Goal: Task Accomplishment & Management: Manage account settings

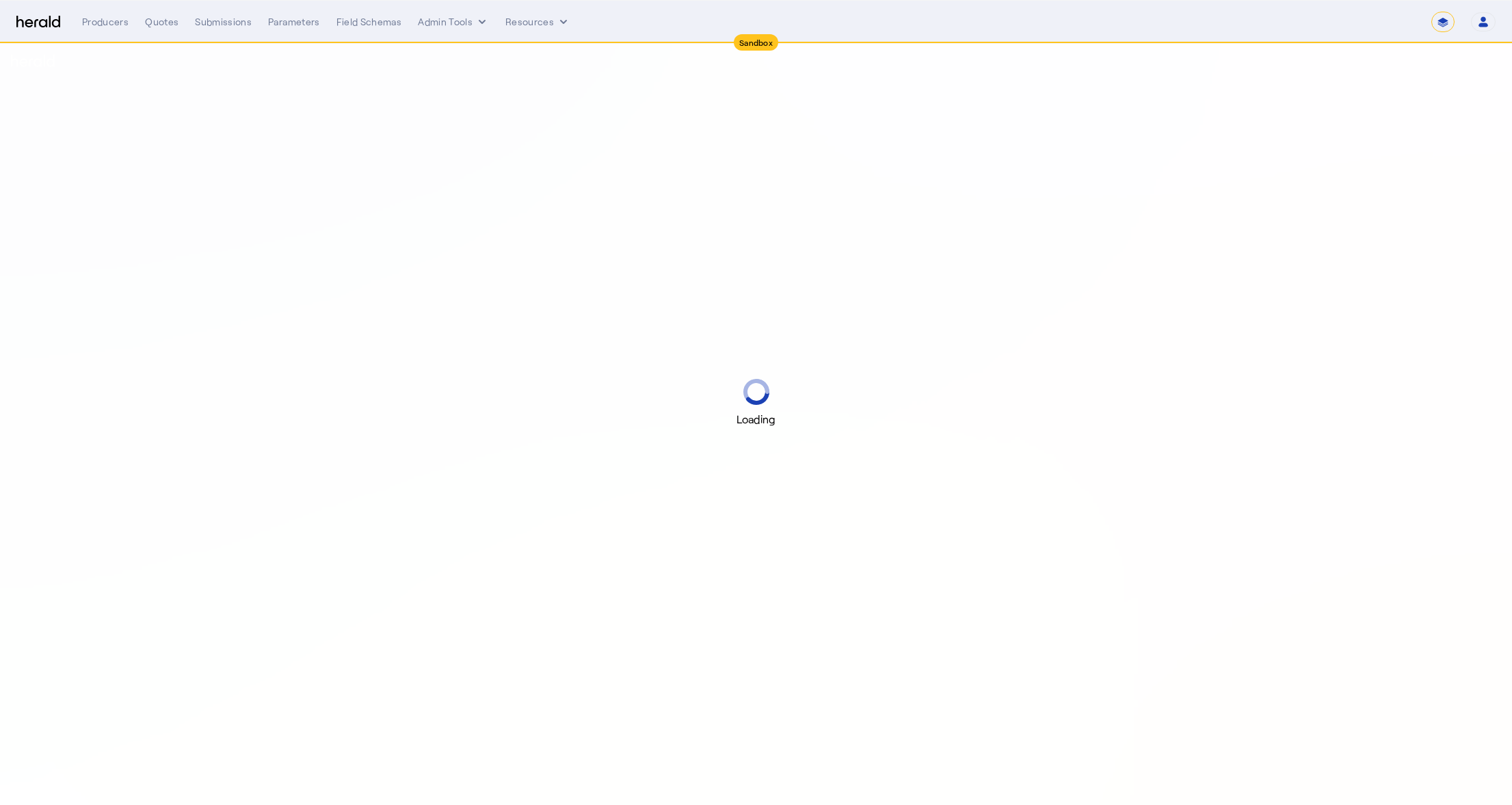
select select "*******"
select select "pfm_2v8p_herald_api"
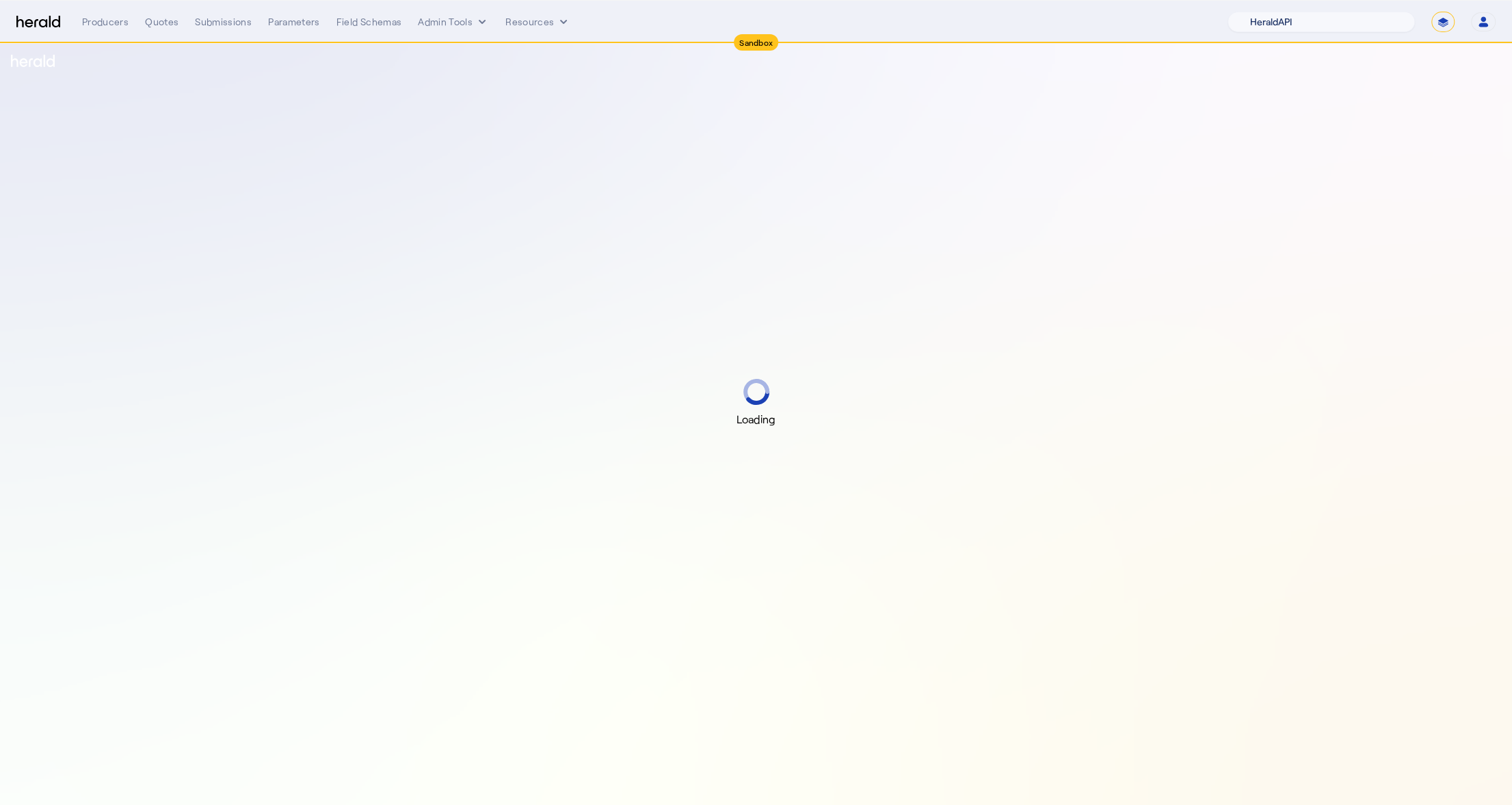
click at [1352, 24] on select "1Fort Acrisure Acturis Affinity Advisors Affinity Risk Agentero AmWins Anzen Ao…" at bounding box center [1321, 21] width 188 height 20
click at [1442, 20] on select "**********" at bounding box center [1443, 21] width 24 height 20
click at [1432, 14] on form "**********" at bounding box center [1443, 21] width 24 height 20
click at [1442, 20] on select "**********" at bounding box center [1443, 21] width 24 height 20
select select "**********"
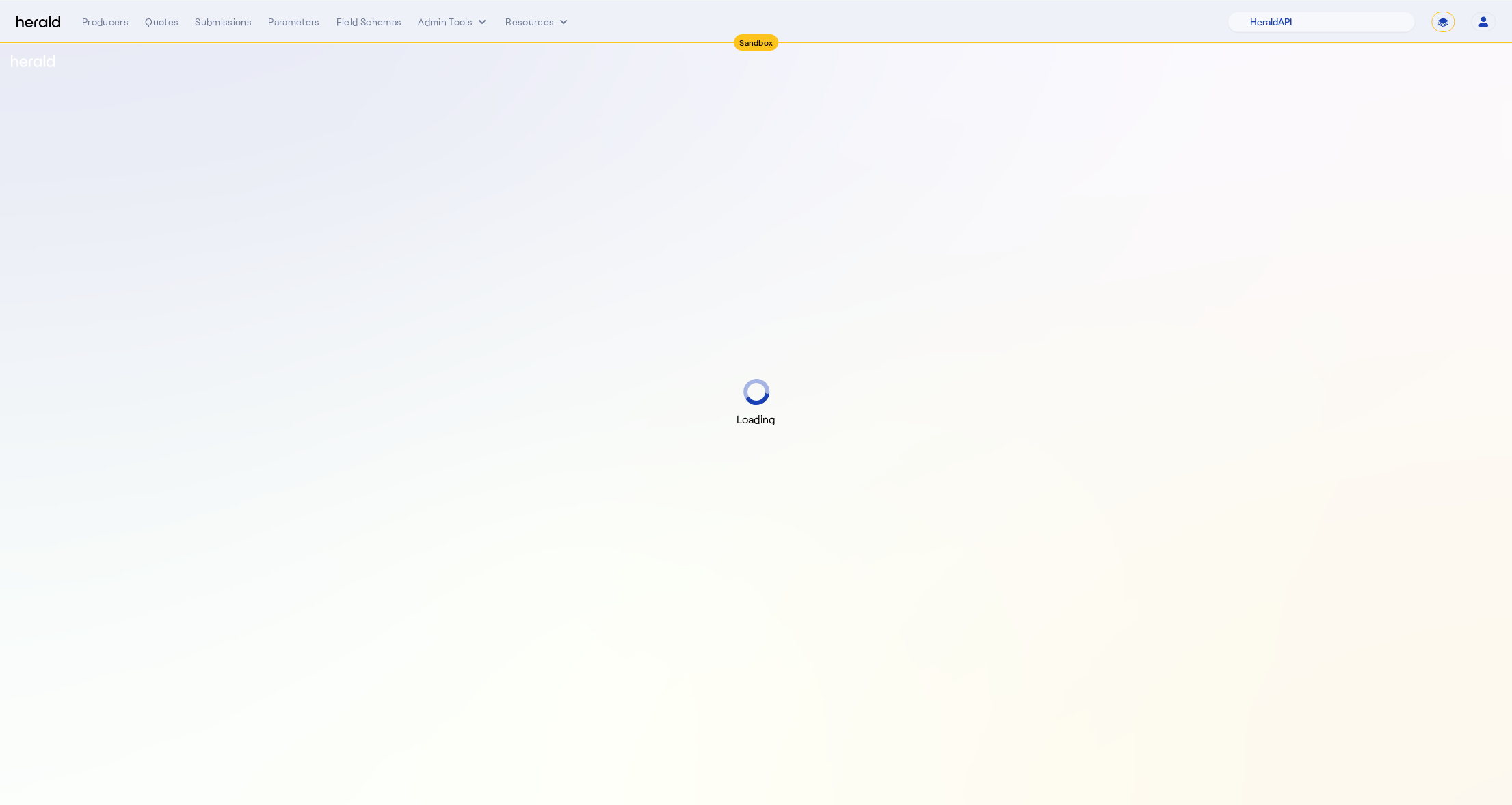
click at [1431, 11] on select "**********" at bounding box center [1443, 21] width 24 height 20
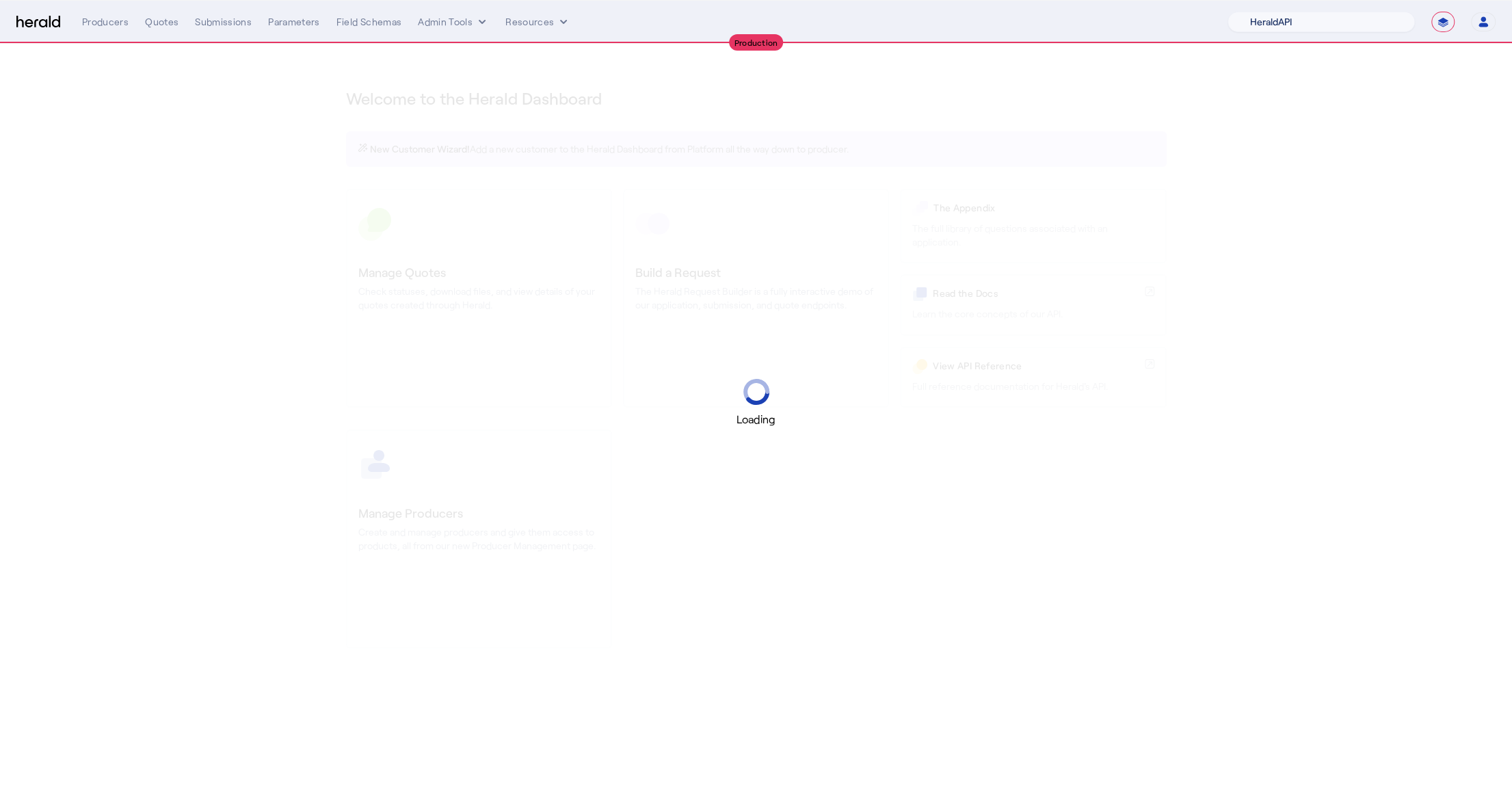
click at [1367, 22] on select "1Fort Acrisure Acturis Affinity Advisors Affinity Risk Agentero AmWins Anzen Ao…" at bounding box center [1321, 21] width 188 height 20
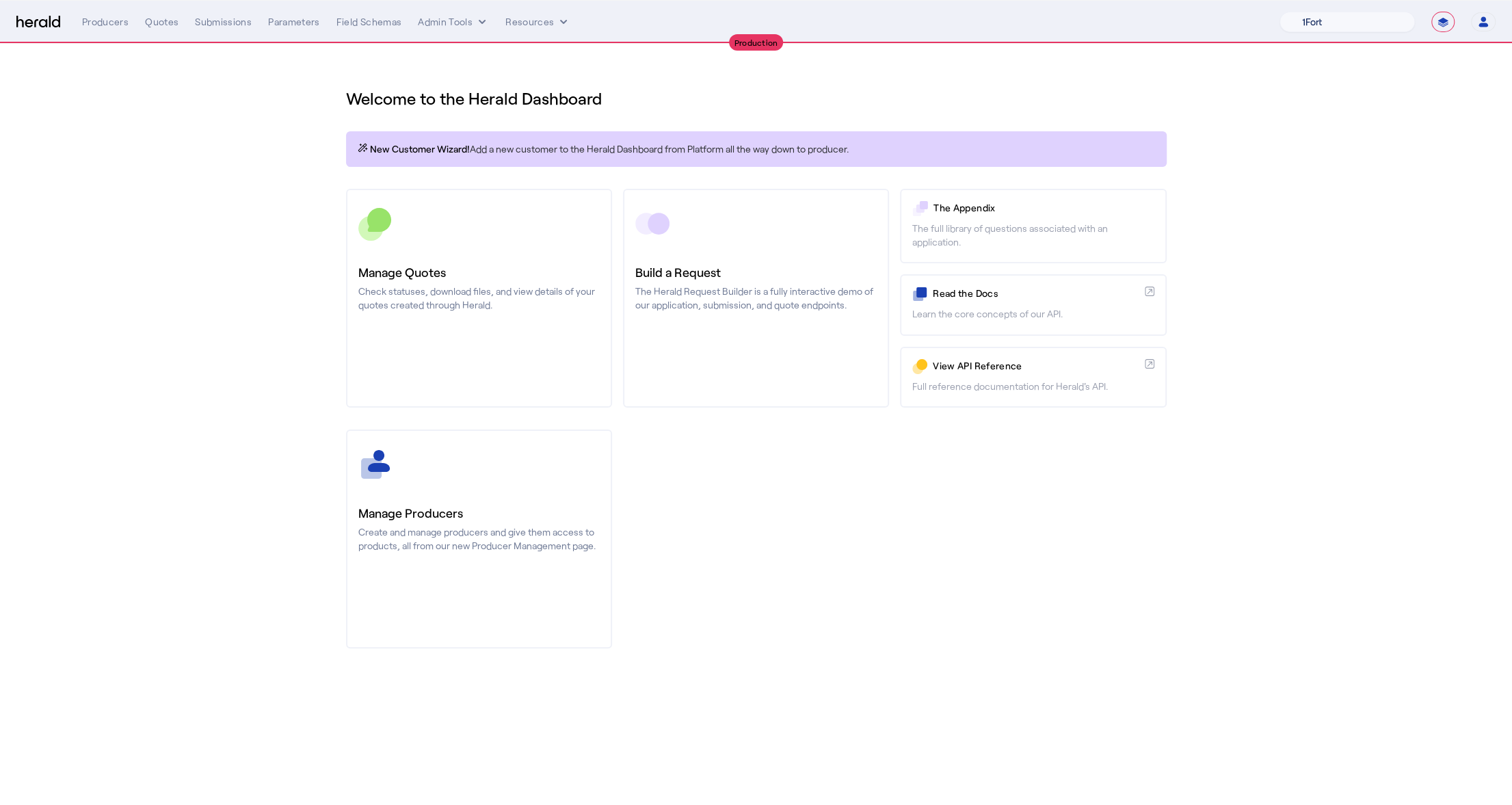
select select "pfm_xsxs_xsbrokers"
click at [1280, 11] on select "1Fort Affinity Risk Billy BindHQ Bunker CRC Campus Coverage Citadel Fifthwall F…" at bounding box center [1347, 21] width 135 height 20
click at [223, 13] on div "You are now impersonating the XS Brokers platform." at bounding box center [756, 402] width 1512 height 805
click at [226, 21] on div "Submissions" at bounding box center [223, 22] width 57 height 14
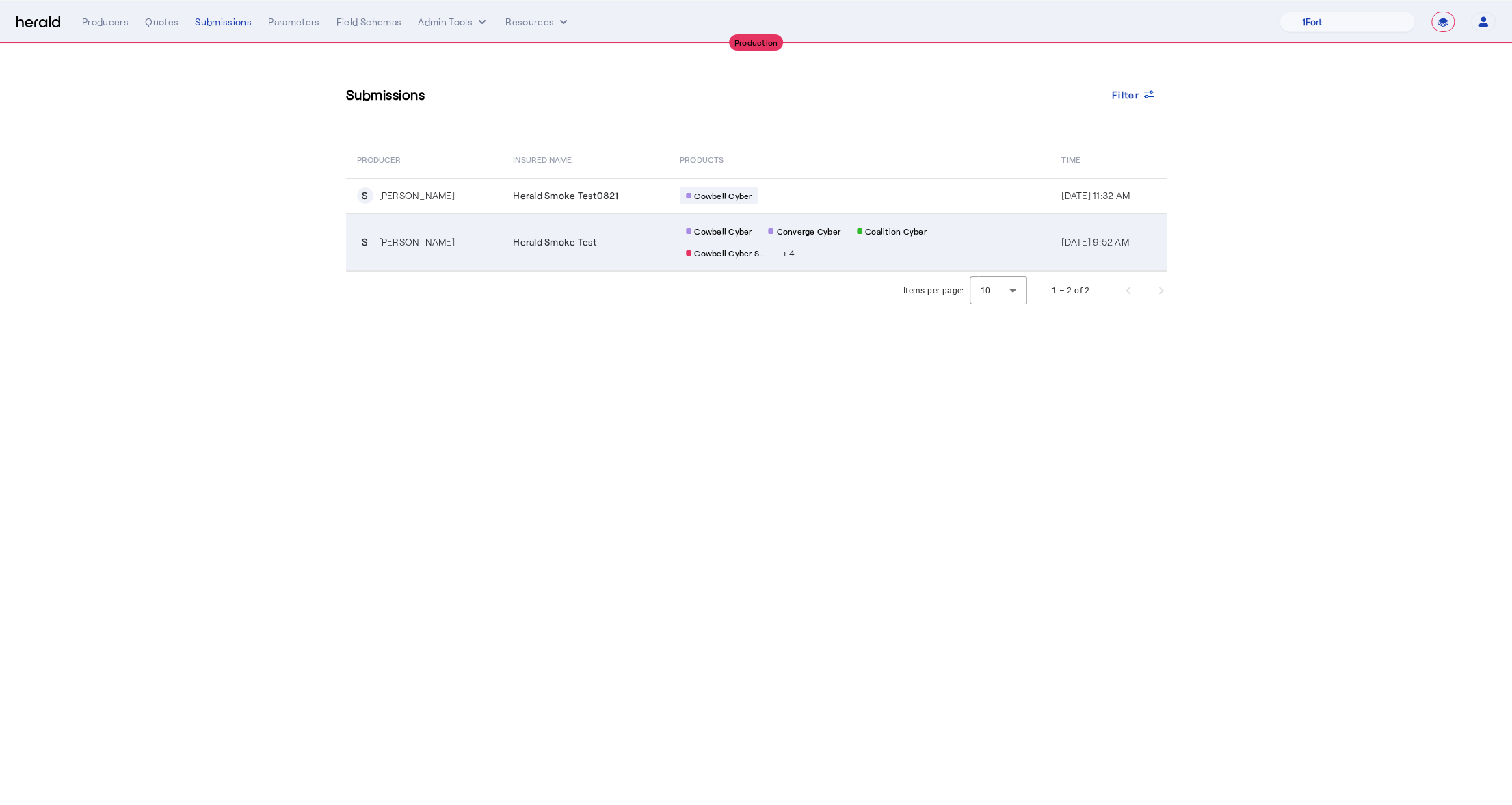
click at [549, 260] on td "Herald Smoke Test" at bounding box center [586, 242] width 167 height 58
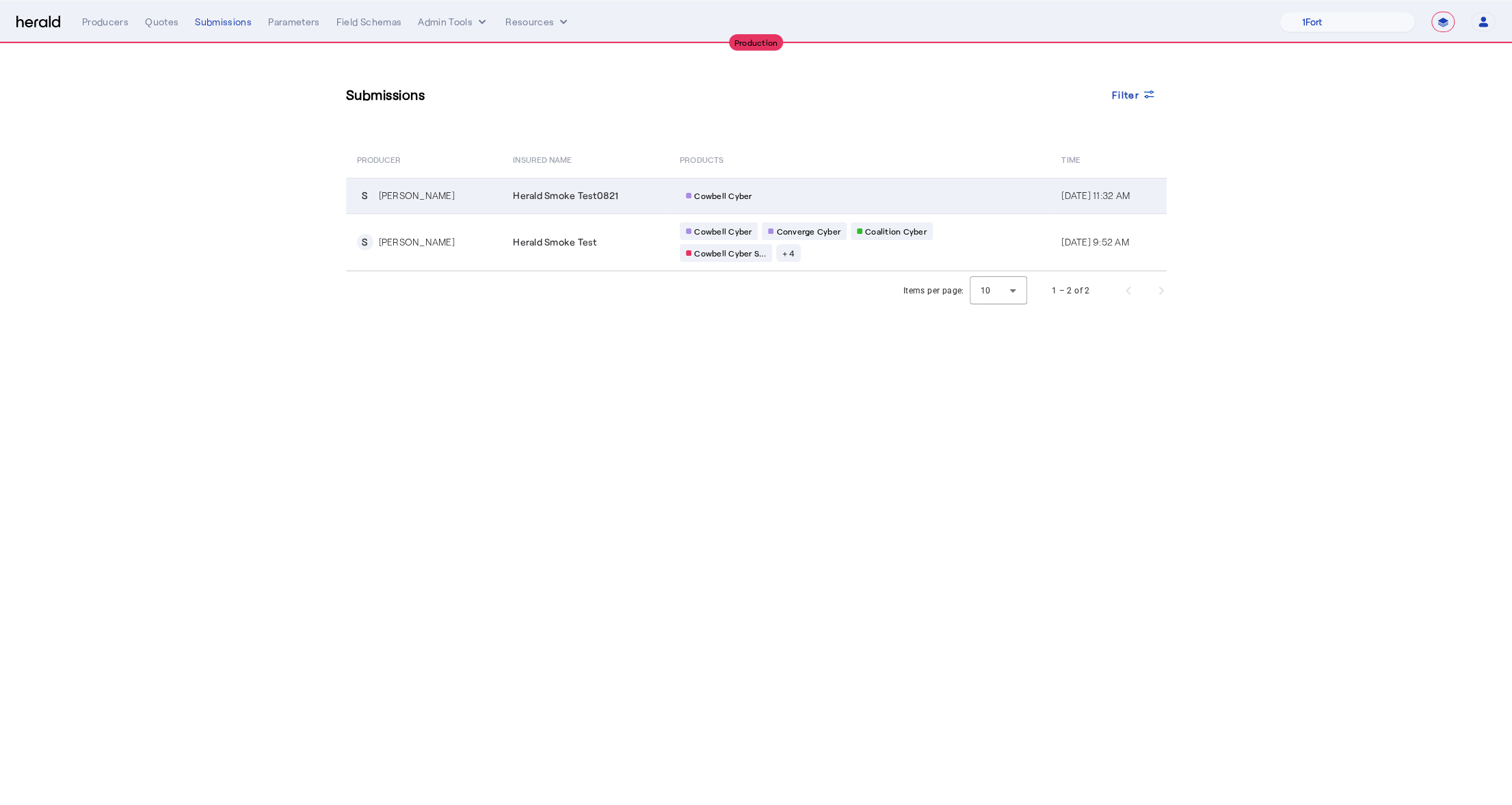
click at [564, 188] on td "Herald Smoke Test0821" at bounding box center [586, 196] width 167 height 36
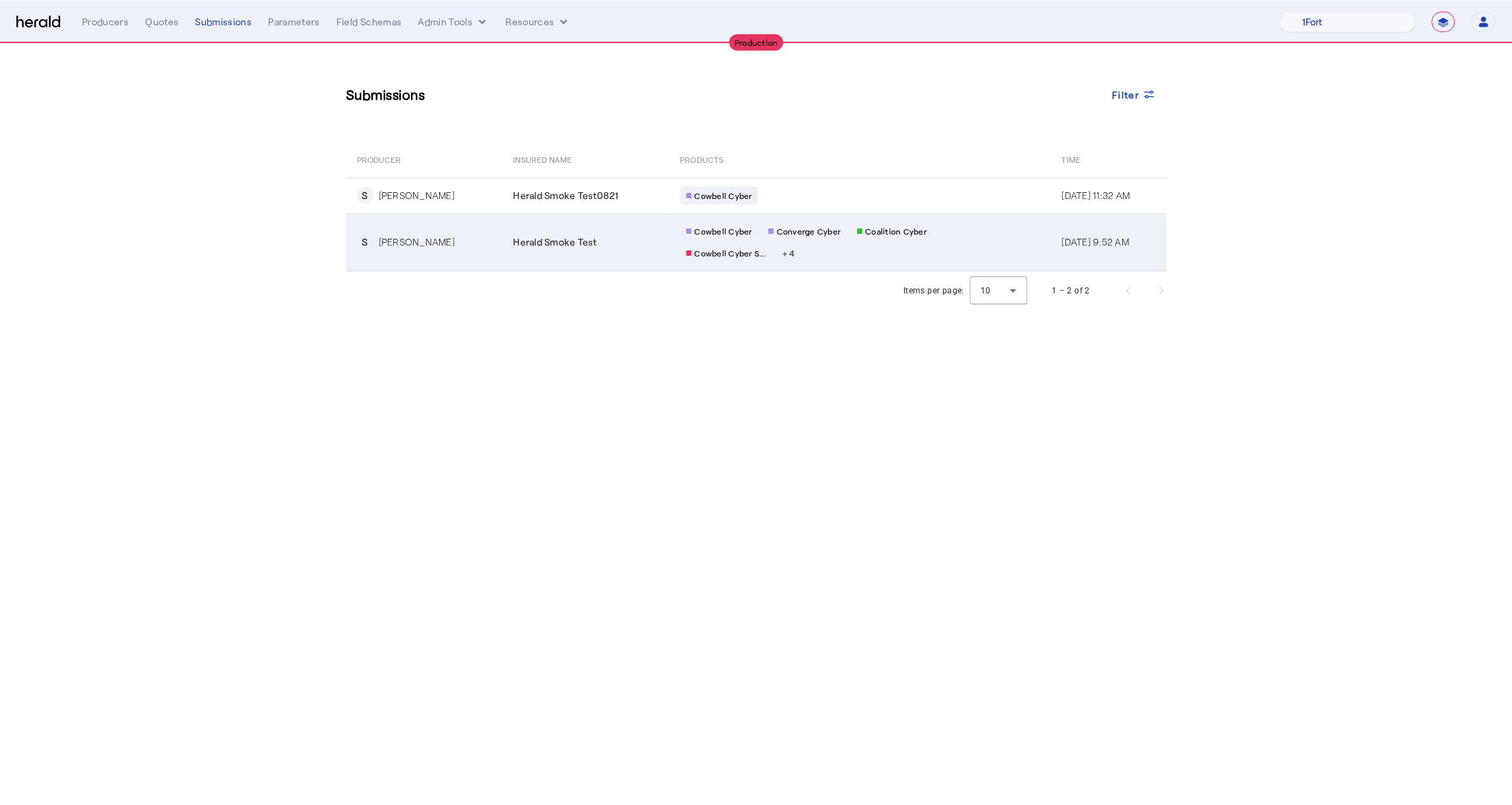
click at [595, 251] on td "Herald Smoke Test" at bounding box center [586, 242] width 167 height 58
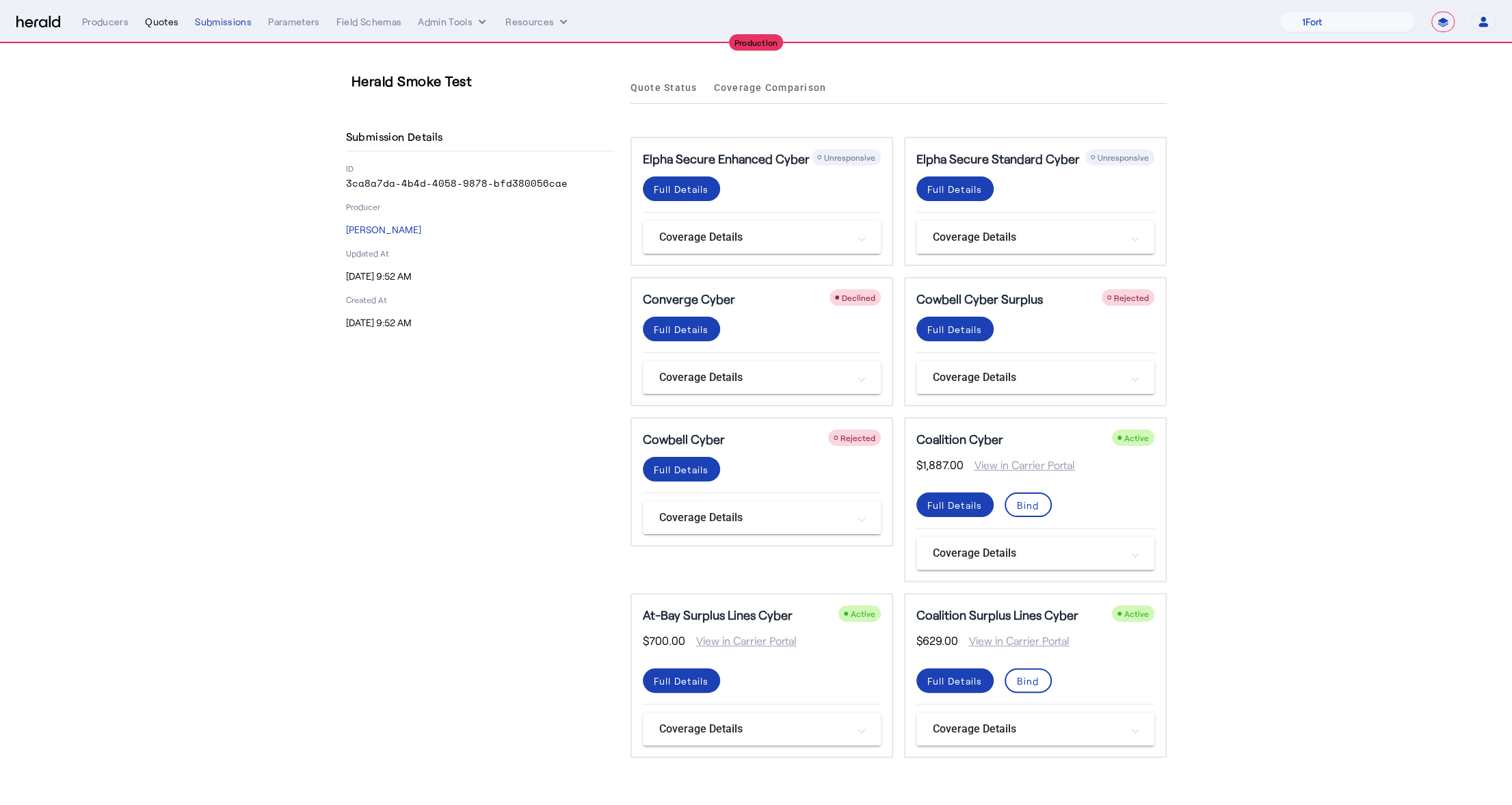
click at [154, 20] on div "Quotes" at bounding box center [161, 22] width 33 height 14
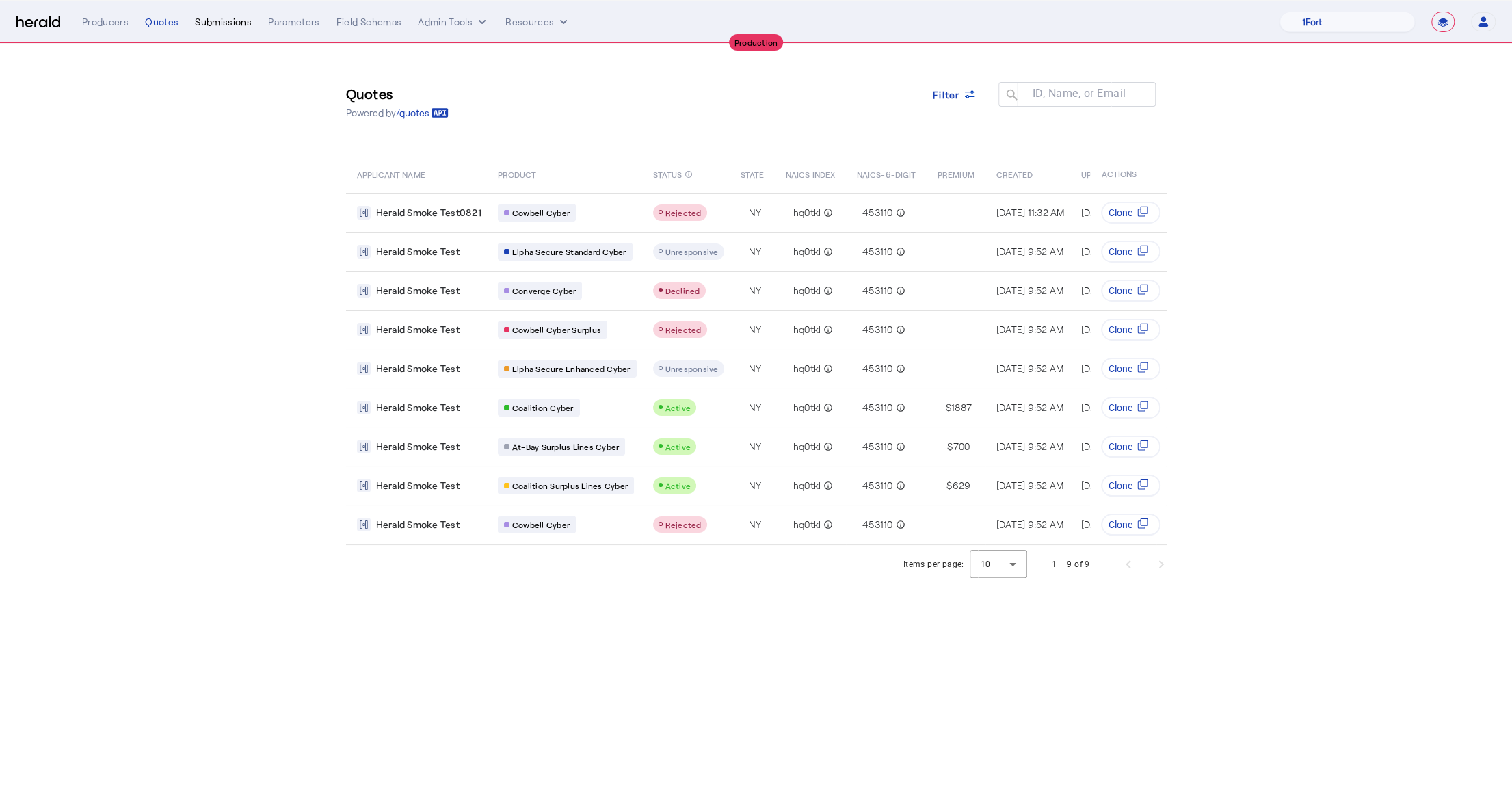
click at [229, 26] on div "Submissions" at bounding box center [223, 22] width 57 height 14
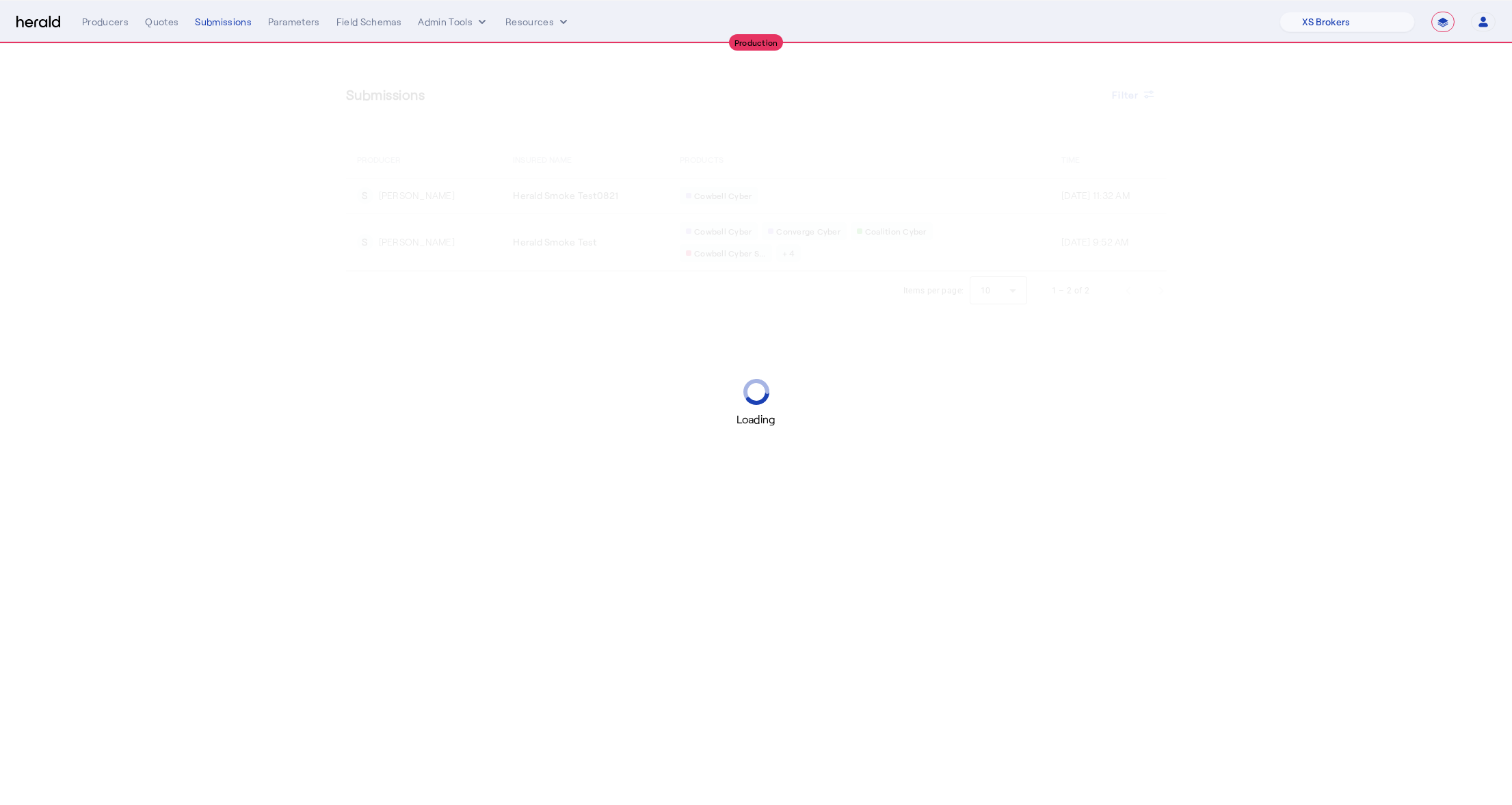
select select "pfm_xsxs_xsbrokers"
select select "**********"
select select "pfm_xsxs_xsbrokers"
select select "**********"
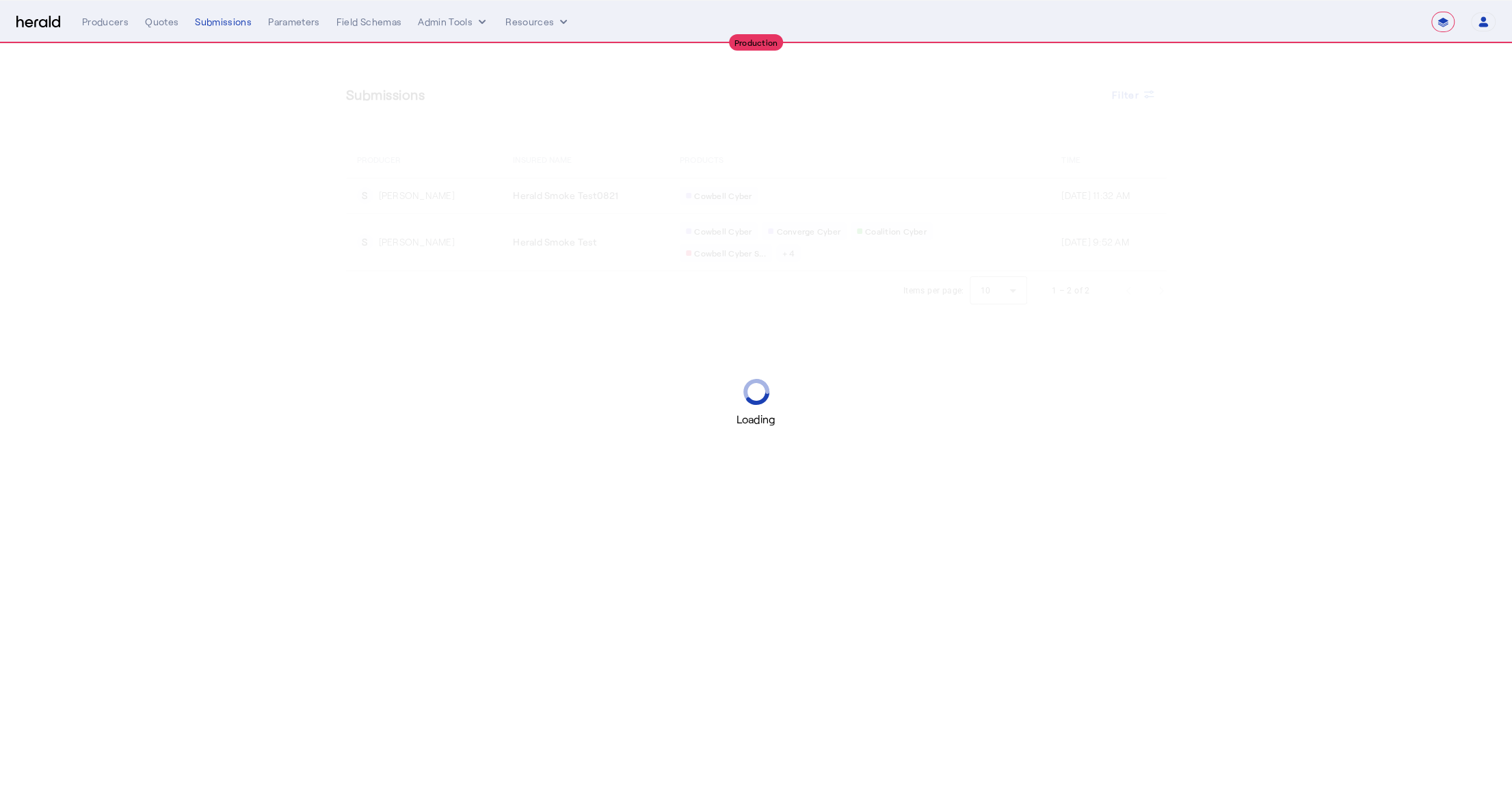
select select "pfm_xsxs_xsbrokers"
select select "**********"
select select "pfm_xsxs_xsbrokers"
select select "**********"
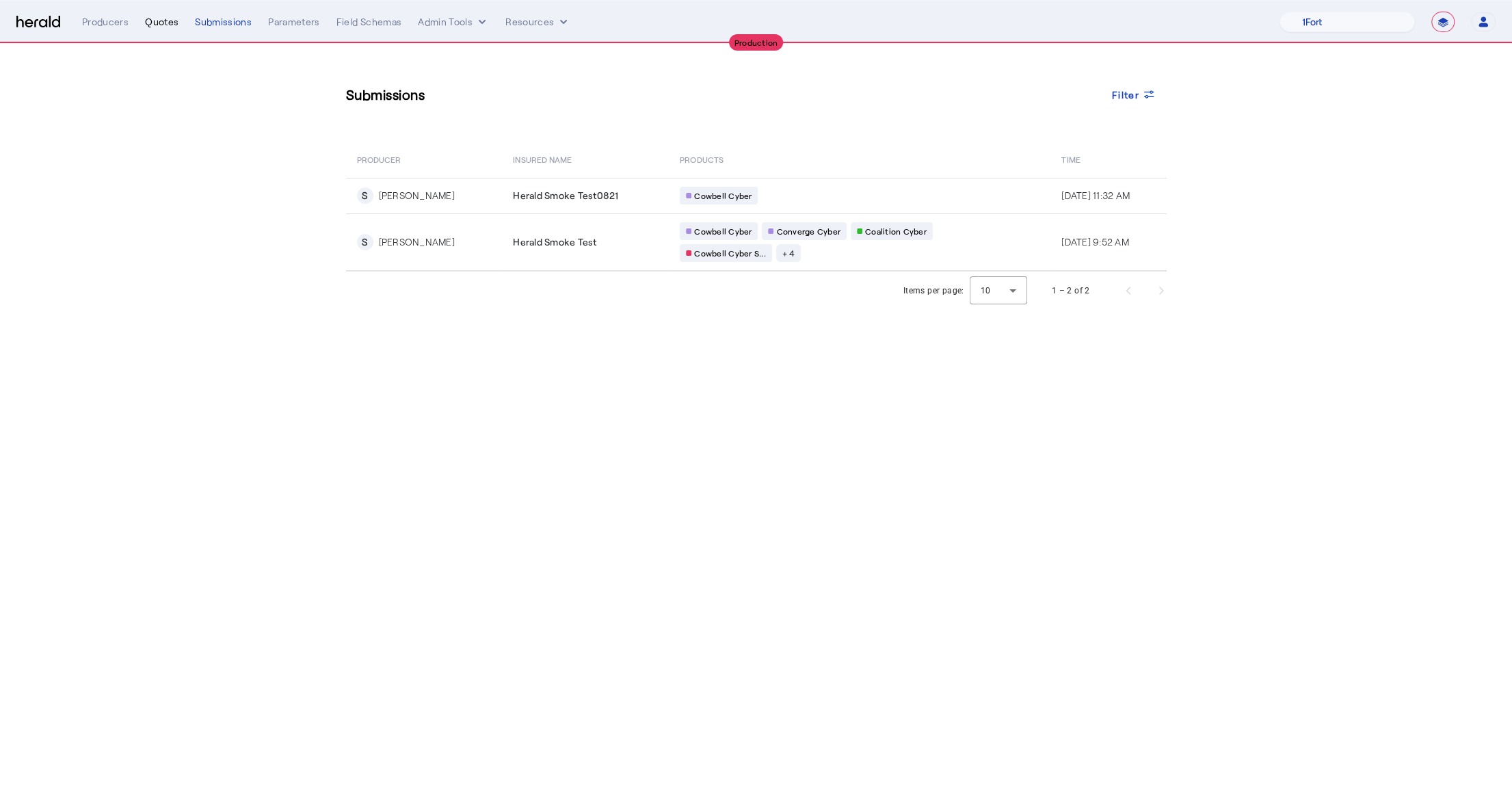
click at [157, 23] on div "Quotes" at bounding box center [161, 22] width 33 height 14
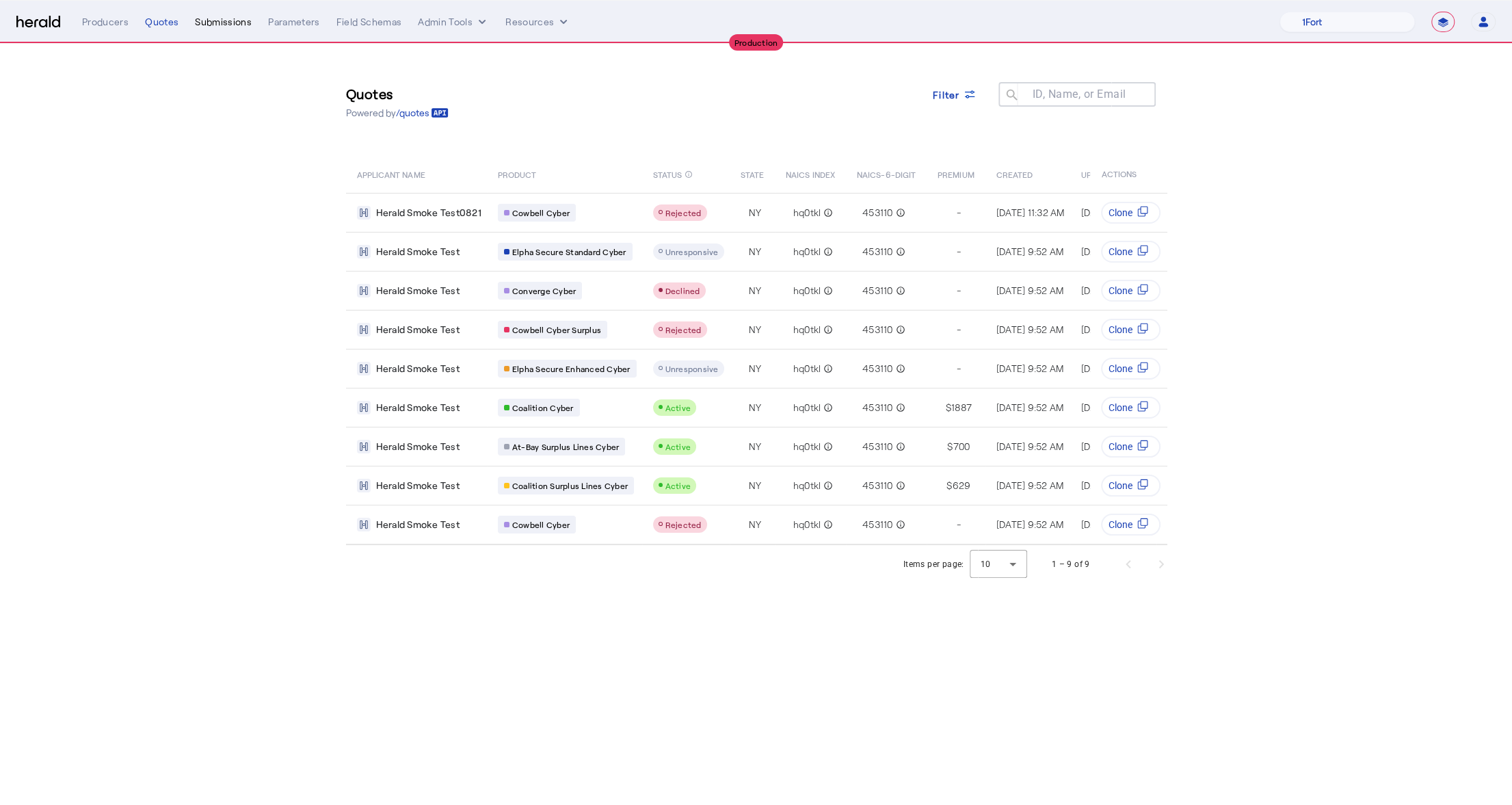
click at [212, 21] on div "Submissions" at bounding box center [223, 22] width 57 height 14
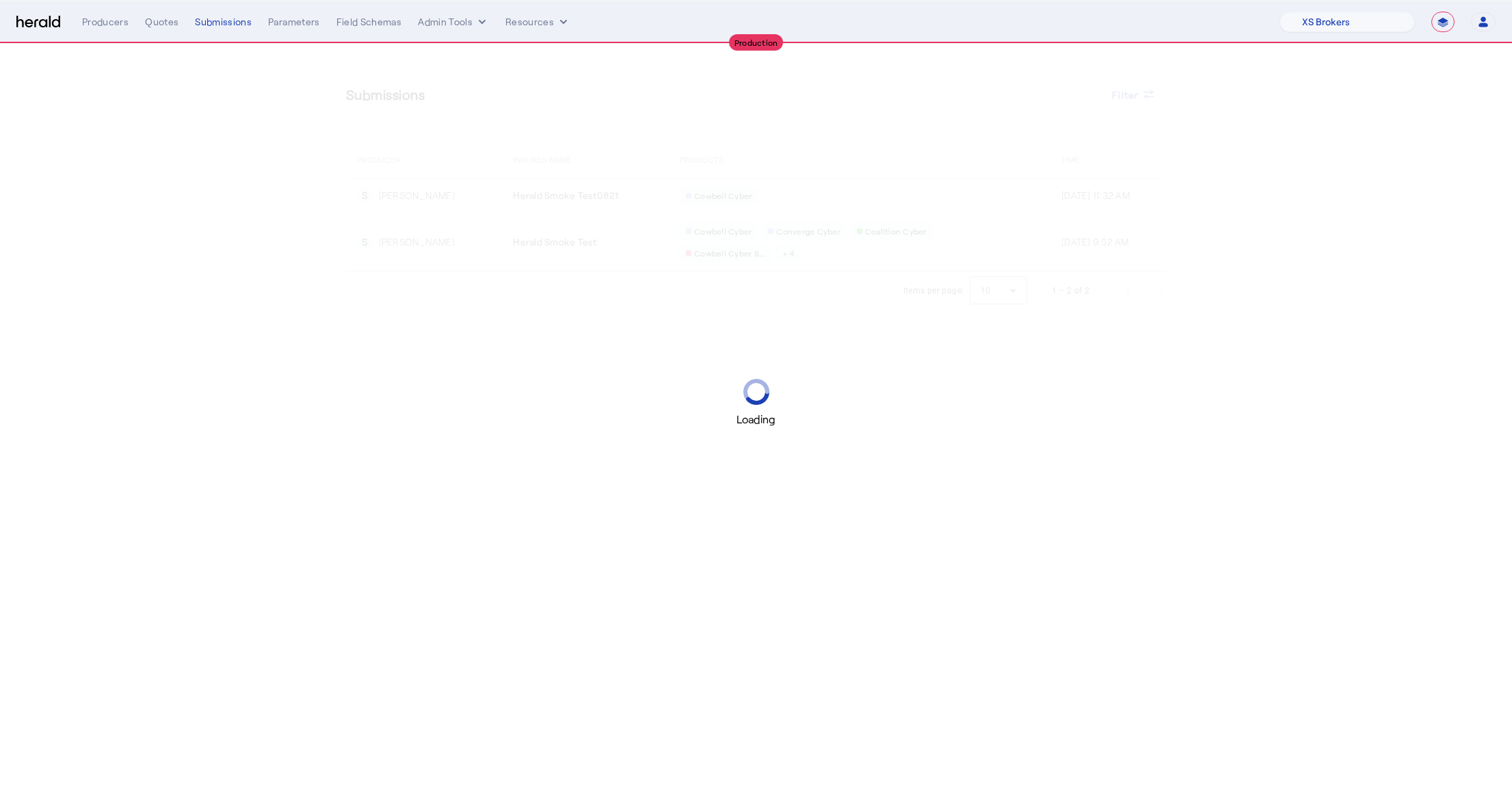
select select "pfm_xsxs_xsbrokers"
select select "**********"
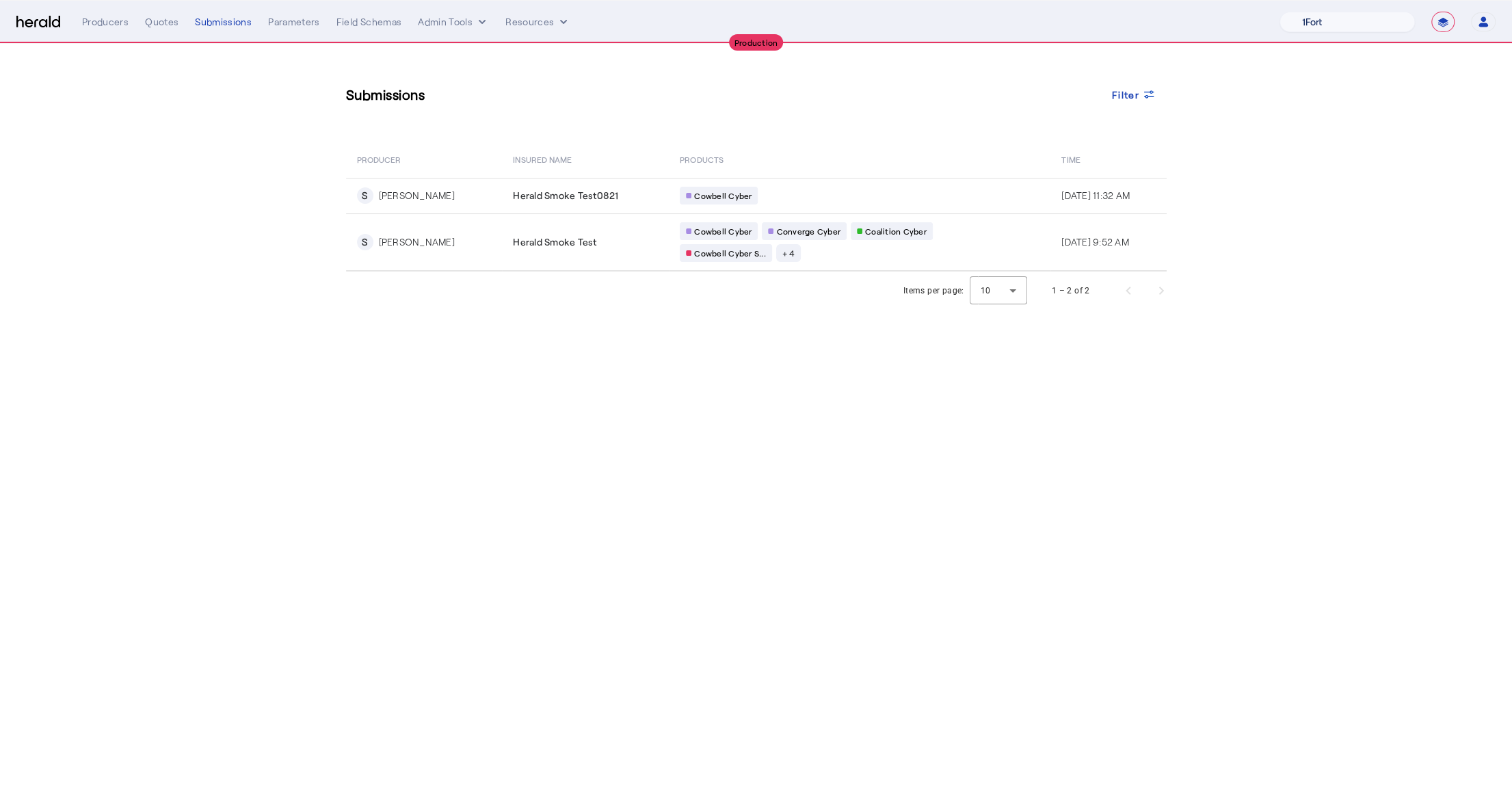
click at [1303, 18] on select "1Fort Affinity Risk [PERSON_NAME] [PERSON_NAME] CRC Campus Coverage Citadel Fif…" at bounding box center [1347, 21] width 135 height 20
select select "pfm_xpt3_xptspecialty"
click at [1280, 11] on select "1Fort Affinity Risk [PERSON_NAME] [PERSON_NAME] CRC Campus Coverage Citadel Fif…" at bounding box center [1347, 21] width 135 height 20
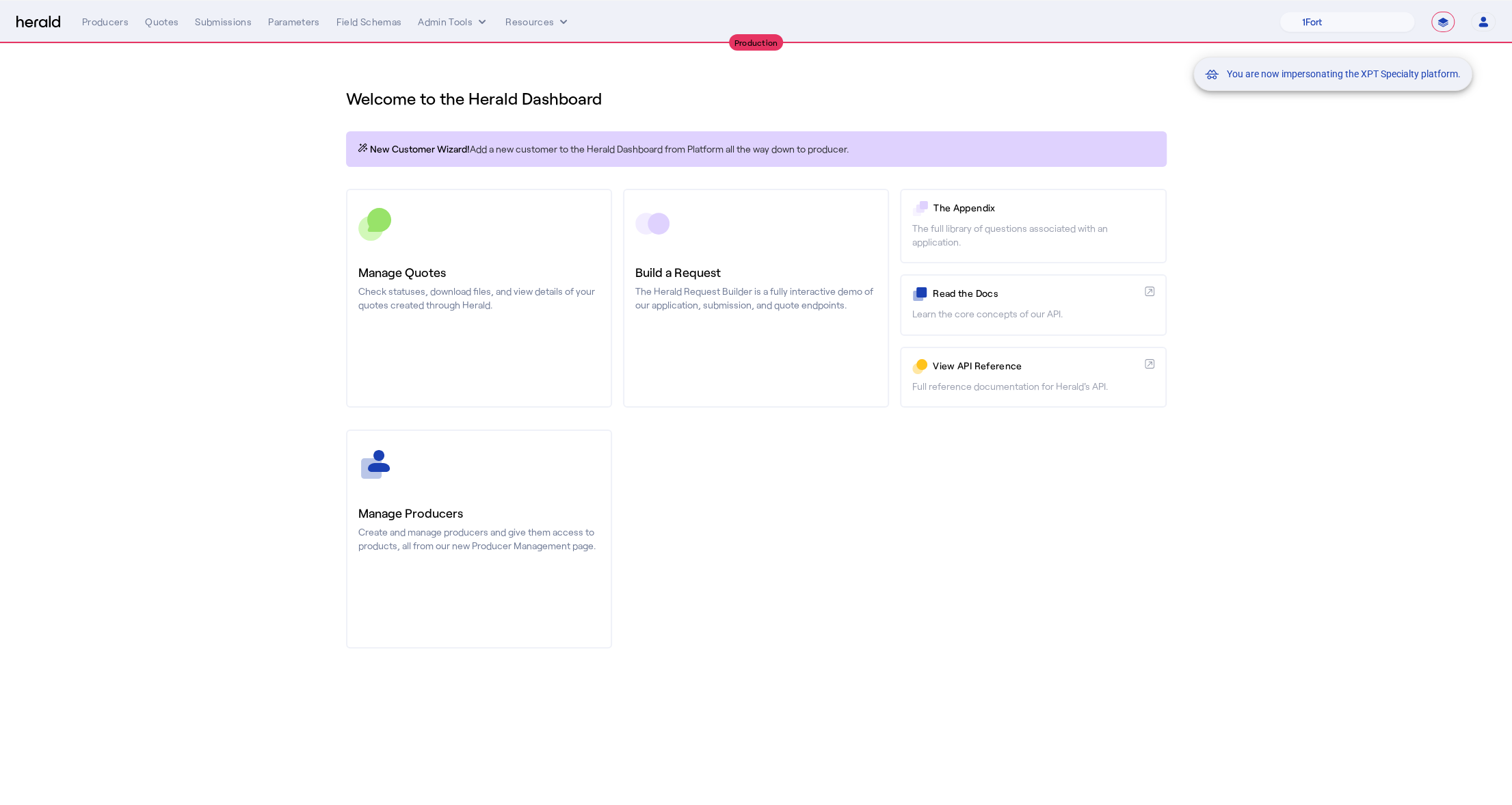
click at [231, 26] on div "You are now impersonating the XPT Specialty platform." at bounding box center [756, 402] width 1512 height 805
click at [223, 25] on div "Submissions" at bounding box center [223, 22] width 57 height 14
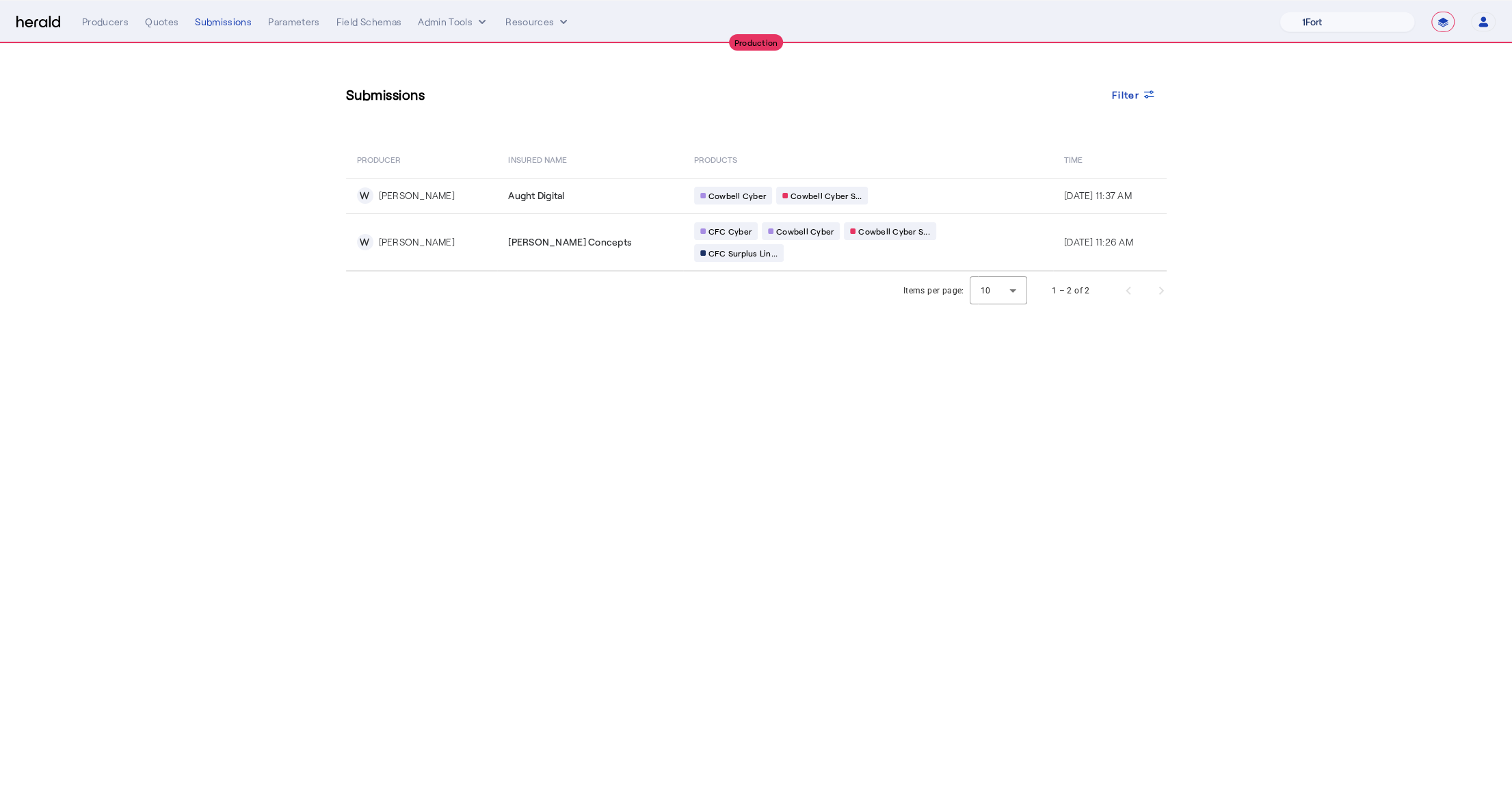
click at [1333, 19] on select "1Fort Affinity Risk Billy BindHQ Bunker CRC Campus Coverage Citadel Fifthwall F…" at bounding box center [1347, 21] width 135 height 20
click at [1440, 24] on select "**********" at bounding box center [1443, 21] width 24 height 20
click at [1431, 11] on select "**********" at bounding box center [1443, 21] width 24 height 20
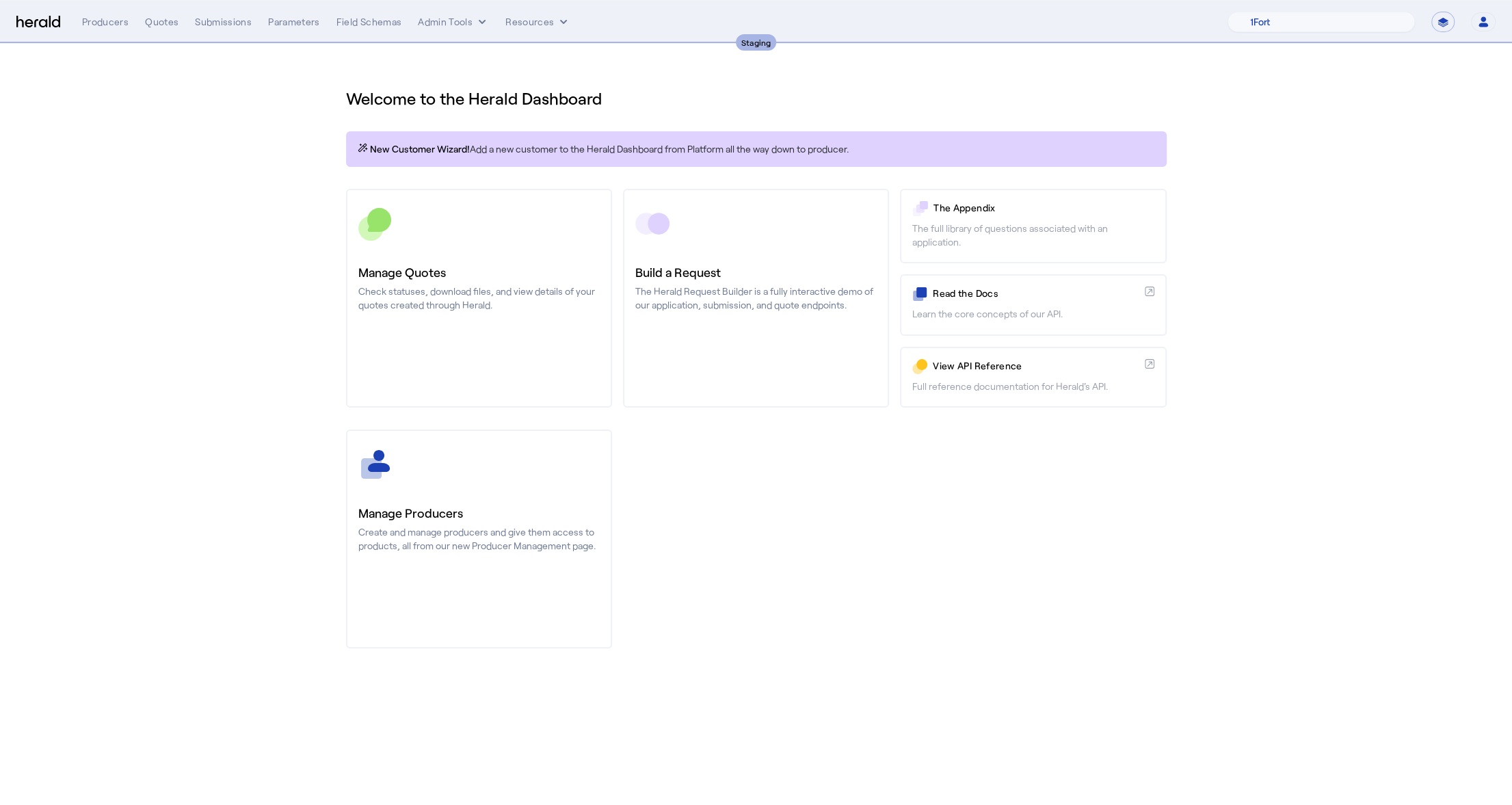
click at [1352, 6] on nav "Staging Menu Producers Quotes Submissions Parameters Field Schemas Admin Tools …" at bounding box center [756, 22] width 1512 height 42
click at [1354, 18] on select "1Fort Acrisure Acturis Affinity Advisors Agentero AmWins Anzen Aon Arch Assurel…" at bounding box center [1321, 21] width 188 height 20
click at [1448, 20] on select "**********" at bounding box center [1443, 21] width 24 height 20
select select "**********"
click at [1431, 11] on select "**********" at bounding box center [1443, 21] width 24 height 20
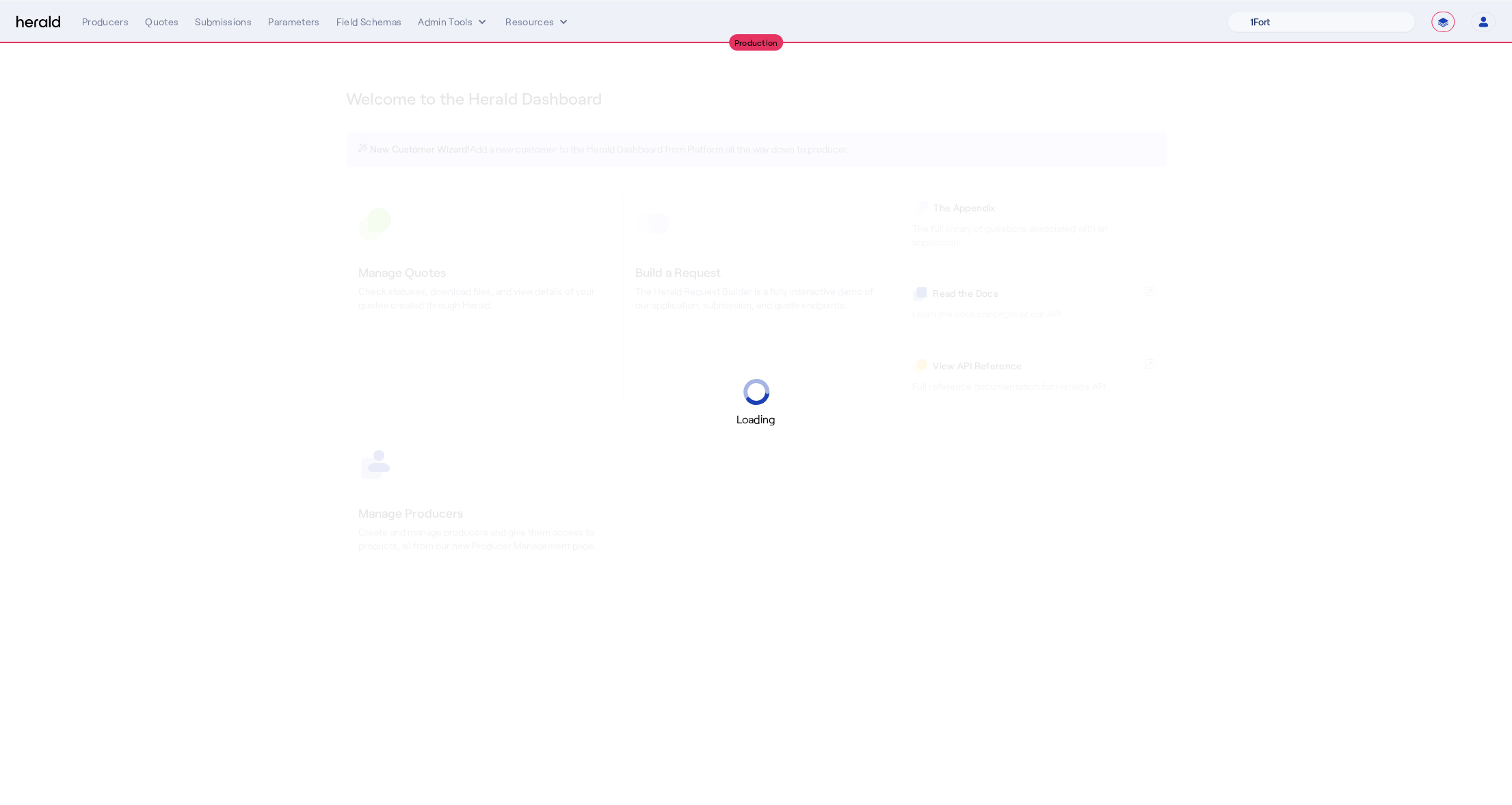
click at [1354, 26] on select "1Fort Acrisure Acturis Affinity Advisors Agentero AmWins Anzen Aon Arch Assurel…" at bounding box center [1321, 21] width 188 height 20
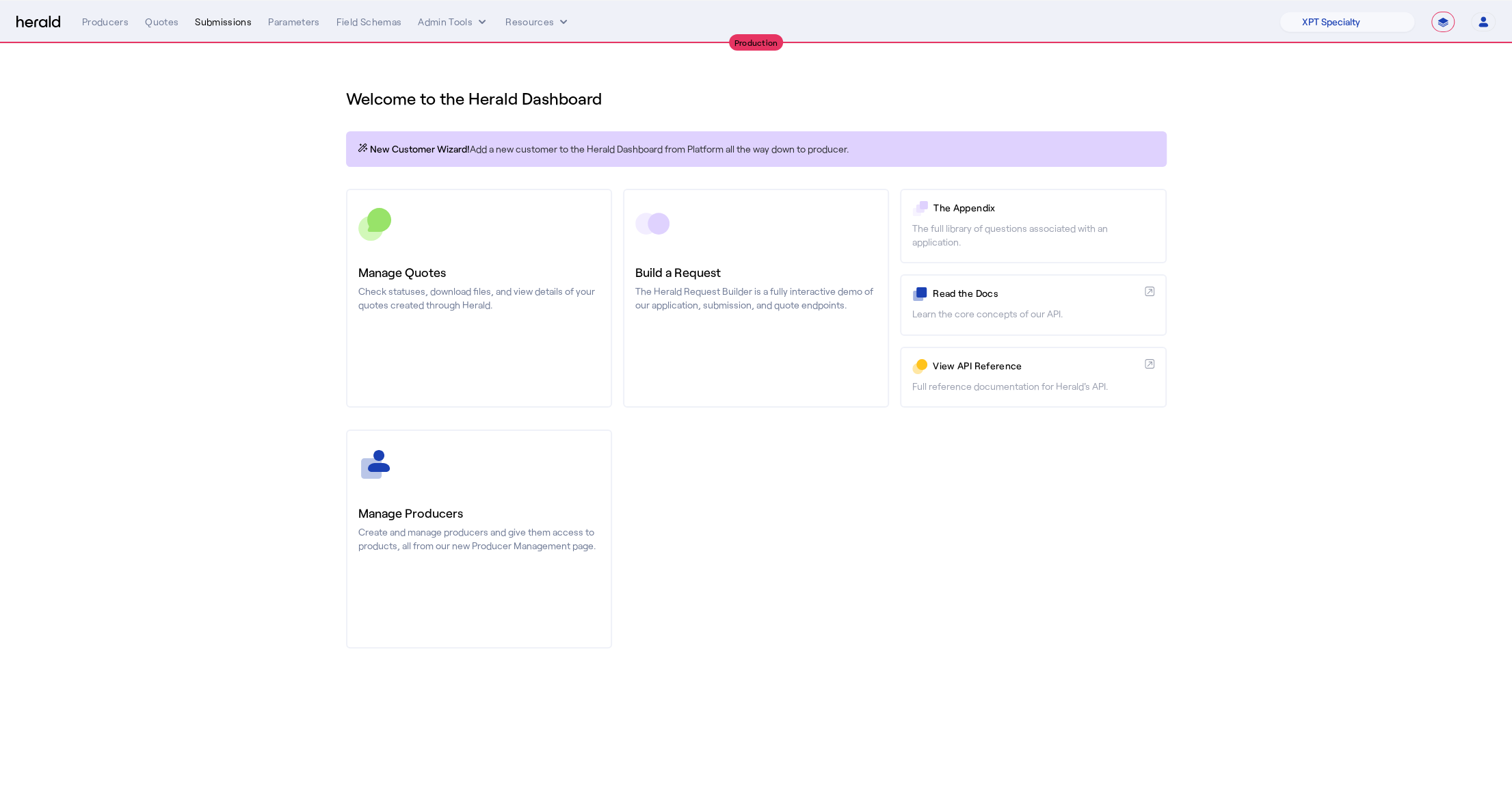
click at [224, 17] on div "Submissions" at bounding box center [223, 22] width 57 height 14
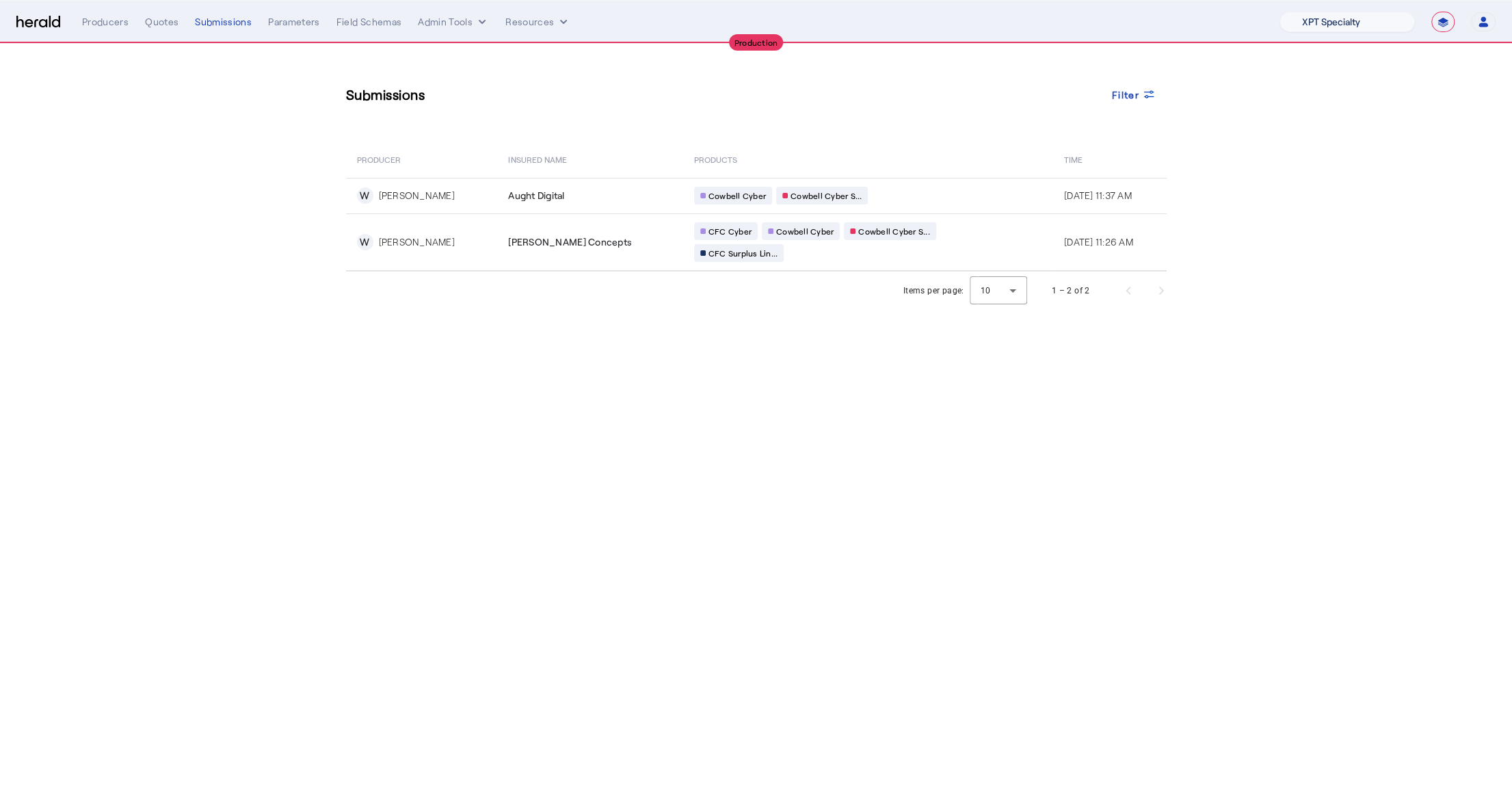
click at [1332, 21] on select "1Fort Affinity Risk Billy BindHQ Bunker CRC Campus Coverage Citadel Fifthwall F…" at bounding box center [1347, 21] width 135 height 20
click at [1280, 11] on select "1Fort Affinity Risk Billy BindHQ Bunker CRC Campus Coverage Citadel Fifthwall F…" at bounding box center [1347, 21] width 135 height 20
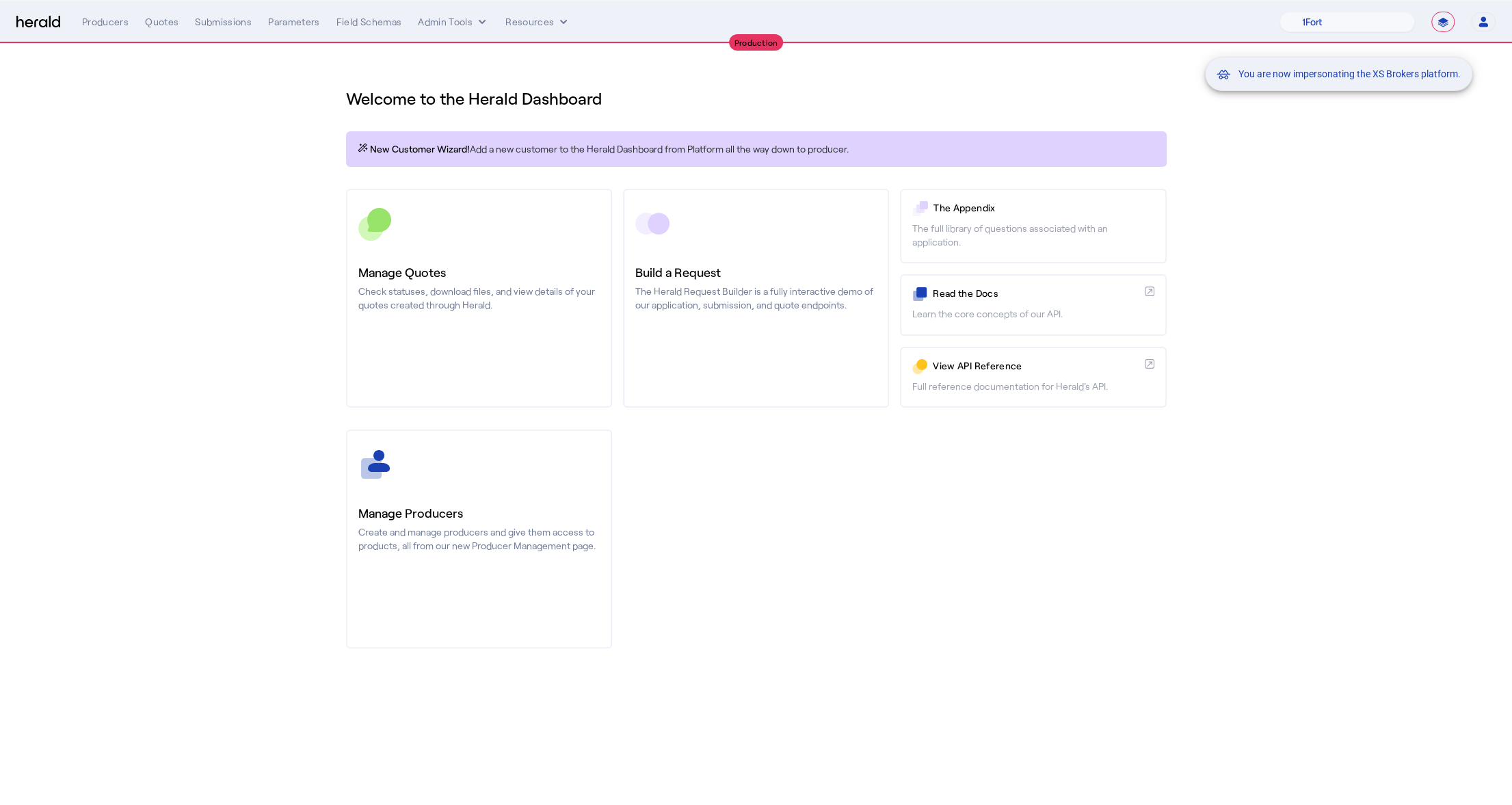
click at [226, 22] on div "You are now impersonating the XS Brokers platform." at bounding box center [756, 402] width 1512 height 805
click at [223, 20] on div "Submissions" at bounding box center [223, 22] width 57 height 14
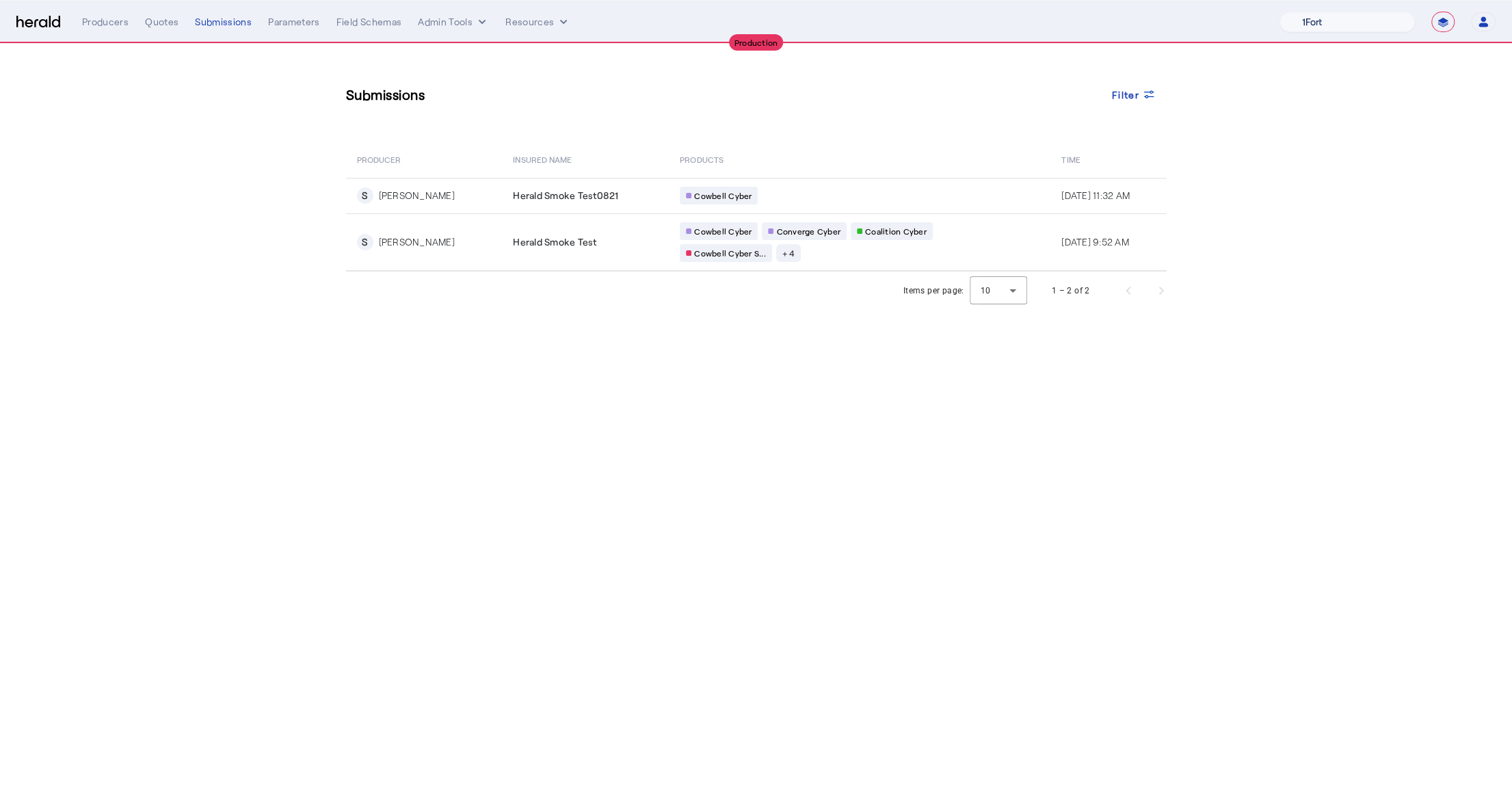
click at [1331, 18] on select "1Fort Affinity Risk Billy BindHQ Bunker CRC Campus Coverage Citadel Fifthwall F…" at bounding box center [1347, 21] width 135 height 20
click at [1280, 11] on select "1Fort Affinity Risk Billy BindHQ Bunker CRC Campus Coverage Citadel Fifthwall F…" at bounding box center [1347, 21] width 135 height 20
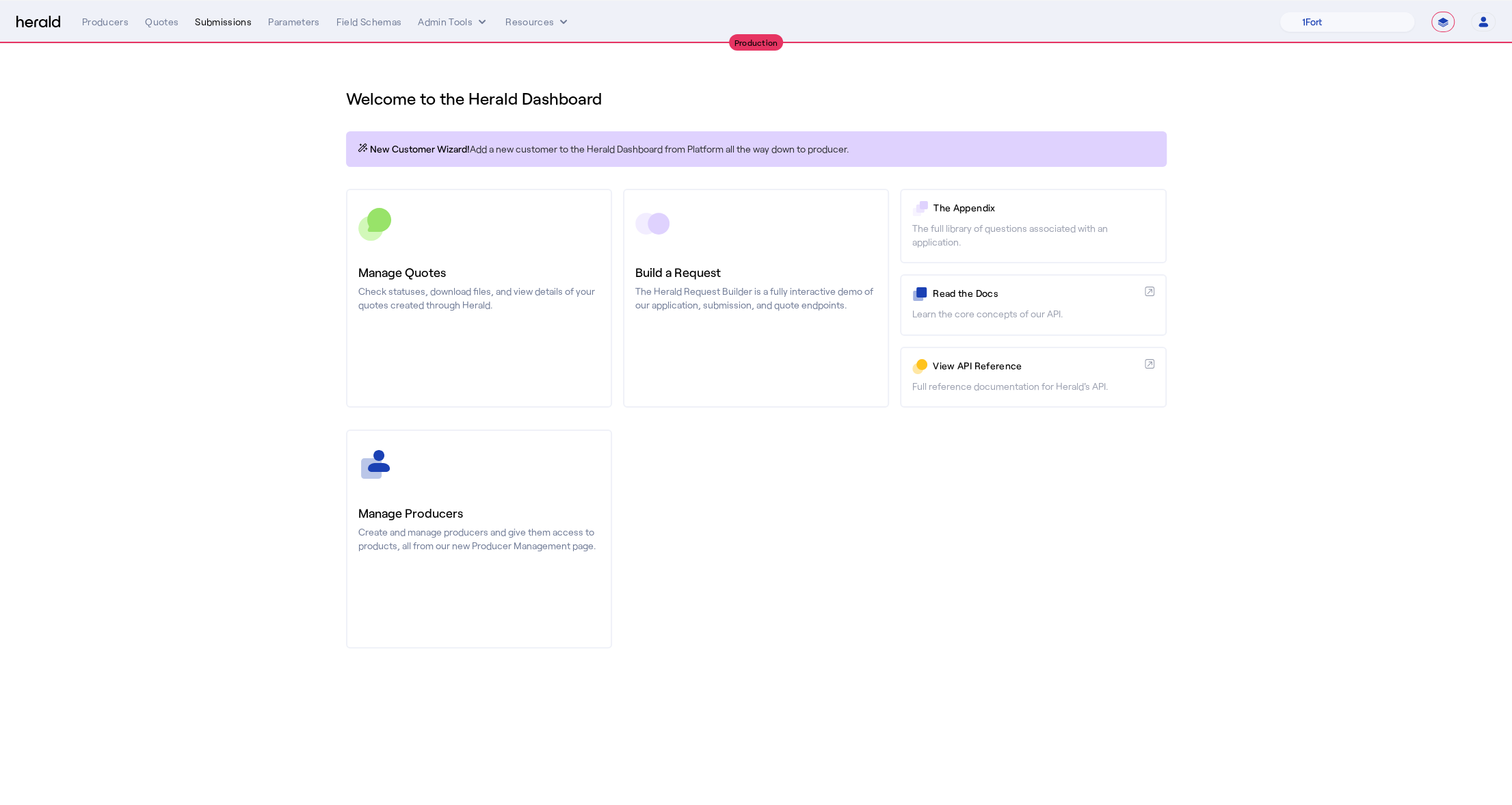
click at [231, 24] on div "Submissions" at bounding box center [223, 22] width 57 height 14
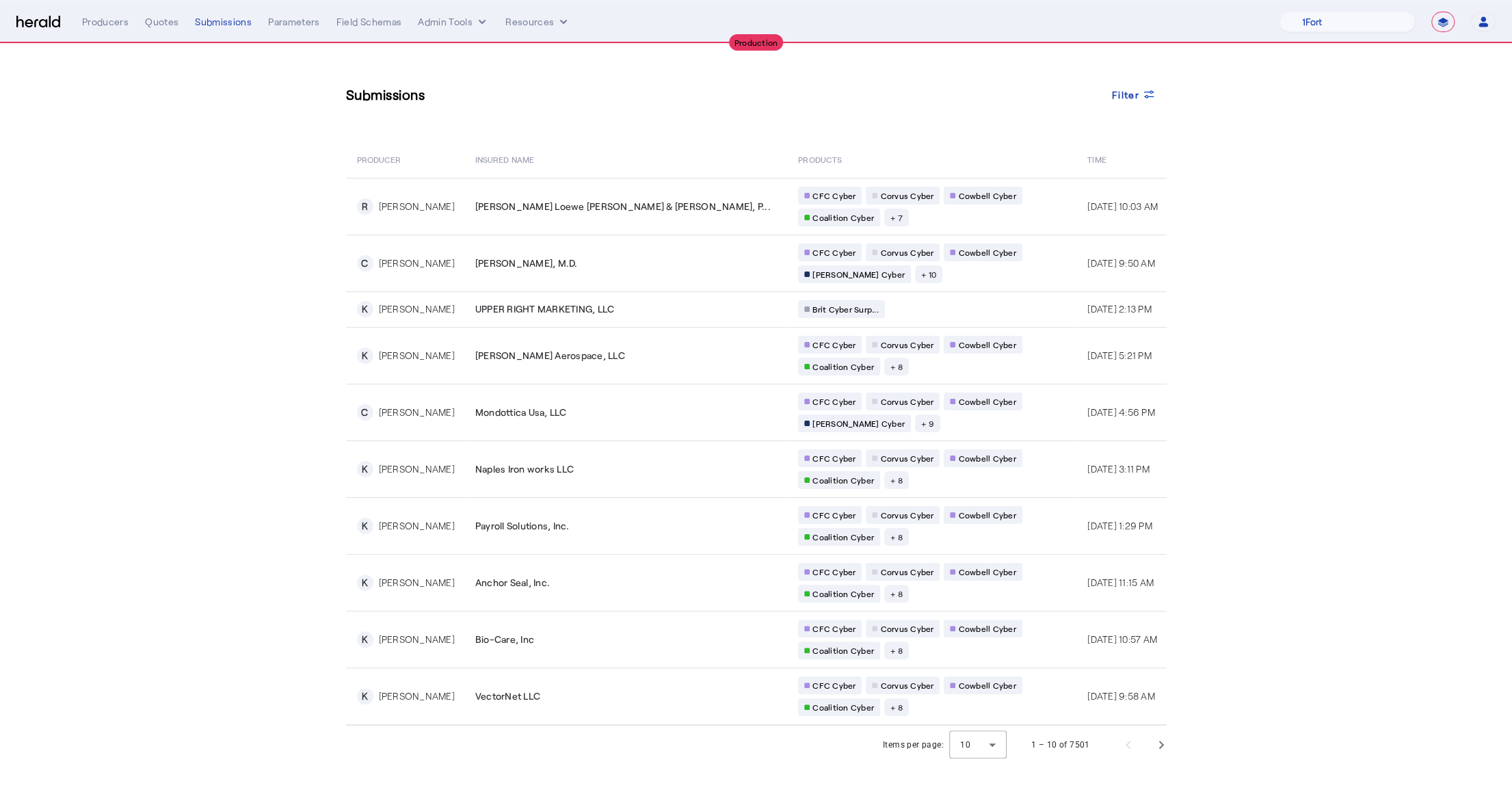
click at [157, 11] on div "**********" at bounding box center [789, 21] width 1413 height 20
click at [157, 25] on div "Quotes" at bounding box center [161, 22] width 33 height 14
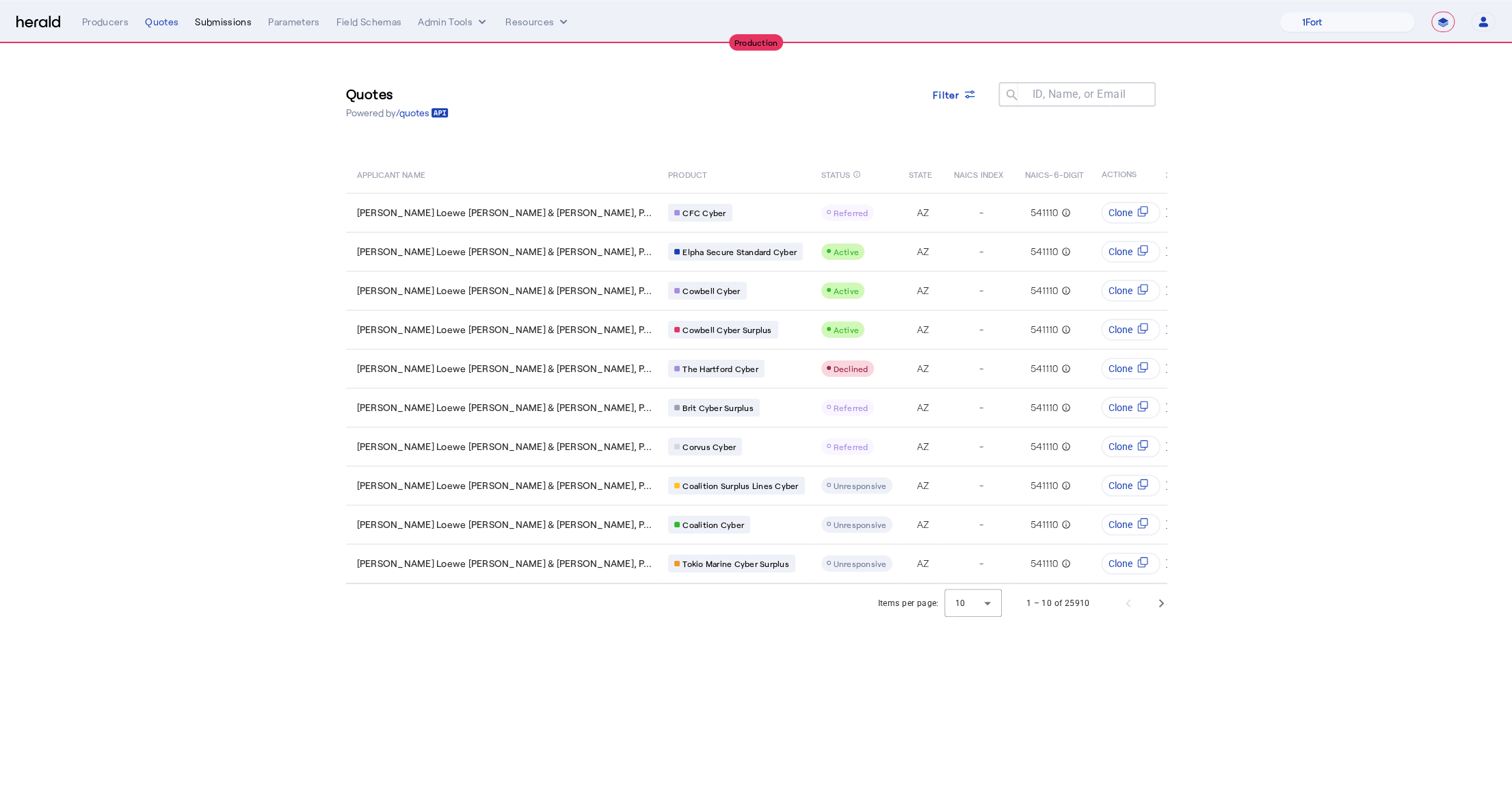
click at [239, 26] on div "Submissions" at bounding box center [223, 22] width 57 height 14
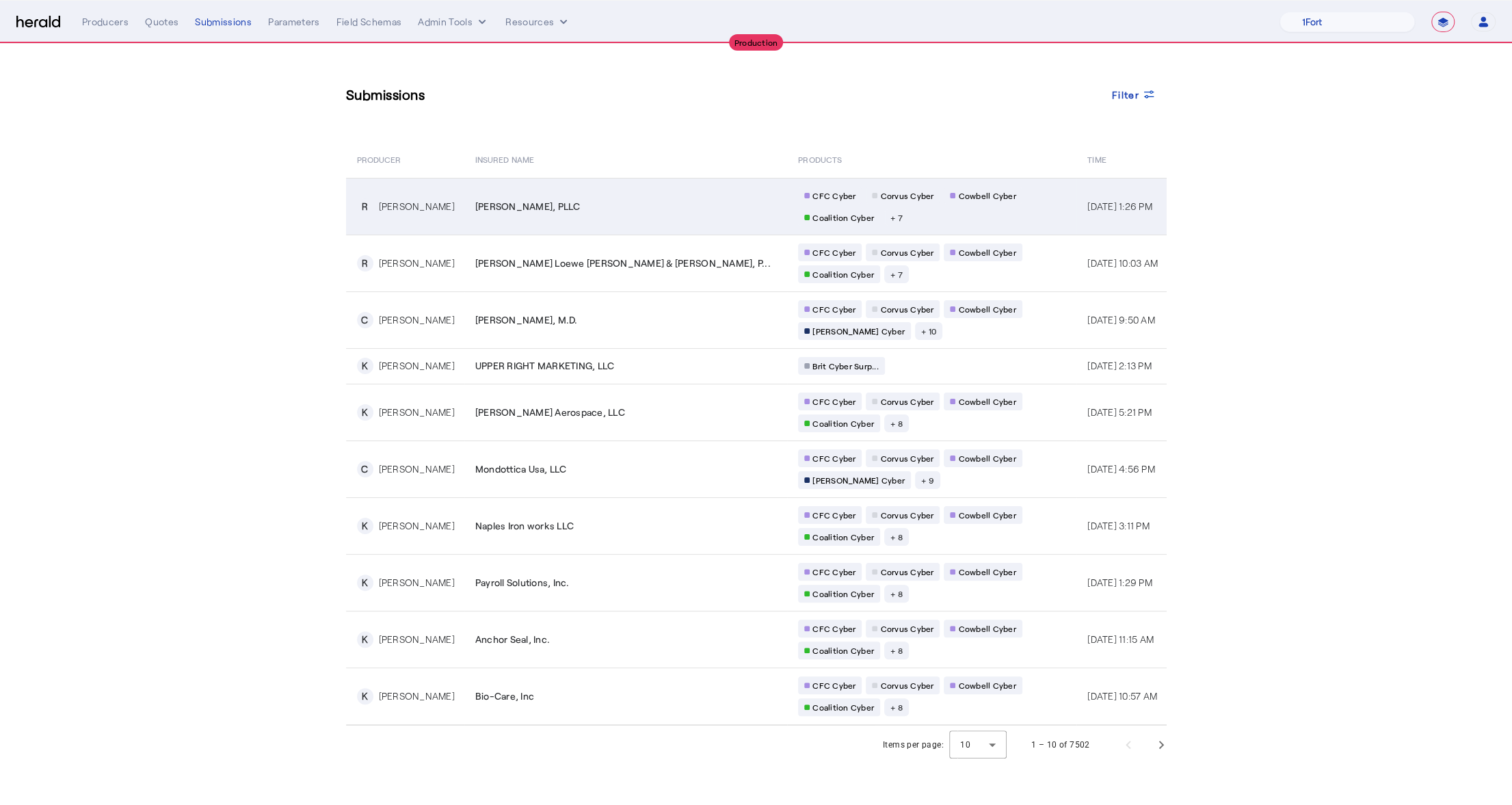
click at [438, 217] on td "R Raffi Kodikian" at bounding box center [405, 206] width 118 height 57
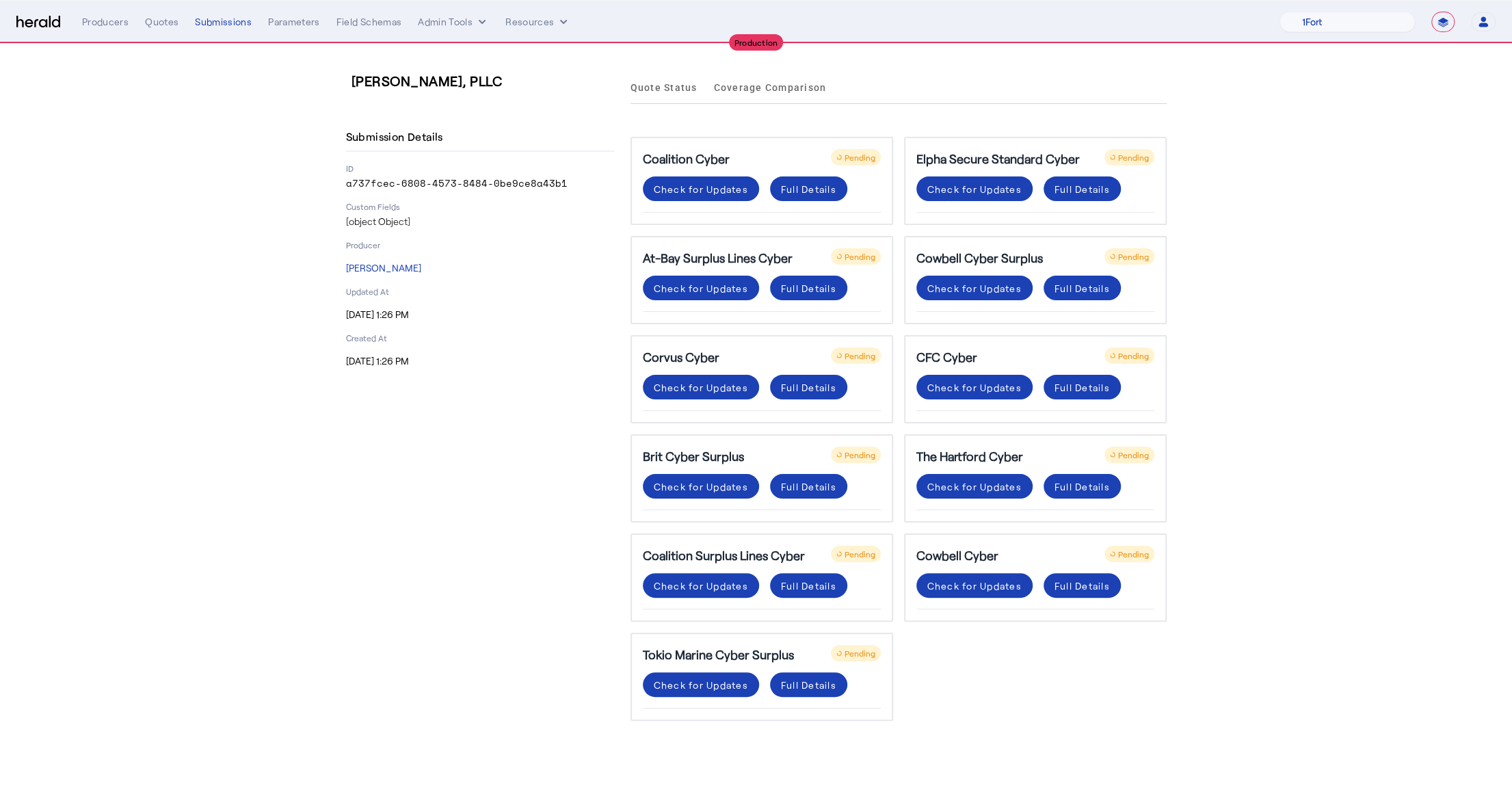
click at [167, 11] on div "**********" at bounding box center [789, 21] width 1413 height 20
click at [163, 25] on div "Quotes" at bounding box center [161, 22] width 33 height 14
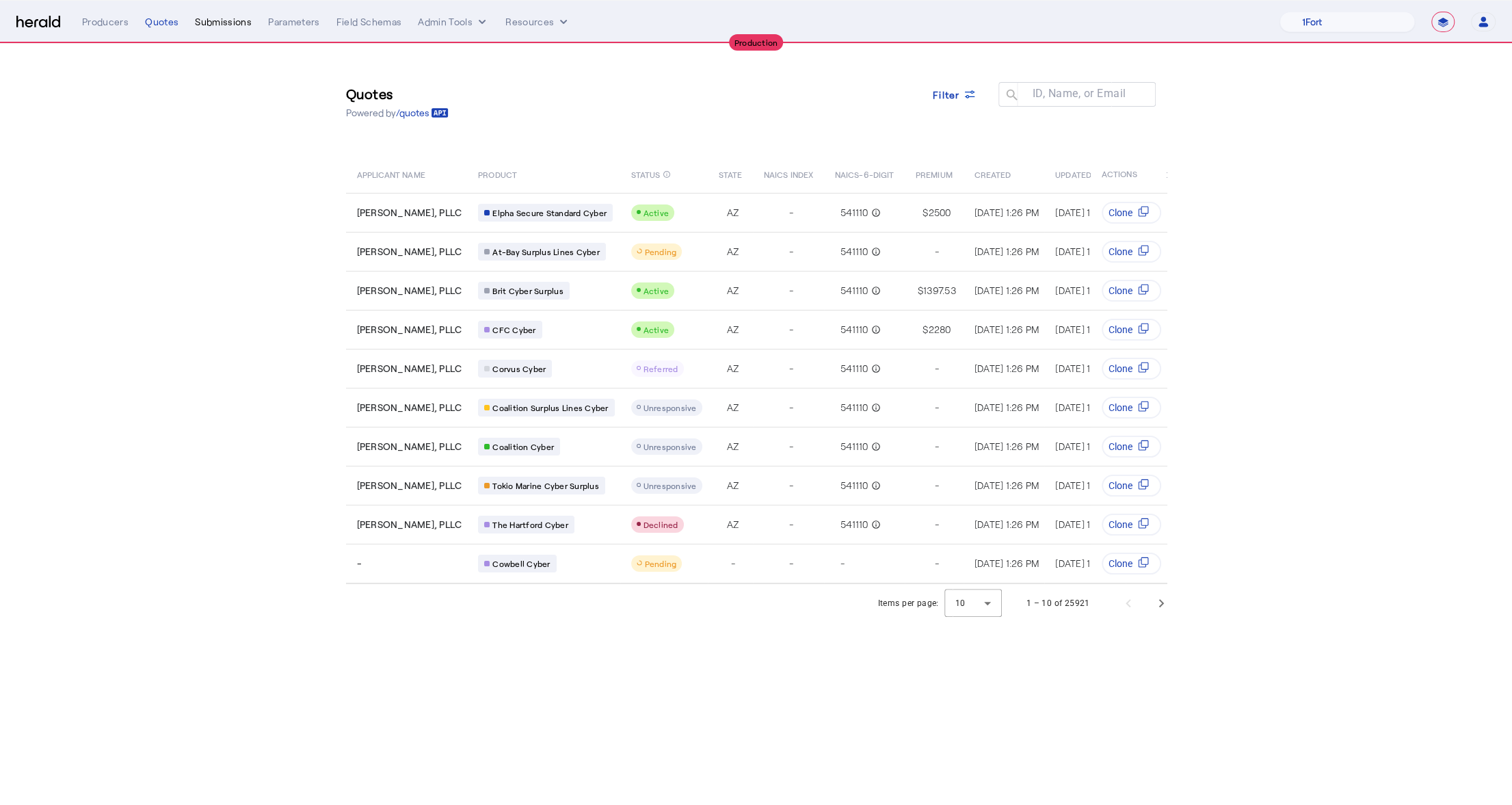
click at [231, 27] on div "Submissions" at bounding box center [223, 22] width 57 height 14
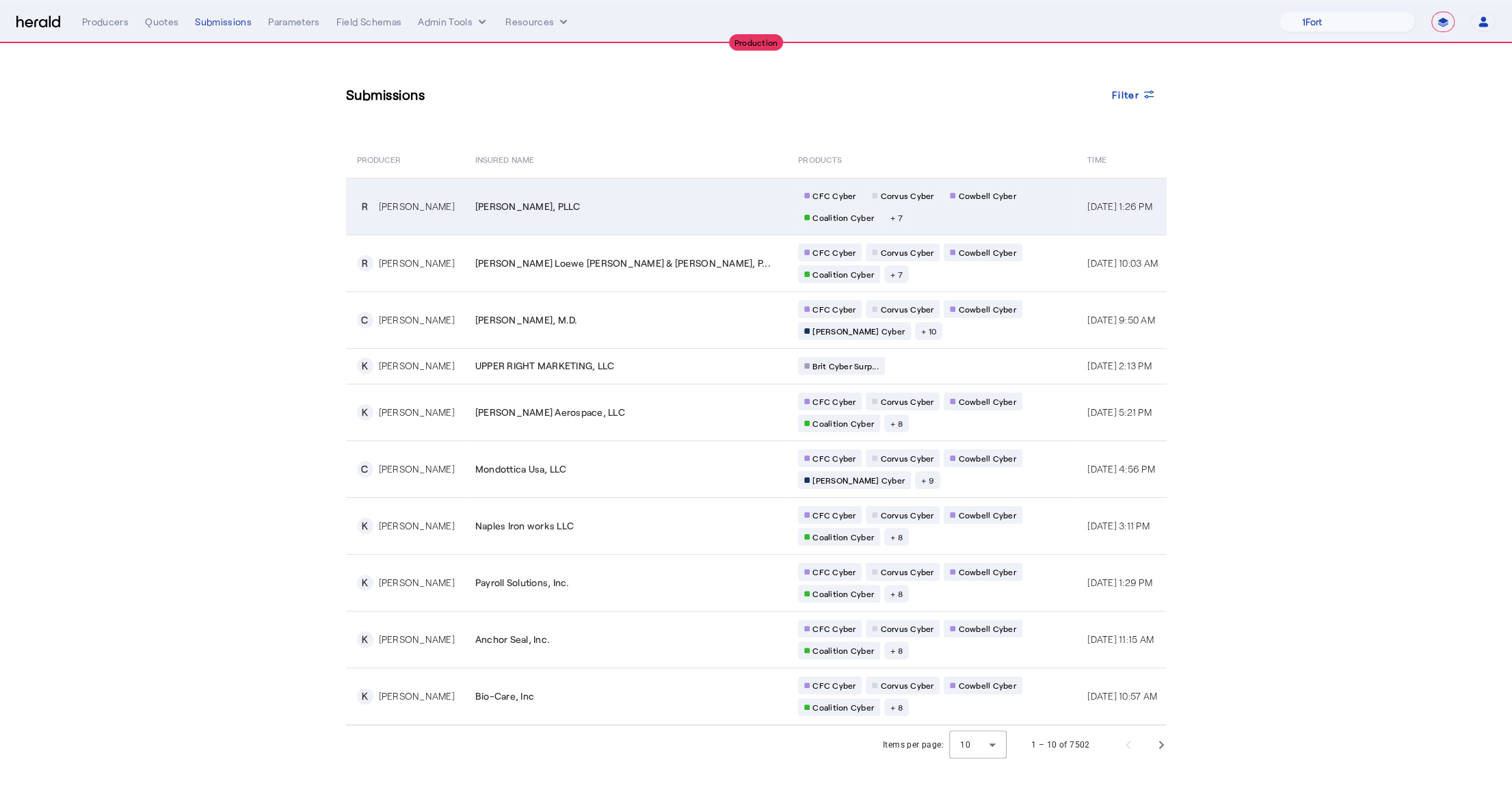
click at [798, 206] on div "CFC Cyber Corvus Cyber Cowbell Cyber Coalition Cyber + 7" at bounding box center [929, 206] width 263 height 39
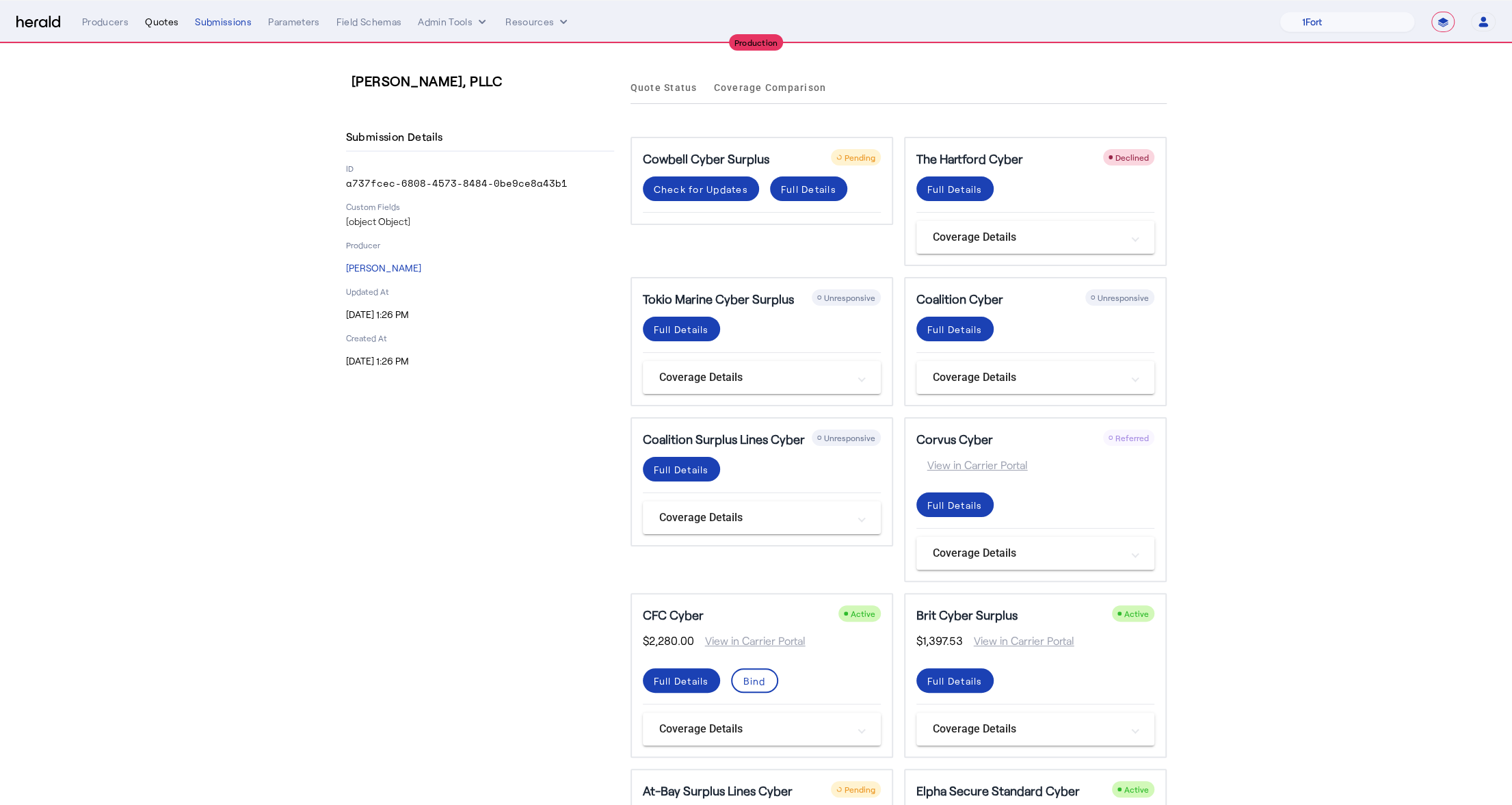
click at [160, 19] on div "Quotes" at bounding box center [161, 22] width 33 height 14
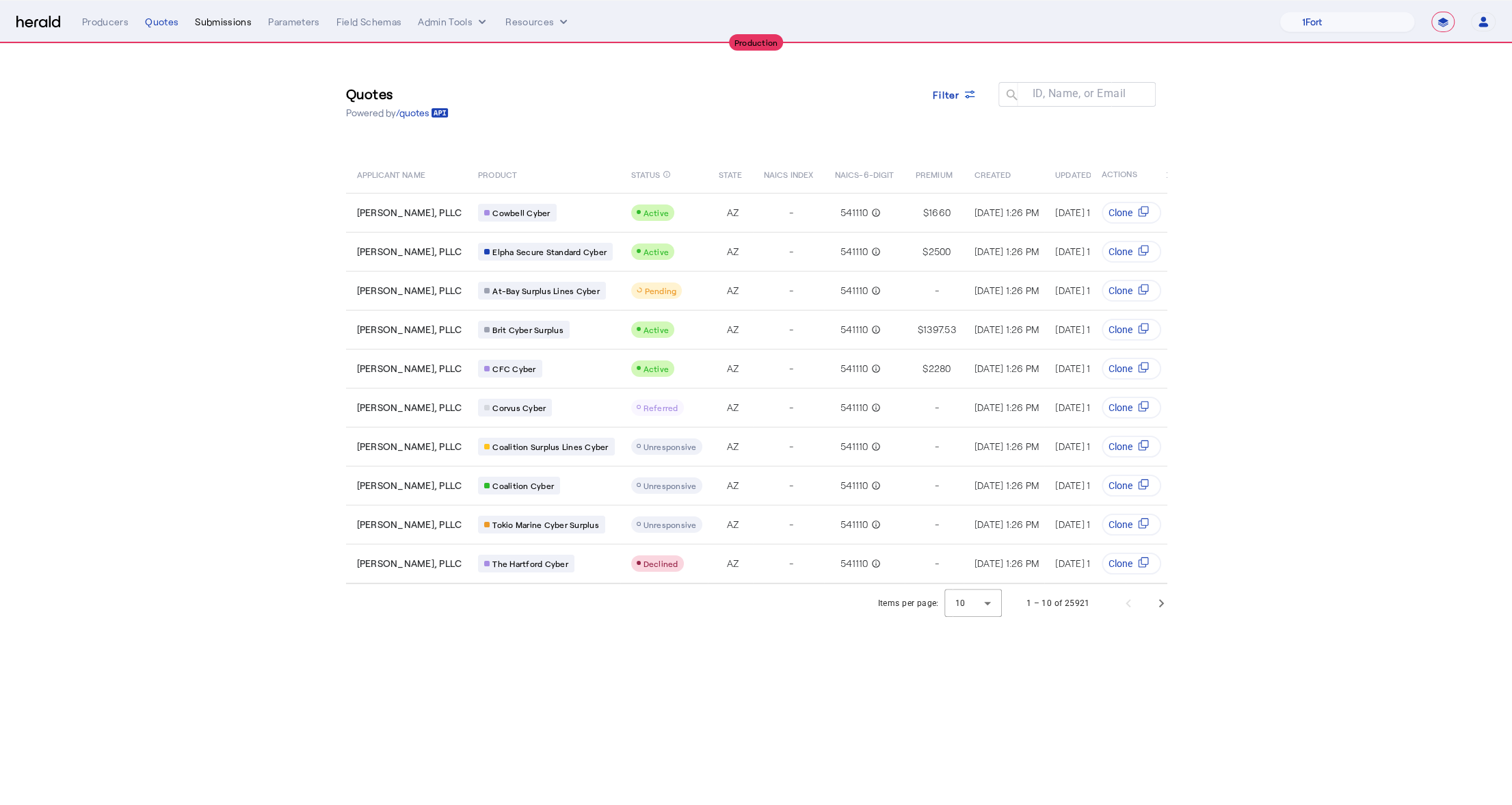
click at [193, 24] on div "Producers Quotes Submissions Parameters Field Schemas Admin Tools Resources" at bounding box center [681, 22] width 1197 height 14
click at [235, 18] on div "Submissions" at bounding box center [223, 22] width 57 height 14
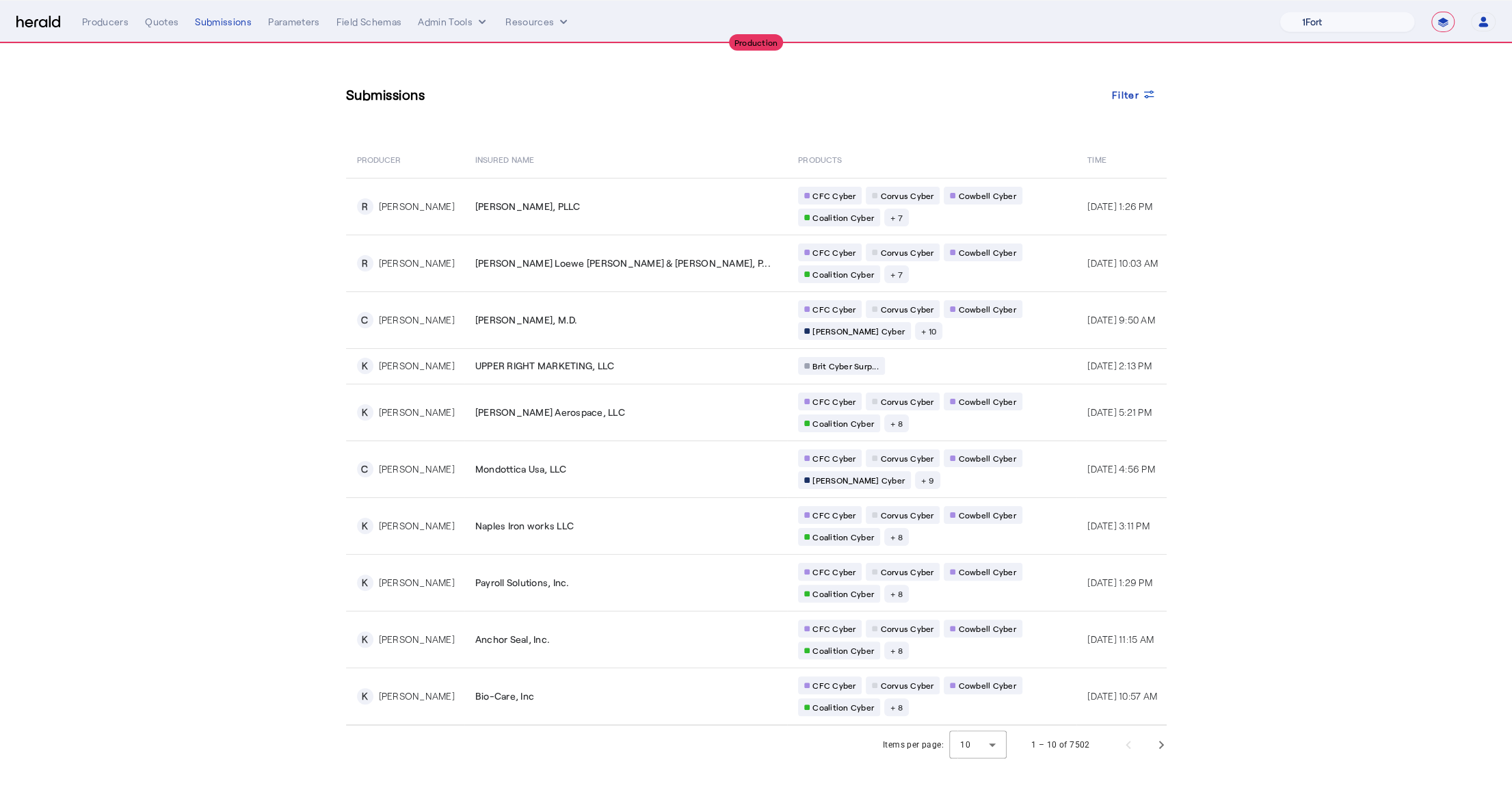
click at [1360, 24] on select "1Fort Affinity Risk Billy BindHQ Bunker CRC Campus Coverage Citadel Fifthwall F…" at bounding box center [1347, 21] width 135 height 20
click at [1280, 11] on select "1Fort Affinity Risk Billy BindHQ Bunker CRC Campus Coverage Citadel Fifthwall F…" at bounding box center [1347, 21] width 135 height 20
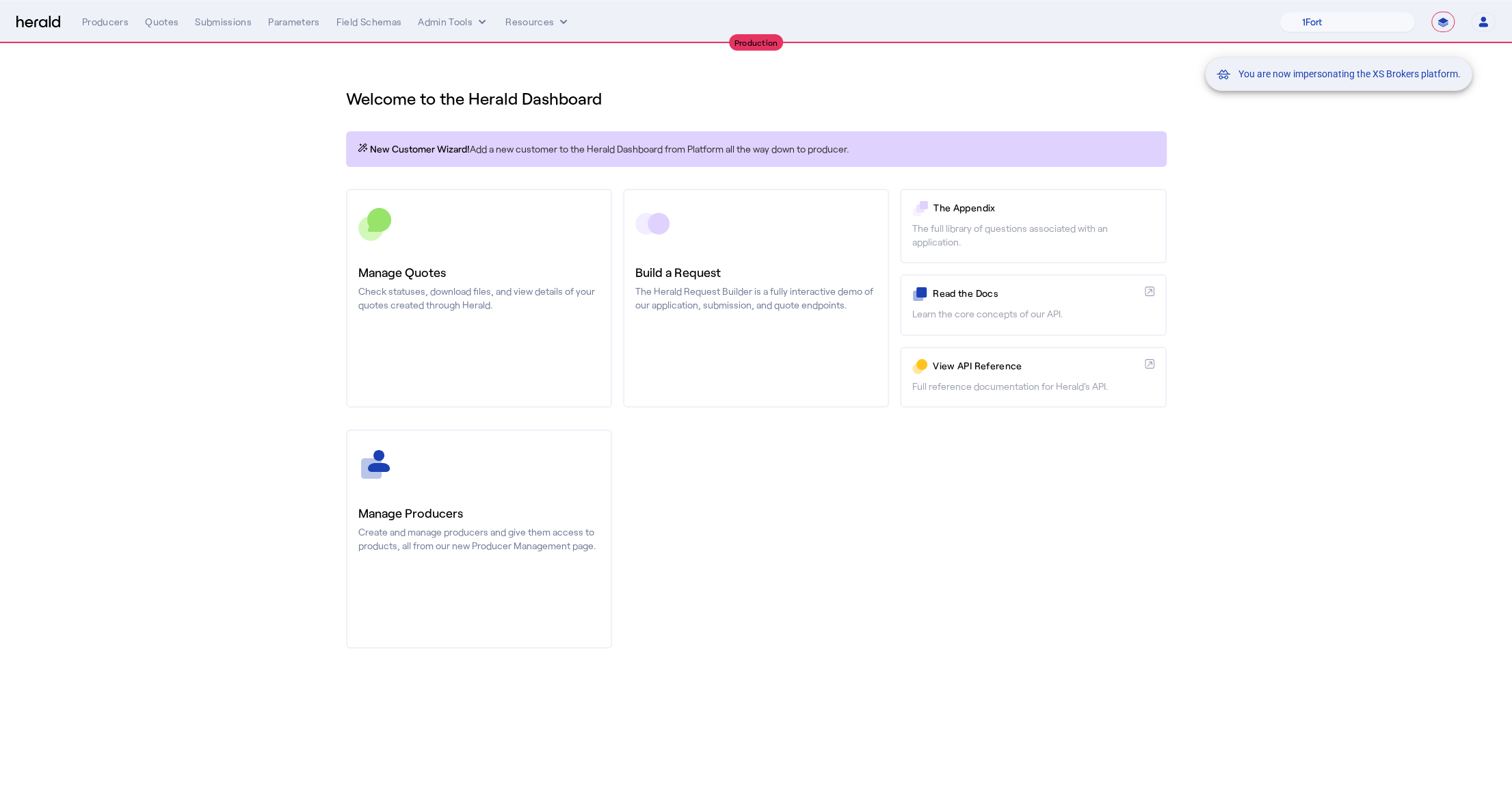
click at [229, 22] on div "You are now impersonating the XS Brokers platform." at bounding box center [756, 402] width 1512 height 805
click at [224, 22] on div "Submissions" at bounding box center [223, 22] width 57 height 14
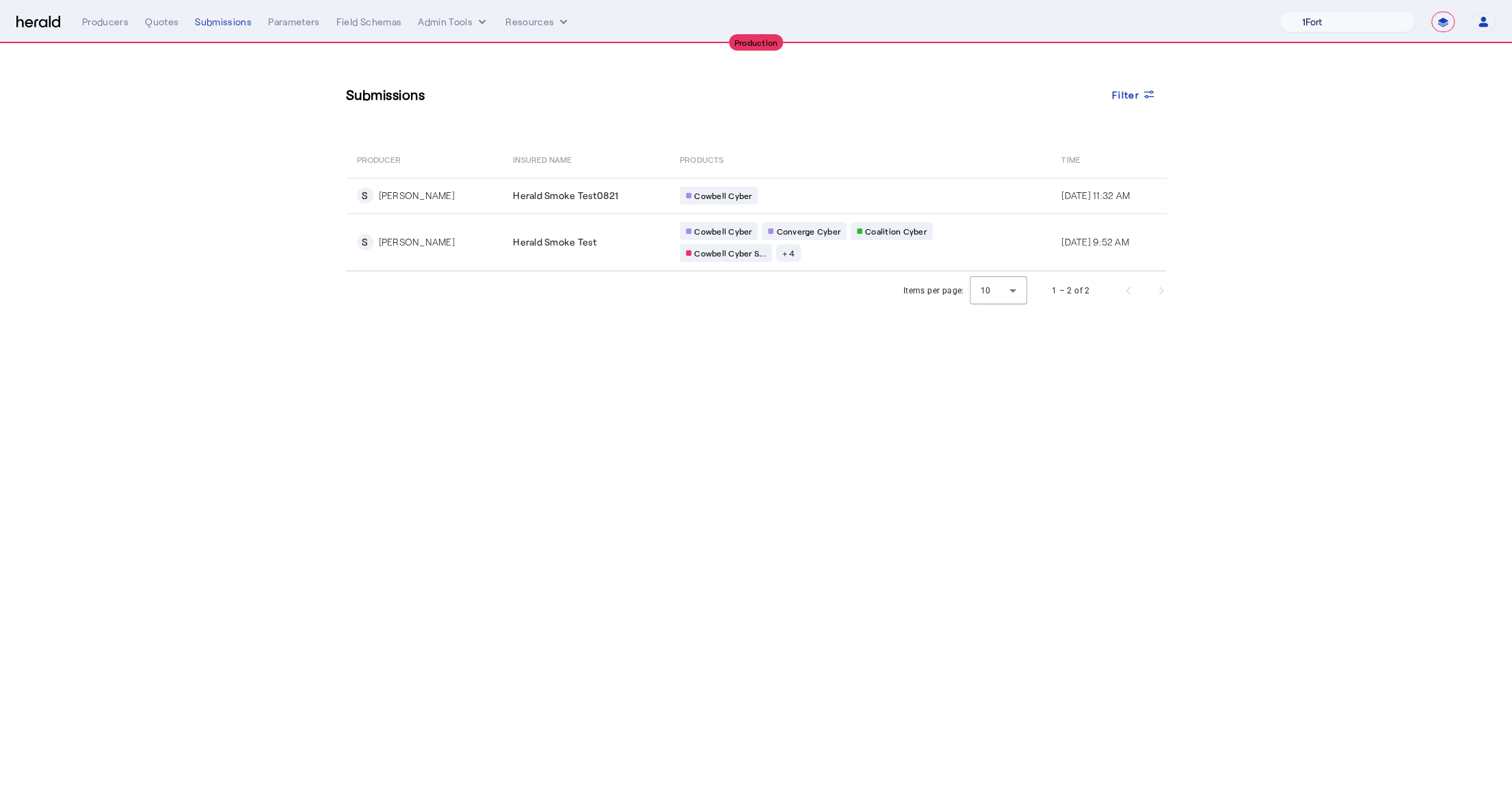
click at [1297, 20] on select "1Fort Affinity Risk Billy BindHQ Bunker CRC Campus Coverage Citadel Fifthwall F…" at bounding box center [1347, 21] width 135 height 20
click at [1280, 11] on select "1Fort Affinity Risk Billy BindHQ Bunker CRC Campus Coverage Citadel Fifthwall F…" at bounding box center [1347, 21] width 135 height 20
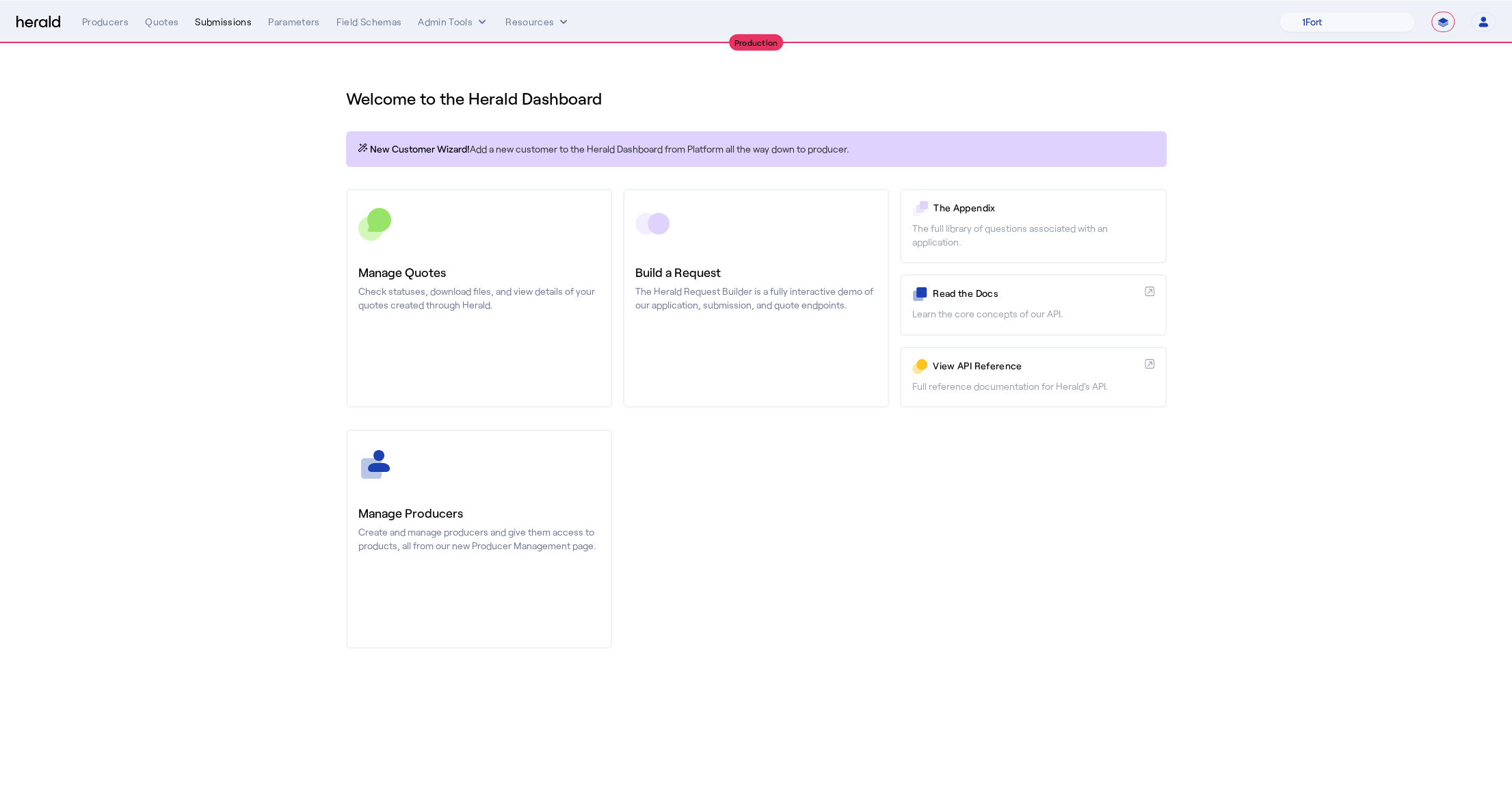
click at [232, 20] on div "Submissions" at bounding box center [223, 22] width 57 height 14
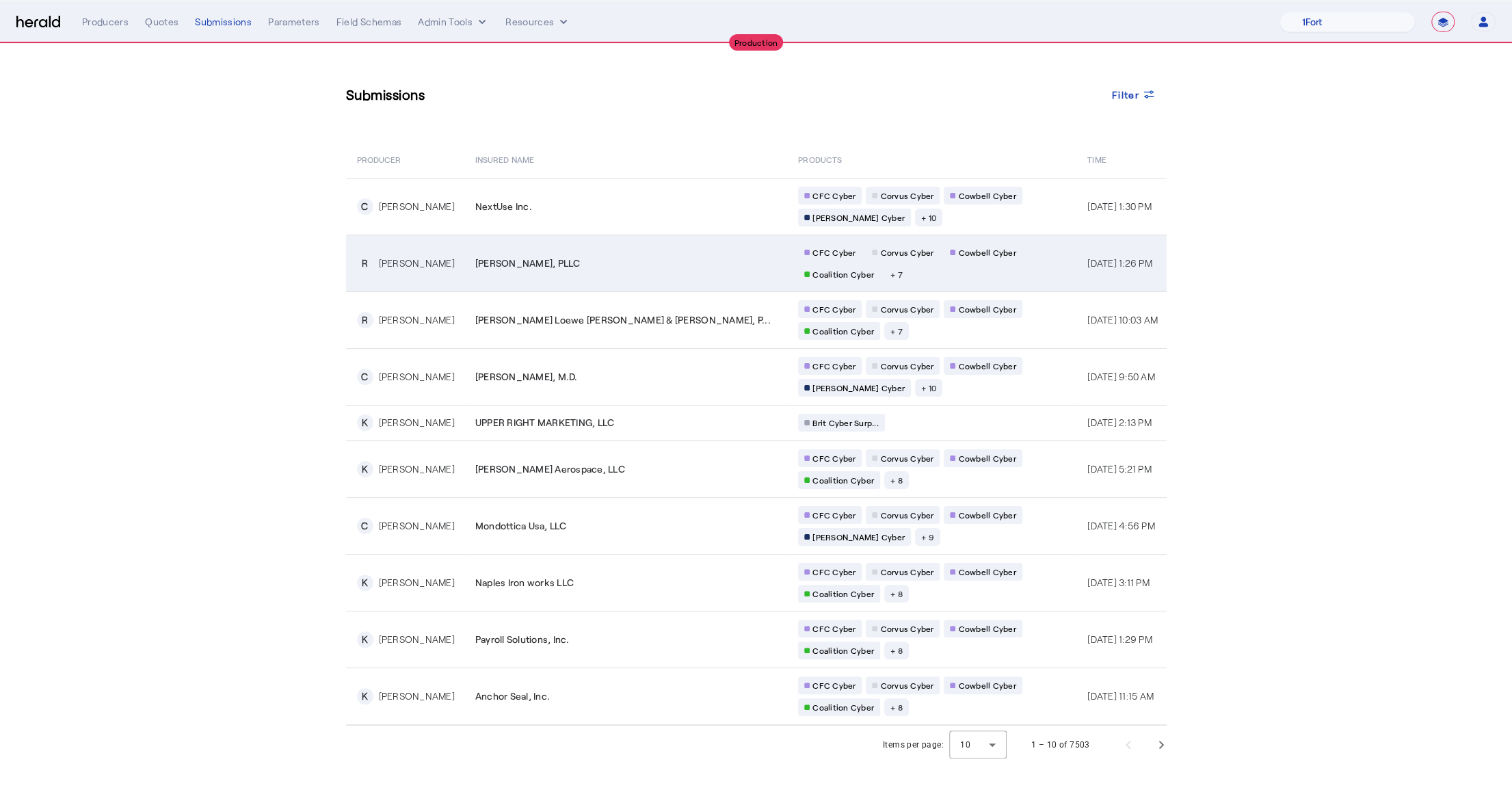
click at [500, 244] on td "Dempsey Law, PLLC" at bounding box center [626, 263] width 323 height 57
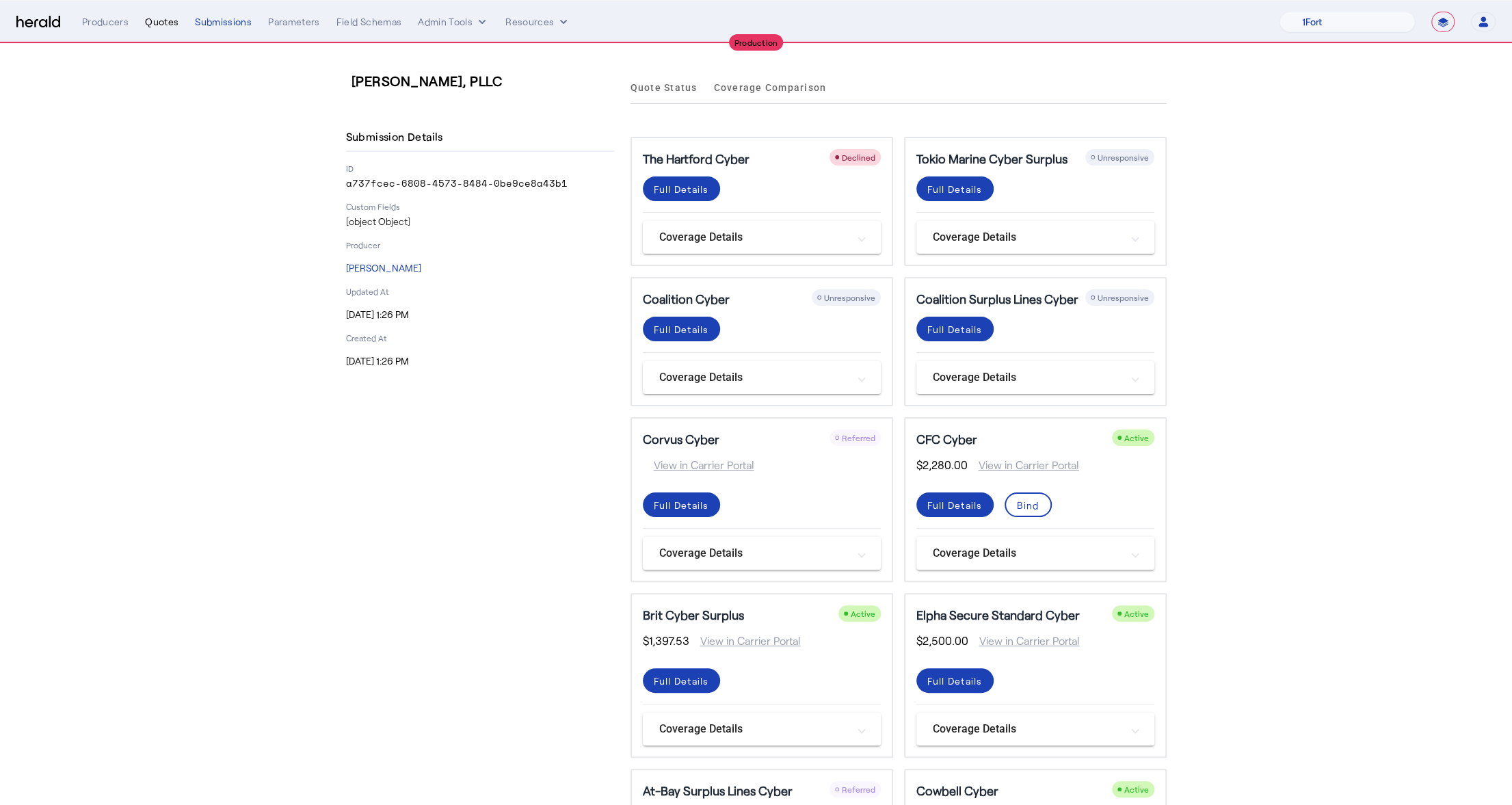
click at [173, 22] on div "Quotes" at bounding box center [161, 22] width 33 height 14
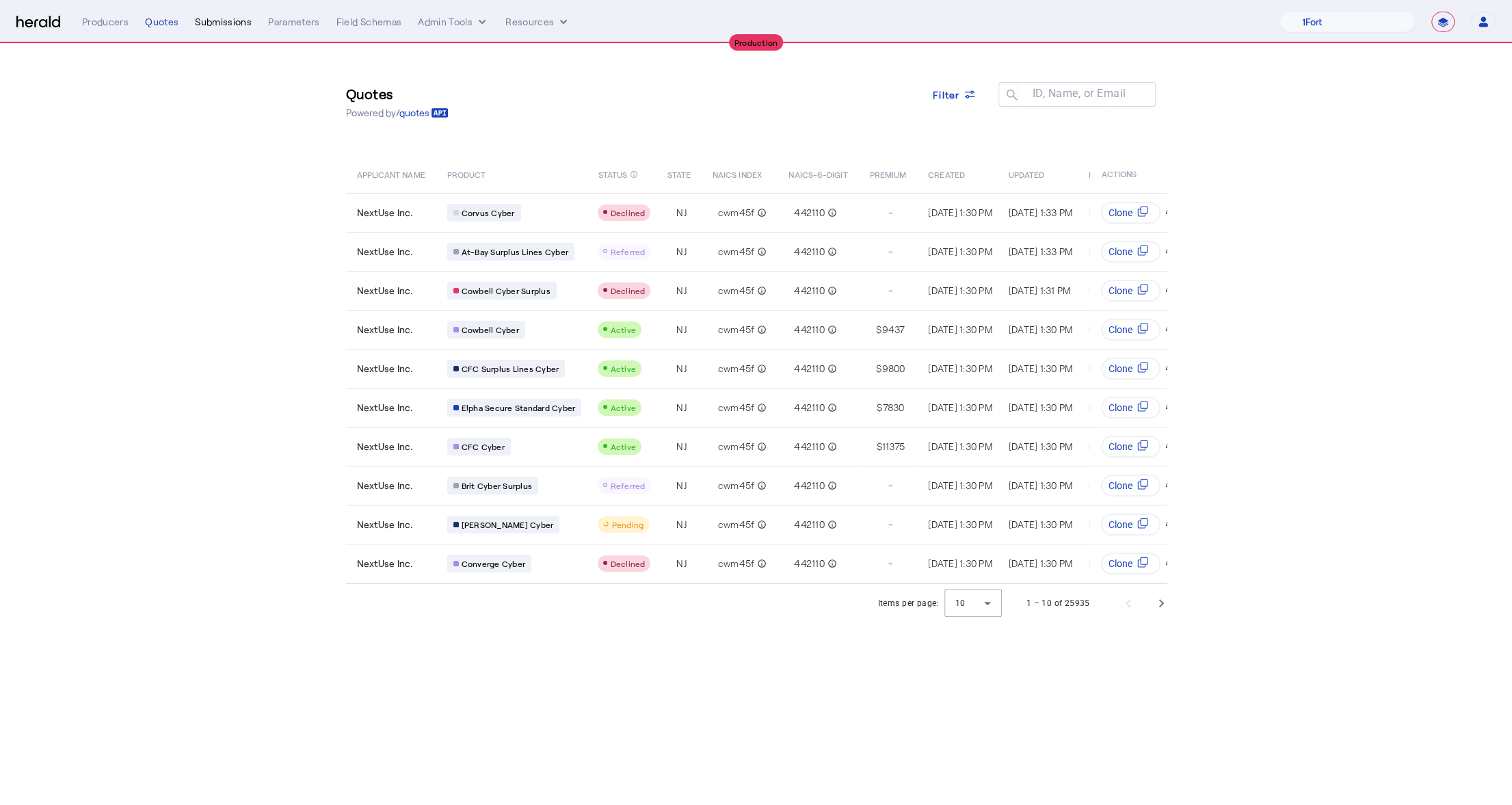
click at [223, 17] on div "Submissions" at bounding box center [223, 22] width 57 height 14
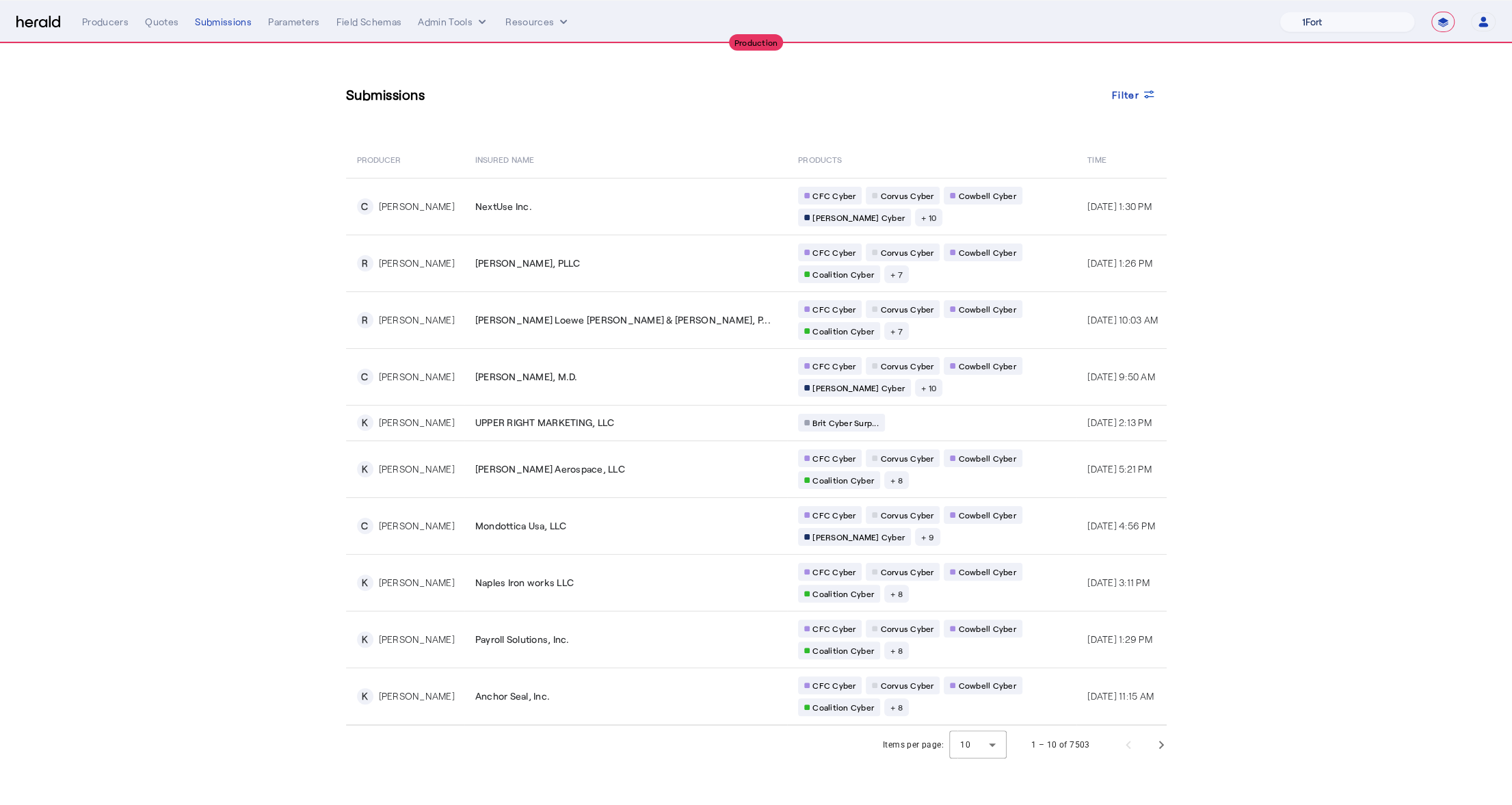
click at [1364, 29] on select "1Fort Affinity Risk Billy BindHQ Bunker CRC Campus Coverage Citadel Fifthwall F…" at bounding box center [1347, 21] width 135 height 20
click at [1280, 11] on select "1Fort Affinity Risk Billy BindHQ Bunker CRC Campus Coverage Citadel Fifthwall F…" at bounding box center [1347, 21] width 135 height 20
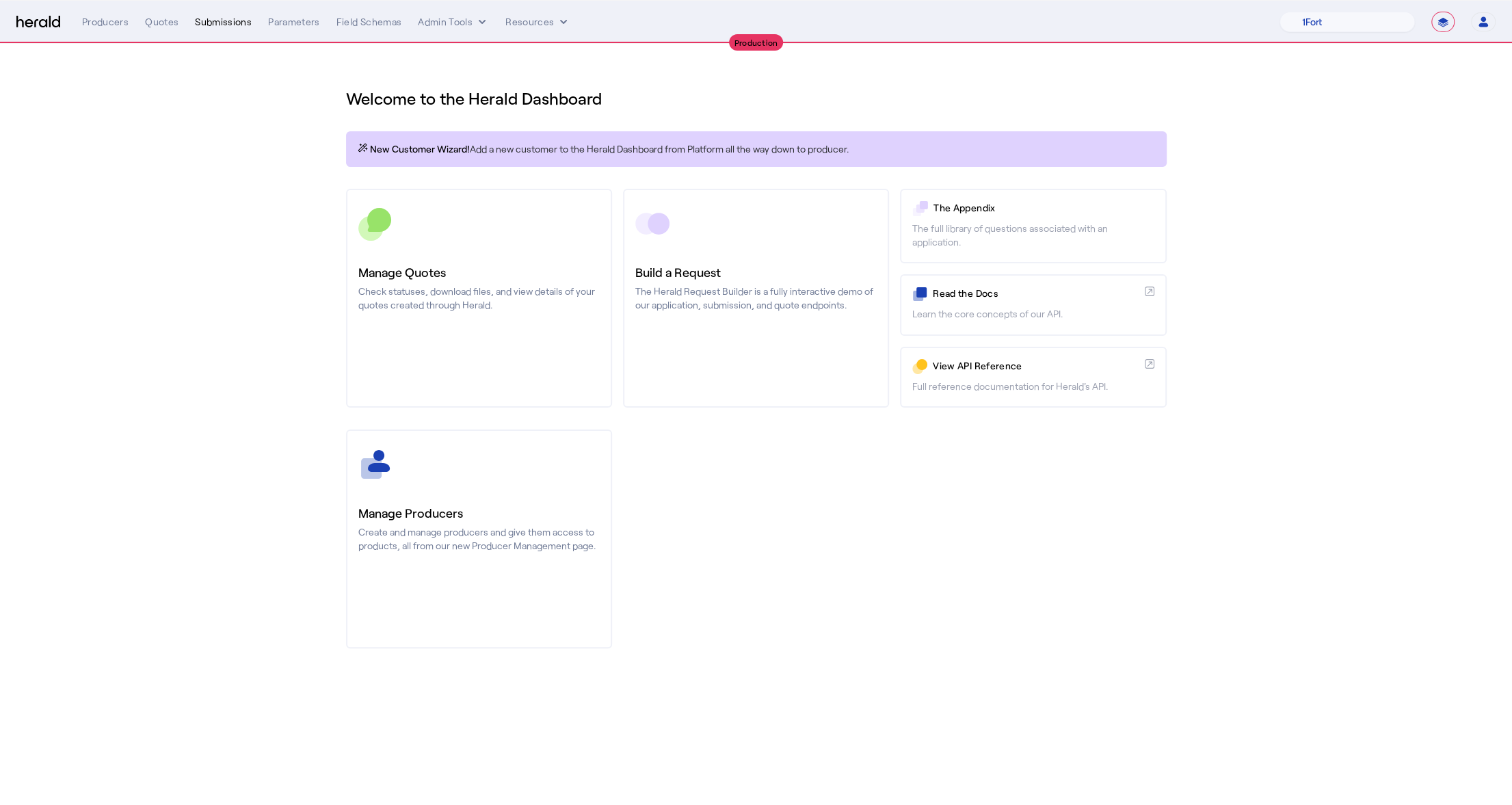
click at [212, 16] on div "Submissions" at bounding box center [223, 22] width 57 height 14
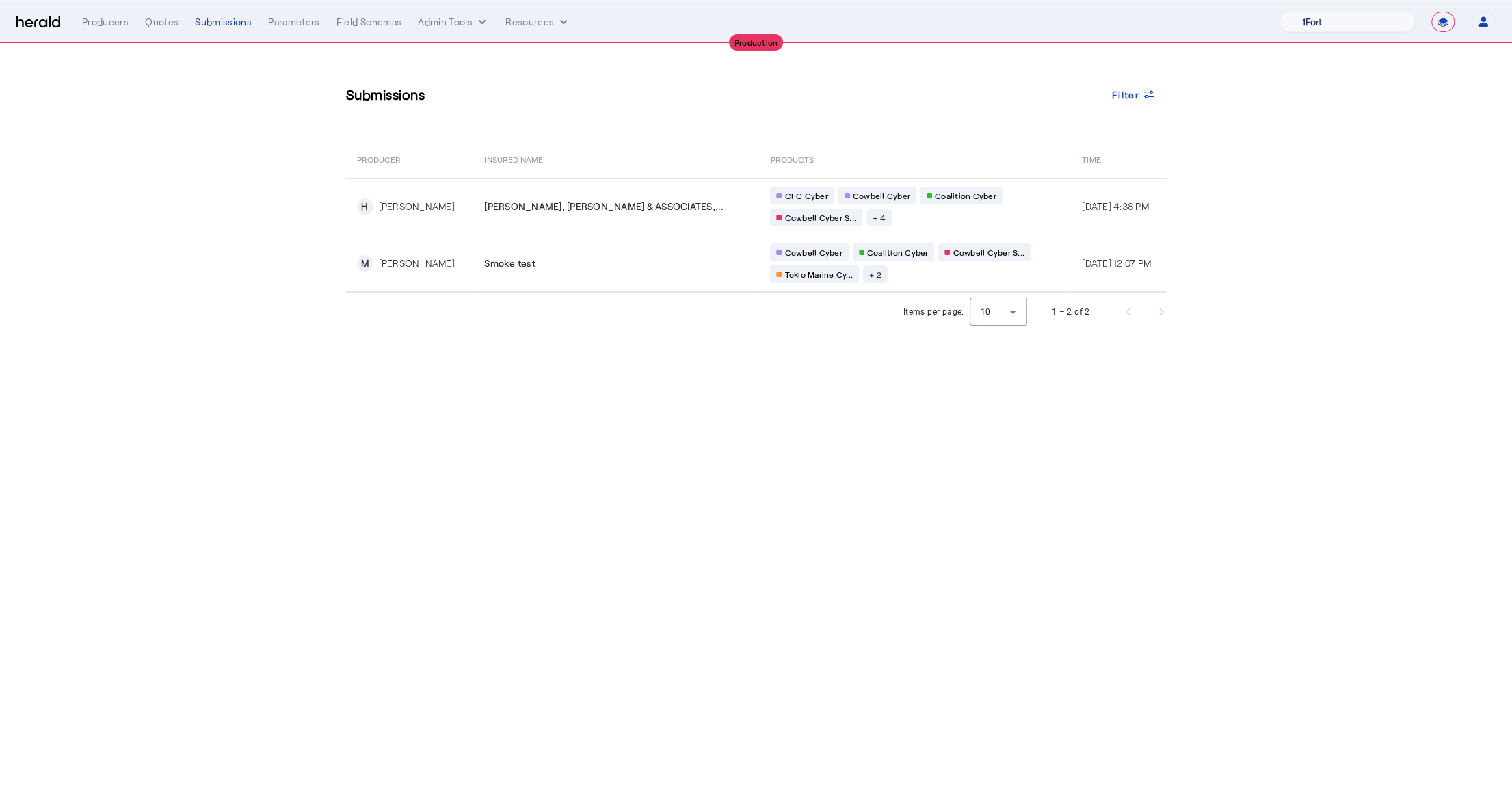
click at [1317, 24] on select "1Fort Affinity Risk Billy BindHQ Bunker CRC Campus Coverage Citadel Fifthwall F…" at bounding box center [1347, 21] width 135 height 20
click at [1280, 11] on select "1Fort Affinity Risk Billy BindHQ Bunker CRC Campus Coverage Citadel Fifthwall F…" at bounding box center [1347, 21] width 135 height 20
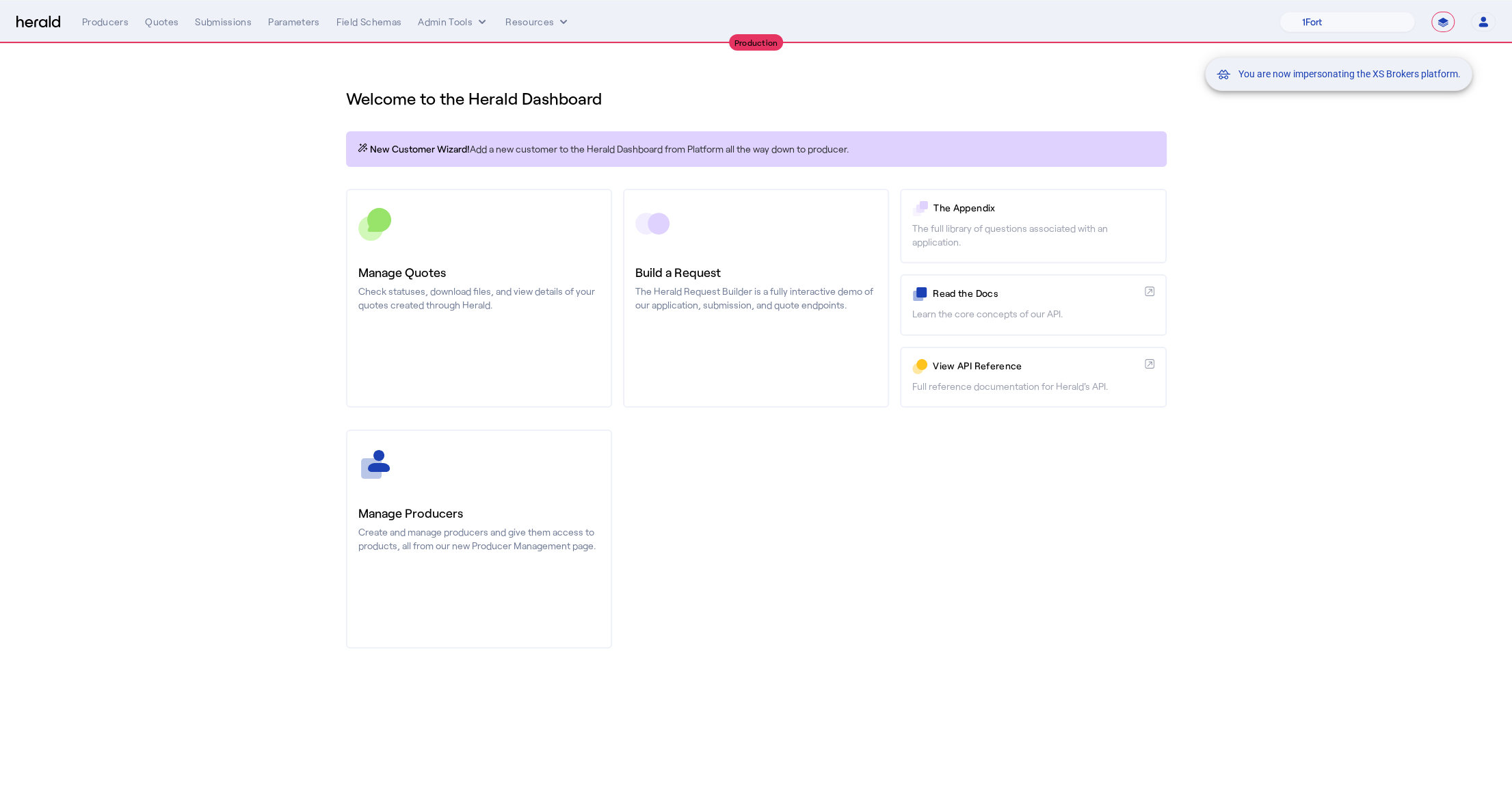
click at [203, 30] on div "You are now impersonating the XS Brokers platform." at bounding box center [756, 402] width 1512 height 805
click at [212, 22] on div "Submissions" at bounding box center [223, 22] width 57 height 14
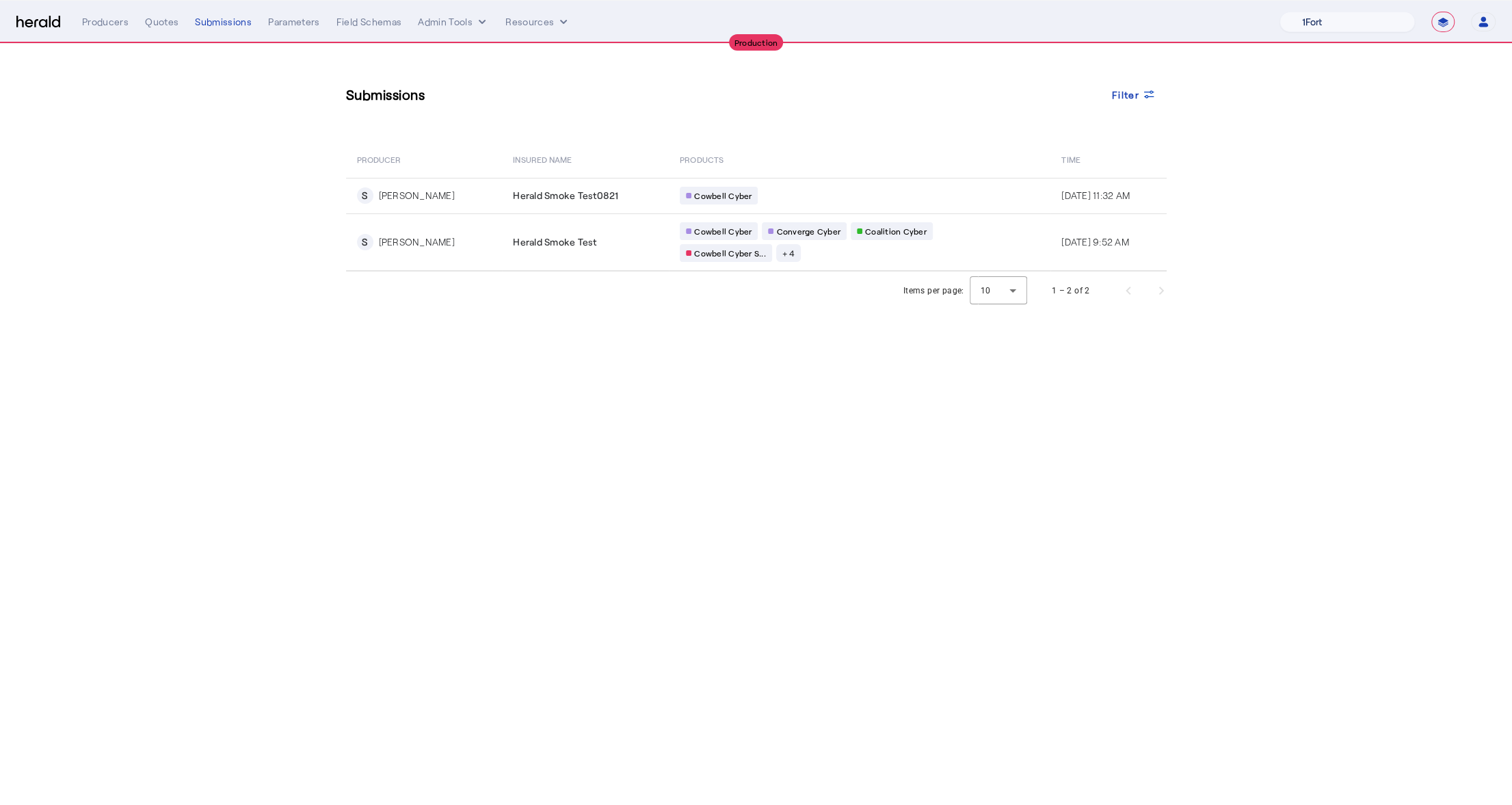
click at [1324, 24] on select "1Fort Affinity Risk Billy BindHQ Bunker CRC Campus Coverage Citadel Fifthwall F…" at bounding box center [1347, 21] width 135 height 20
click at [1280, 11] on select "1Fort Affinity Risk Billy BindHQ Bunker CRC Campus Coverage Citadel Fifthwall F…" at bounding box center [1347, 21] width 135 height 20
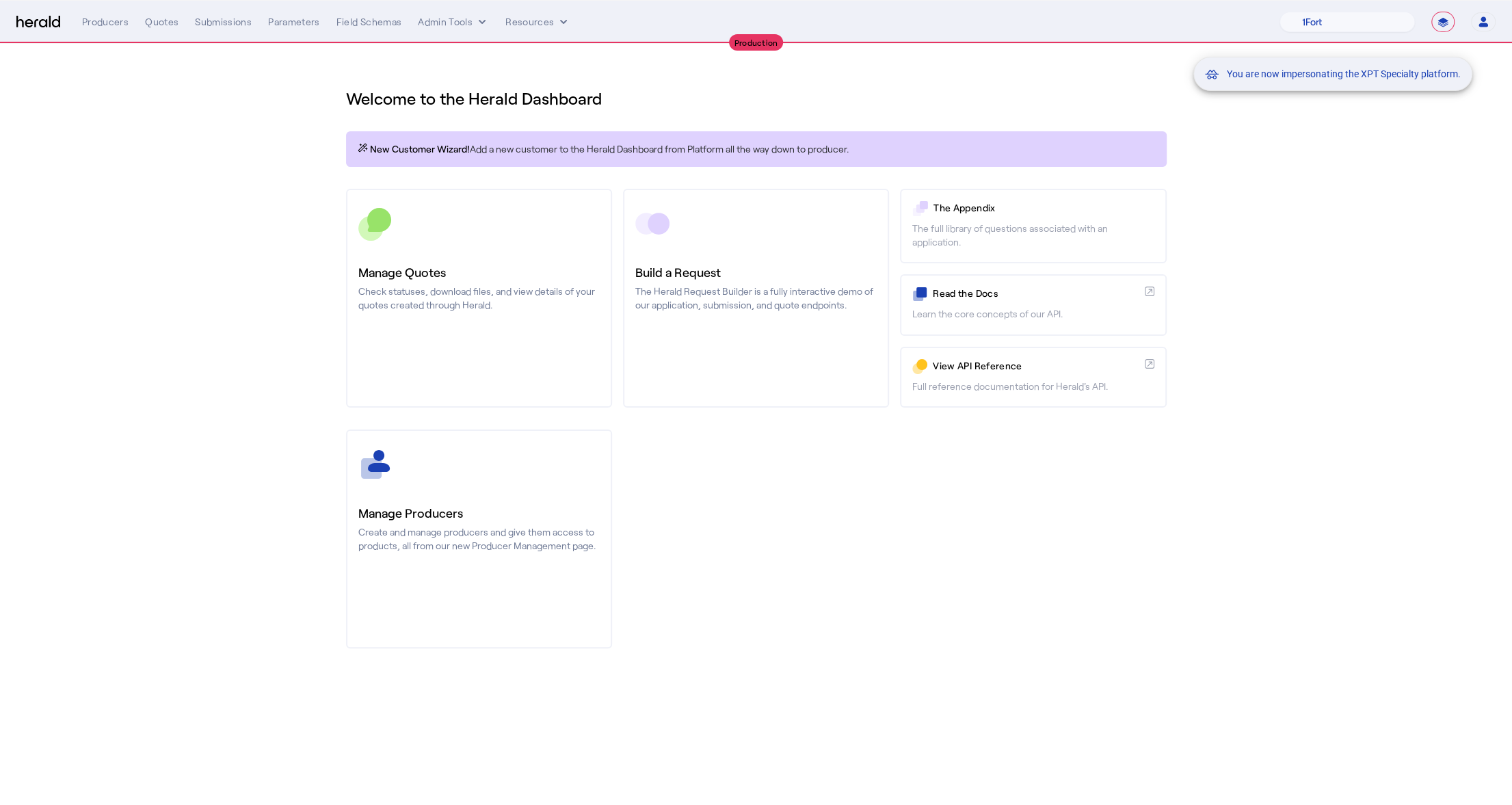
drag, startPoint x: 1324, startPoint y: 24, endPoint x: 211, endPoint y: 18, distance: 1113.0
click at [211, 18] on div "You are now impersonating the XPT Specialty platform." at bounding box center [756, 402] width 1512 height 805
click at [237, 23] on div "Submissions" at bounding box center [223, 22] width 57 height 14
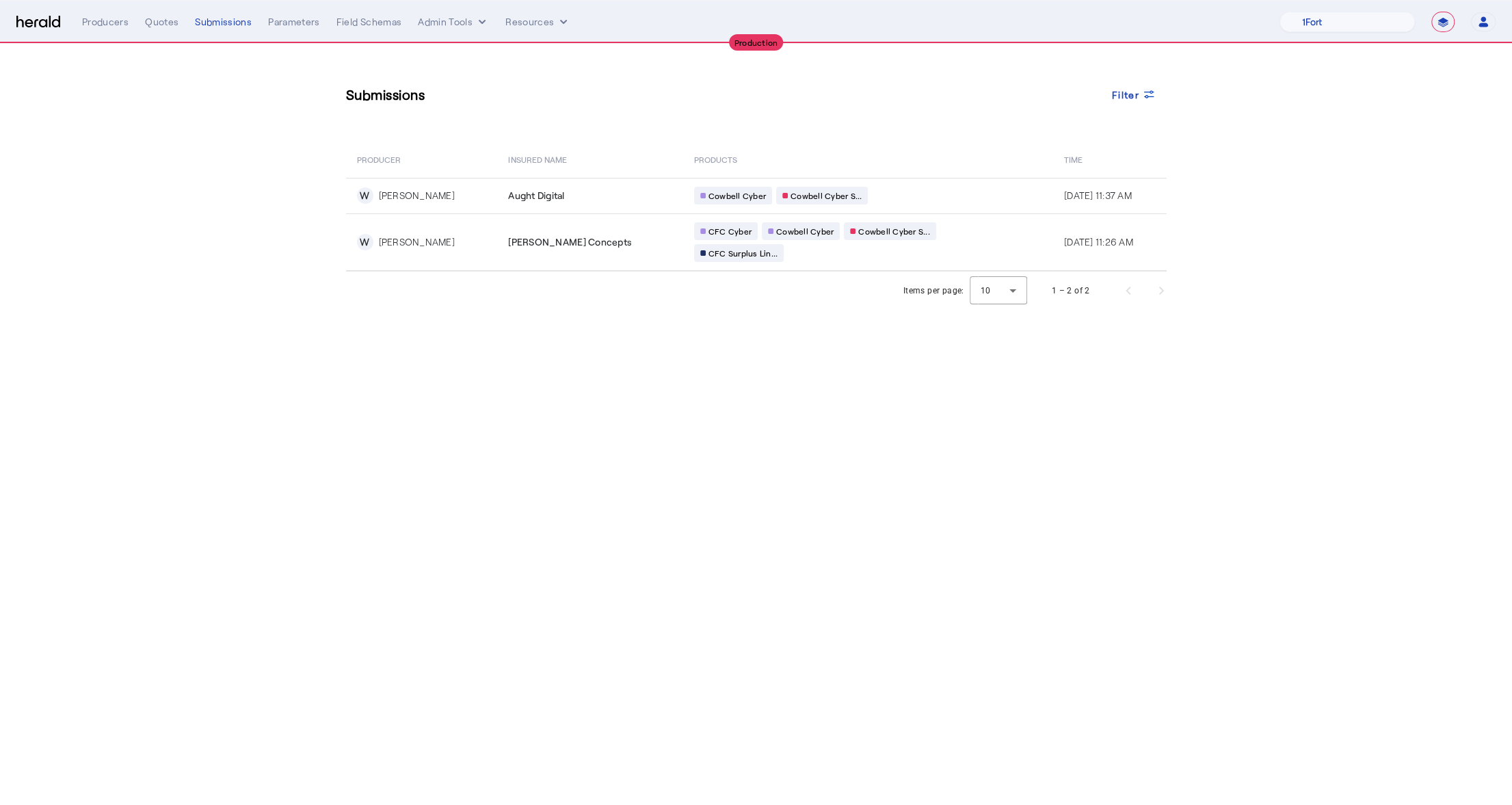
click at [1303, 20] on select "1Fort Affinity Risk Billy BindHQ Bunker CRC Campus Coverage Citadel Fifthwall F…" at bounding box center [1347, 21] width 135 height 20
click at [1280, 11] on select "1Fort Affinity Risk Billy BindHQ Bunker CRC Campus Coverage Citadel Fifthwall F…" at bounding box center [1347, 21] width 135 height 20
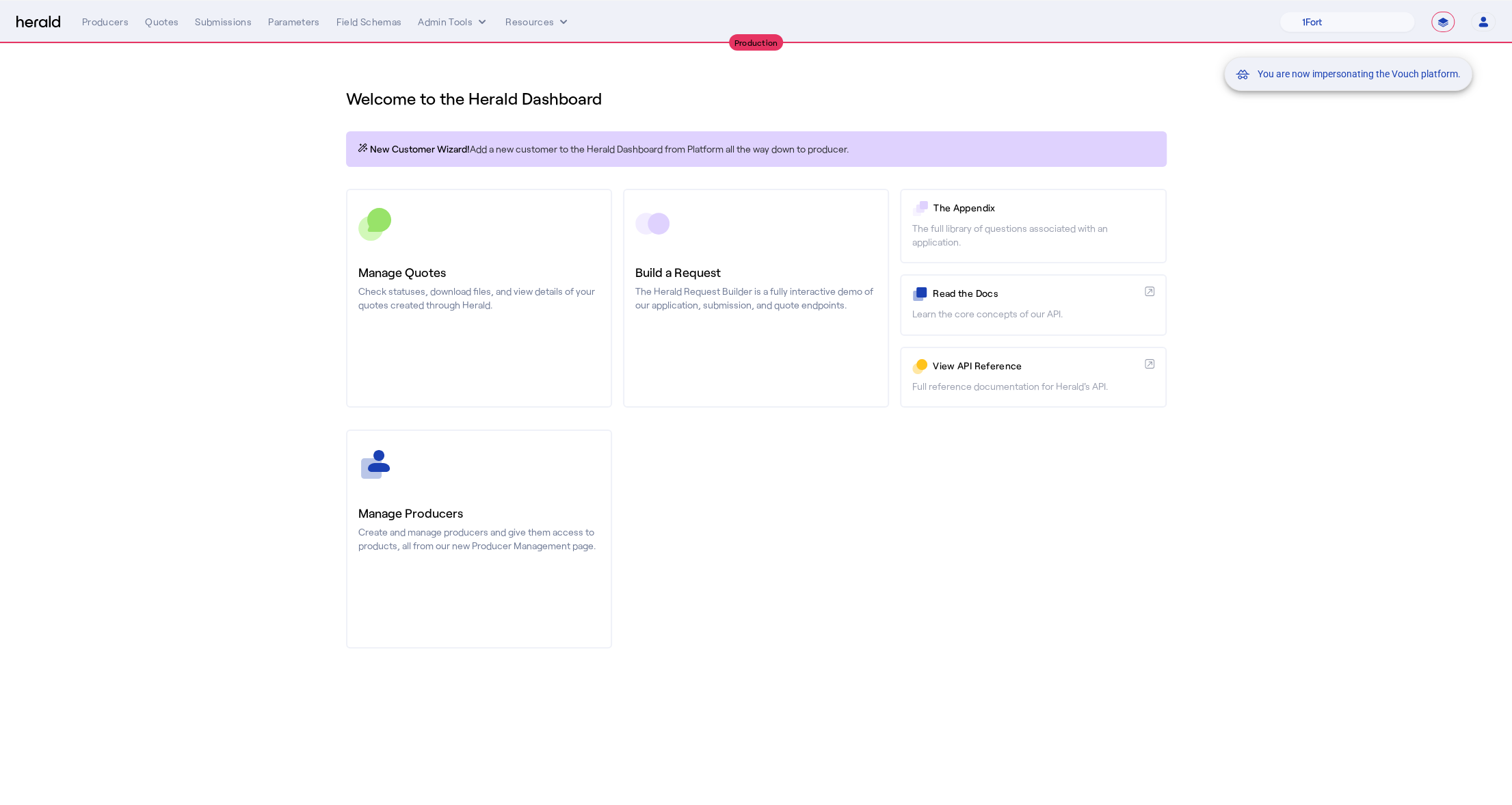
click at [231, 18] on div "You are now impersonating the Vouch platform." at bounding box center [756, 402] width 1512 height 805
click at [231, 21] on div "You are now impersonating the Vouch platform." at bounding box center [756, 402] width 1512 height 805
click at [197, 20] on div "Submissions" at bounding box center [223, 22] width 57 height 14
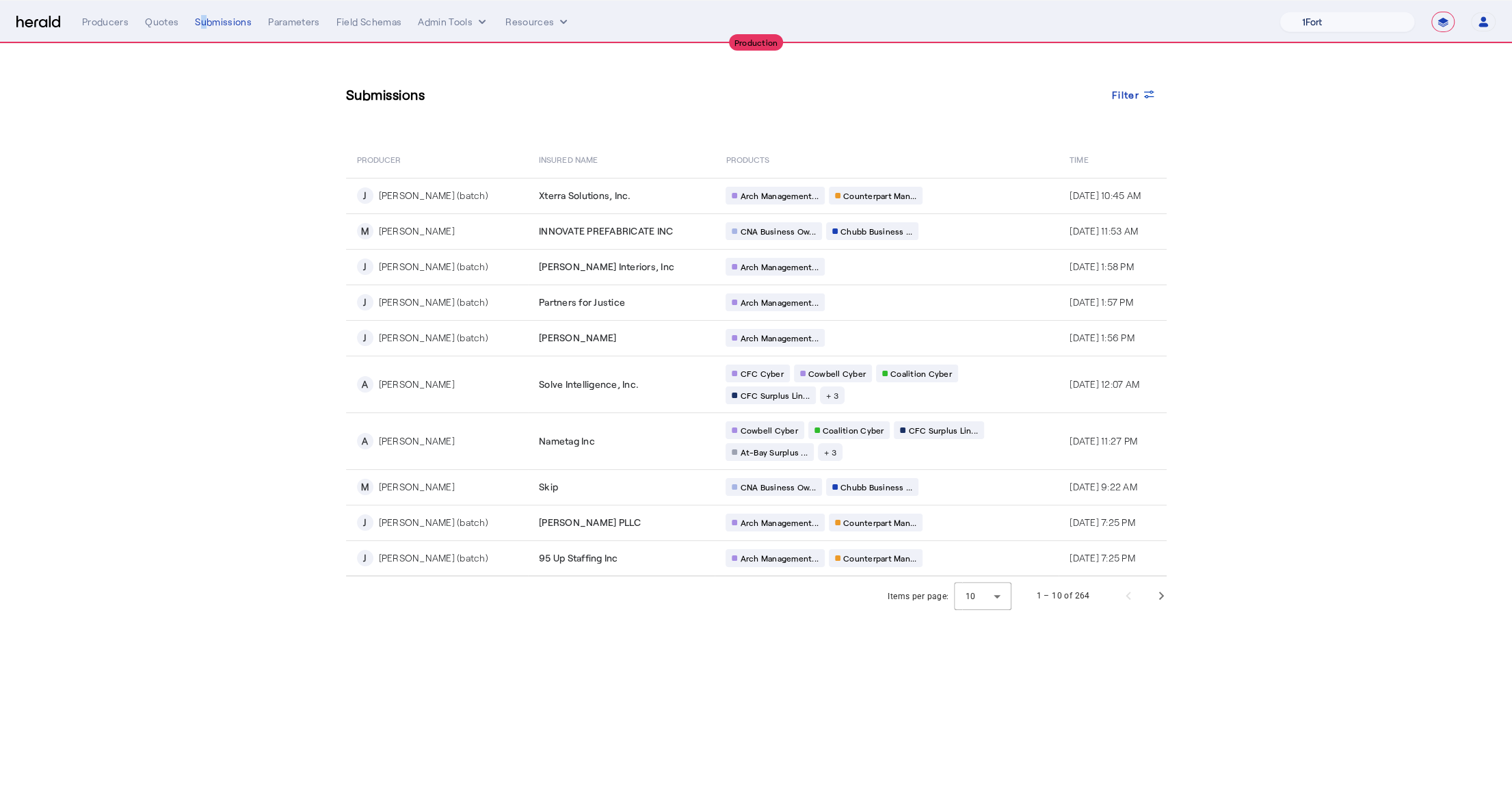
click at [1372, 20] on select "1Fort Affinity Risk Billy BindHQ Bunker CRC Campus Coverage Citadel Fifthwall F…" at bounding box center [1347, 21] width 135 height 20
click at [1280, 11] on select "1Fort Affinity Risk Billy BindHQ Bunker CRC Campus Coverage Citadel Fifthwall F…" at bounding box center [1347, 21] width 135 height 20
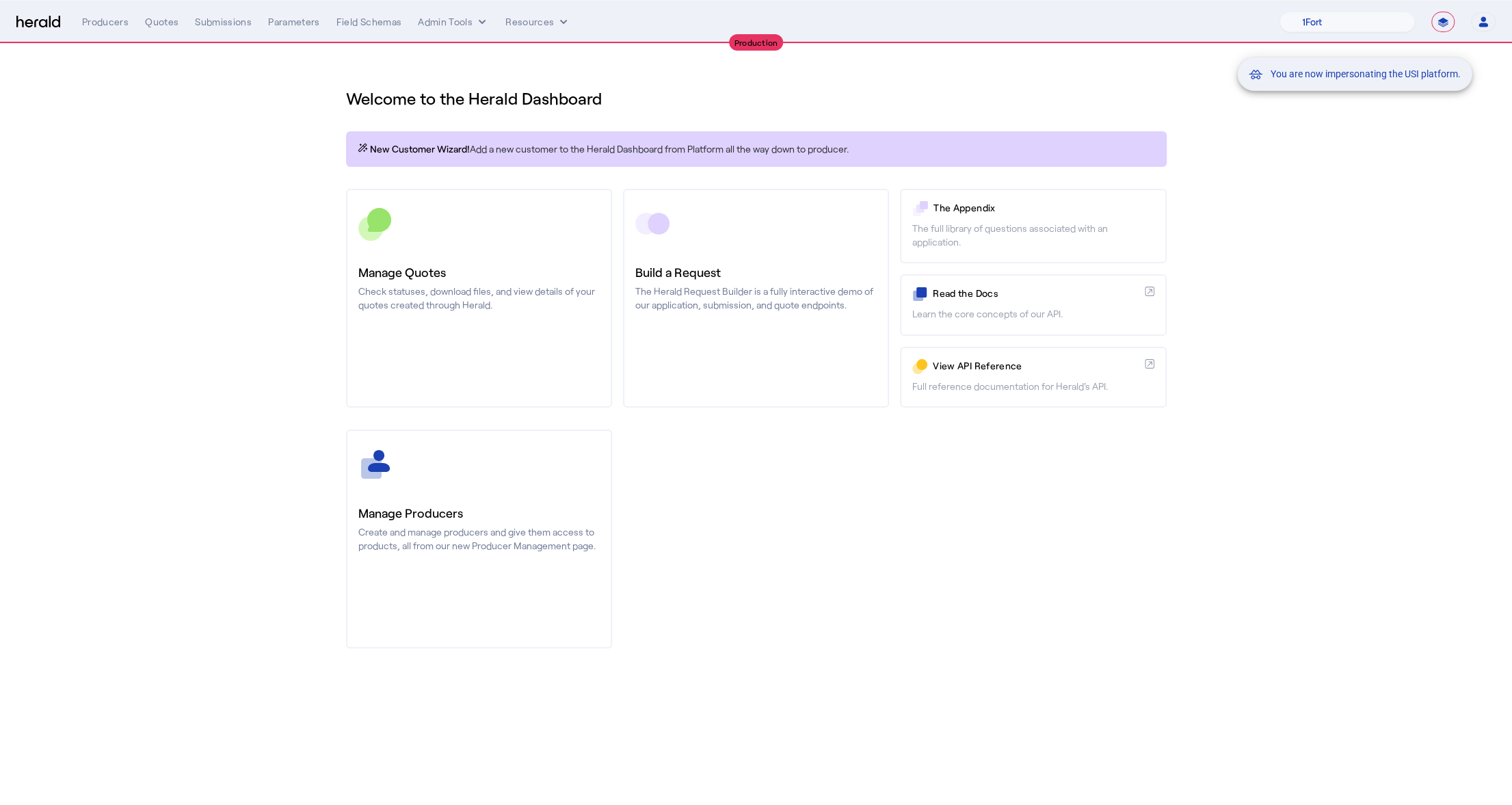
click at [224, 28] on div "You are now impersonating the USI platform." at bounding box center [756, 402] width 1512 height 805
click at [223, 24] on div "You are now impersonating the USI platform." at bounding box center [756, 402] width 1512 height 805
click at [224, 20] on div "Submissions" at bounding box center [223, 22] width 57 height 14
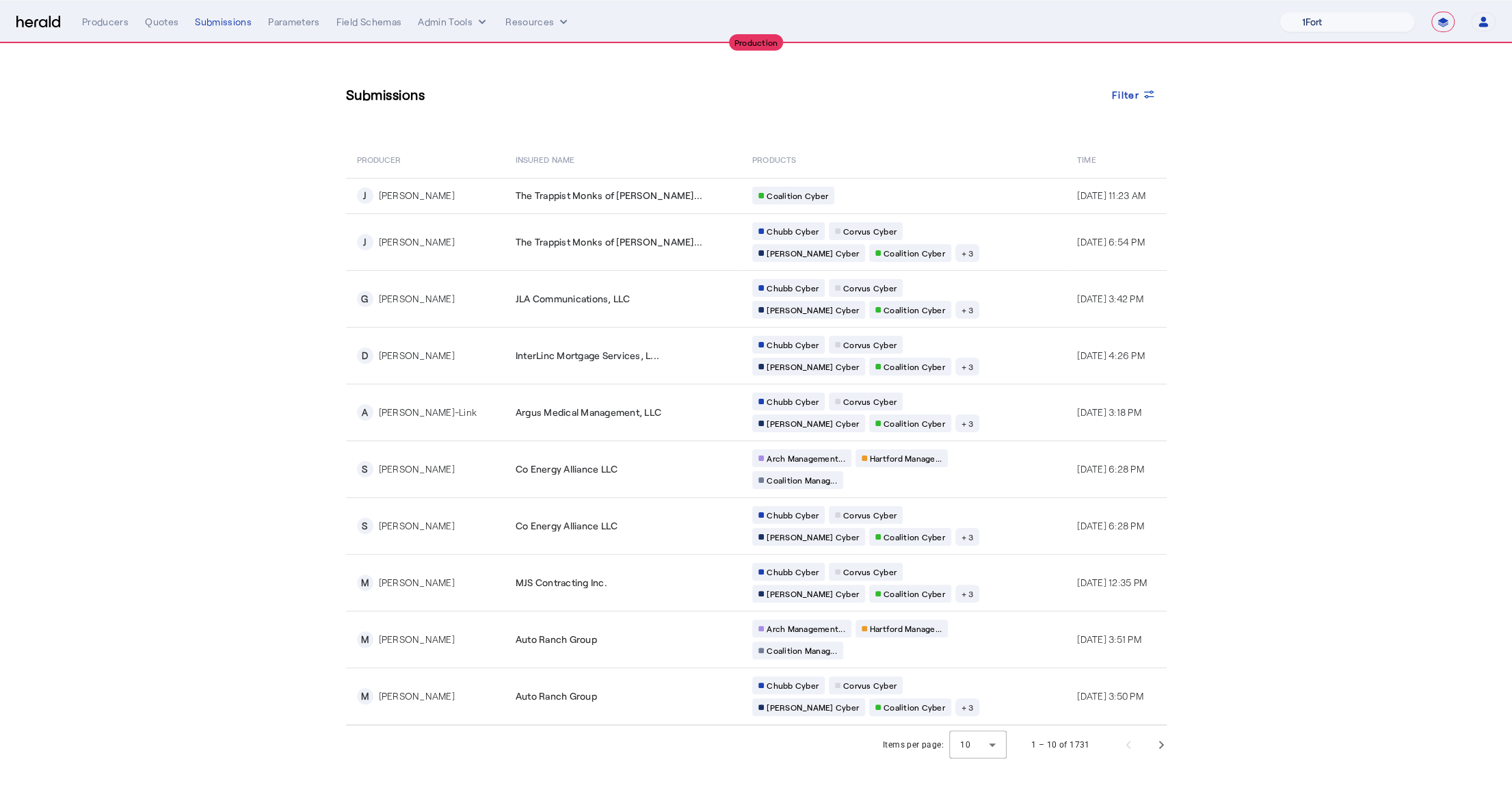
click at [1347, 25] on select "1Fort Affinity Risk Billy BindHQ Bunker CRC Campus Coverage Citadel Fifthwall F…" at bounding box center [1347, 21] width 135 height 20
click at [1280, 11] on select "1Fort Affinity Risk Billy BindHQ Bunker CRC Campus Coverage Citadel Fifthwall F…" at bounding box center [1347, 21] width 135 height 20
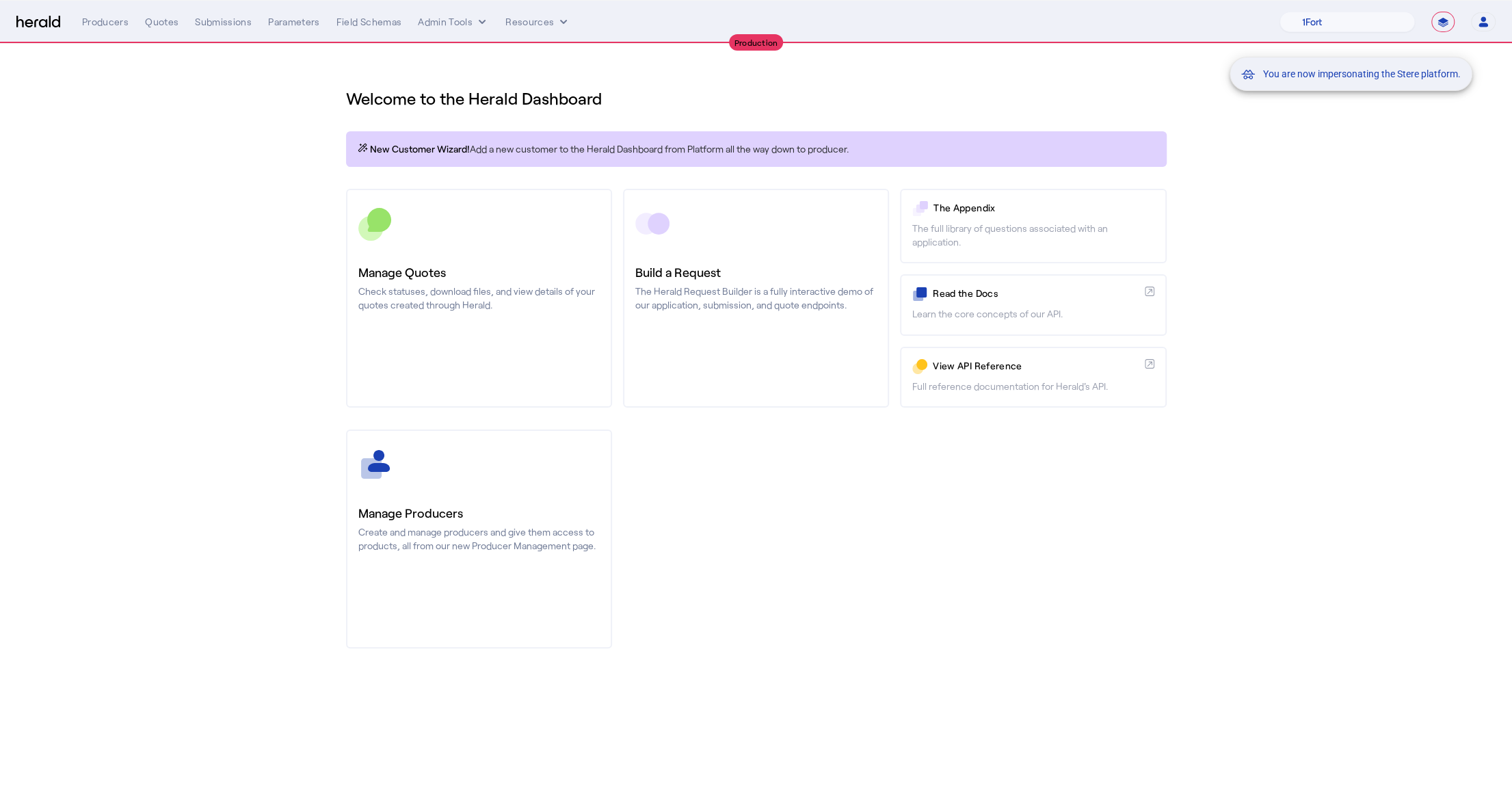
click at [210, 23] on div "You are now impersonating the Stere platform." at bounding box center [756, 402] width 1512 height 805
click at [220, 21] on div "You are now impersonating the Stere platform." at bounding box center [756, 402] width 1512 height 805
click at [219, 24] on div "Submissions" at bounding box center [223, 22] width 57 height 14
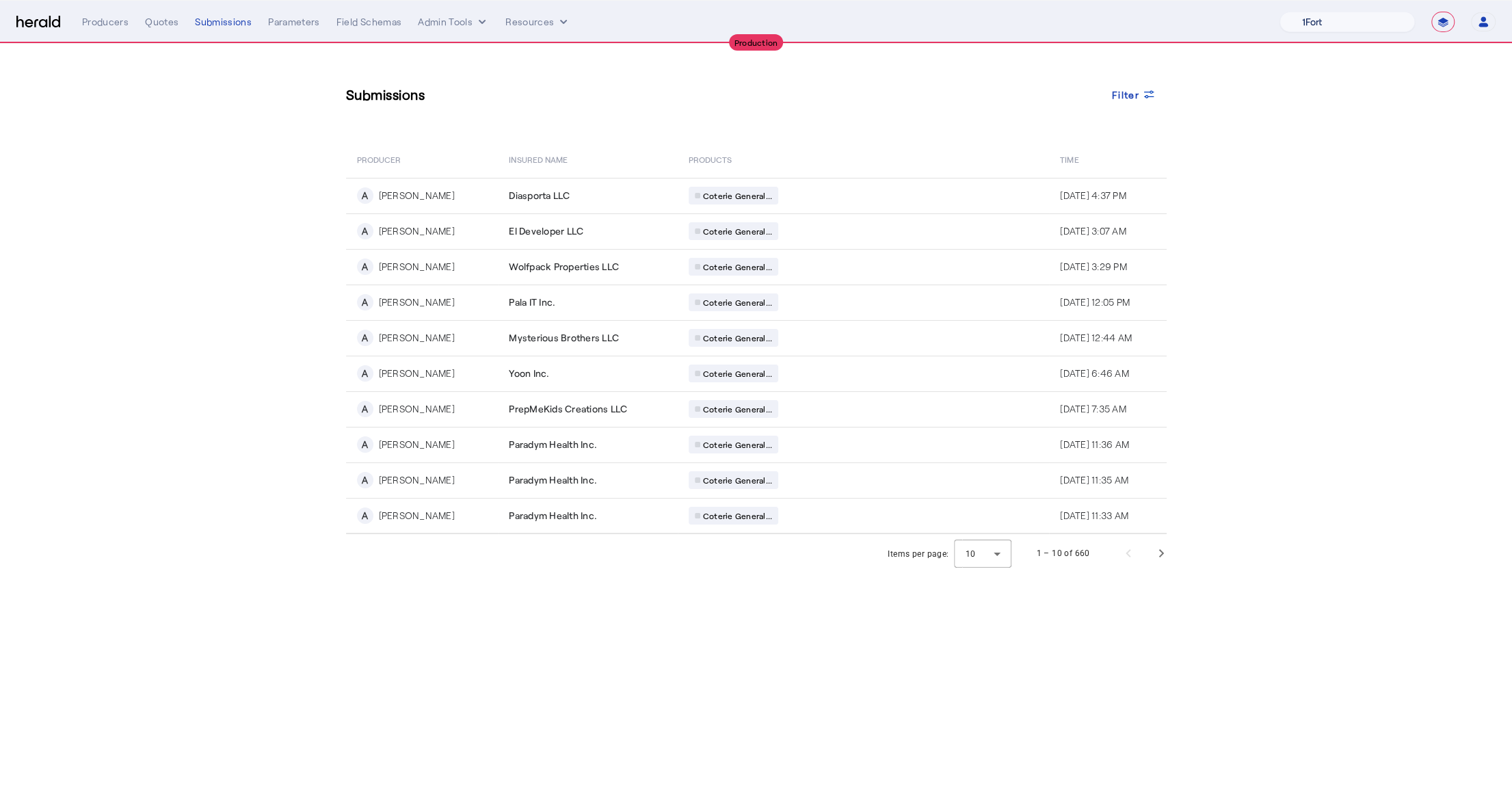
click at [1327, 23] on select "1Fort Affinity Risk Billy BindHQ Bunker CRC Campus Coverage Citadel Fifthwall F…" at bounding box center [1347, 21] width 135 height 20
click at [1280, 11] on select "1Fort Affinity Risk Billy BindHQ Bunker CRC Campus Coverage Citadel Fifthwall F…" at bounding box center [1347, 21] width 135 height 20
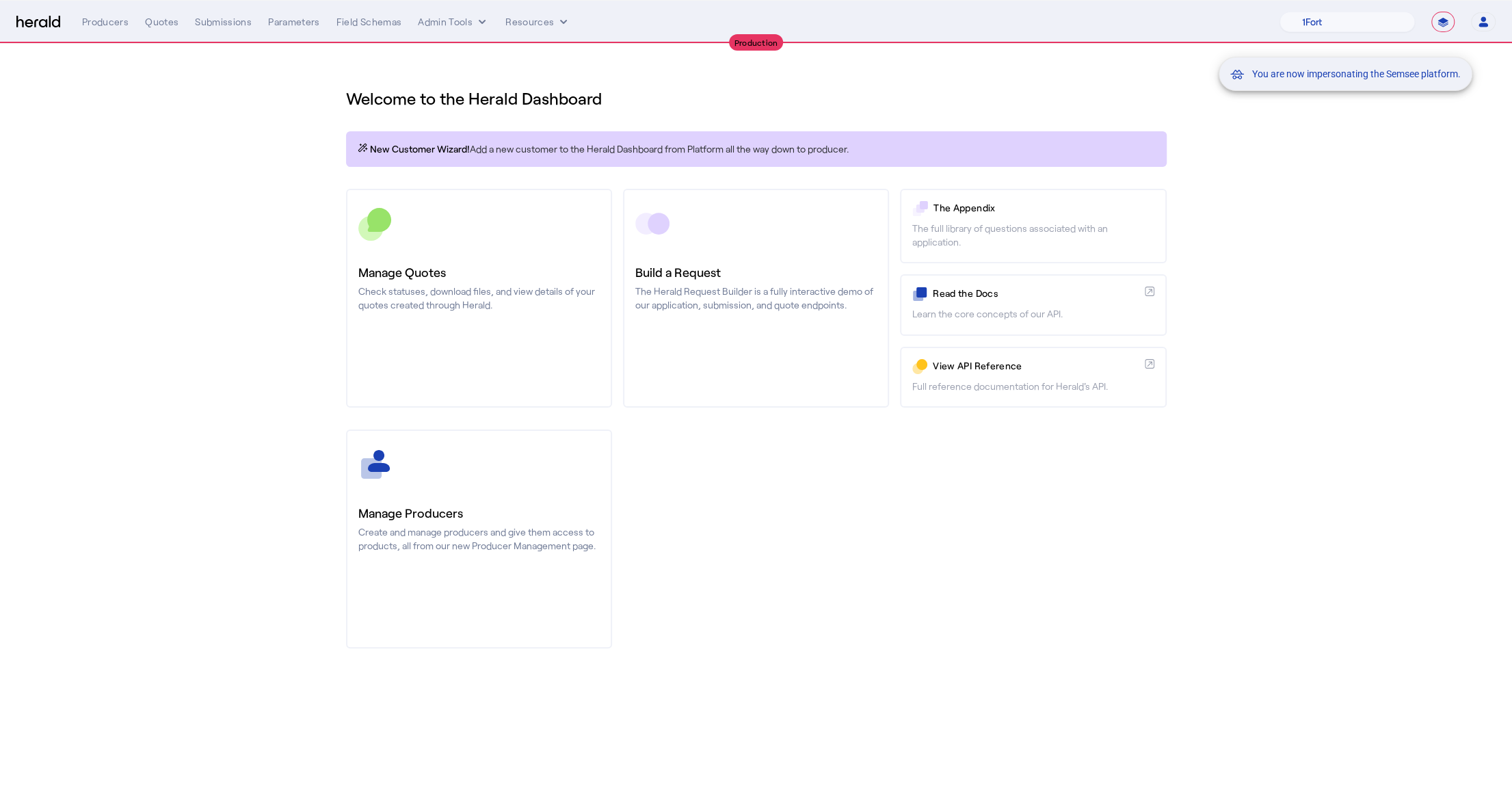
click at [238, 11] on div "You are now impersonating the Semsee platform." at bounding box center [756, 402] width 1512 height 805
click at [238, 15] on div "You are now impersonating the Semsee platform." at bounding box center [756, 402] width 1512 height 805
click at [238, 25] on div "Submissions" at bounding box center [223, 22] width 57 height 14
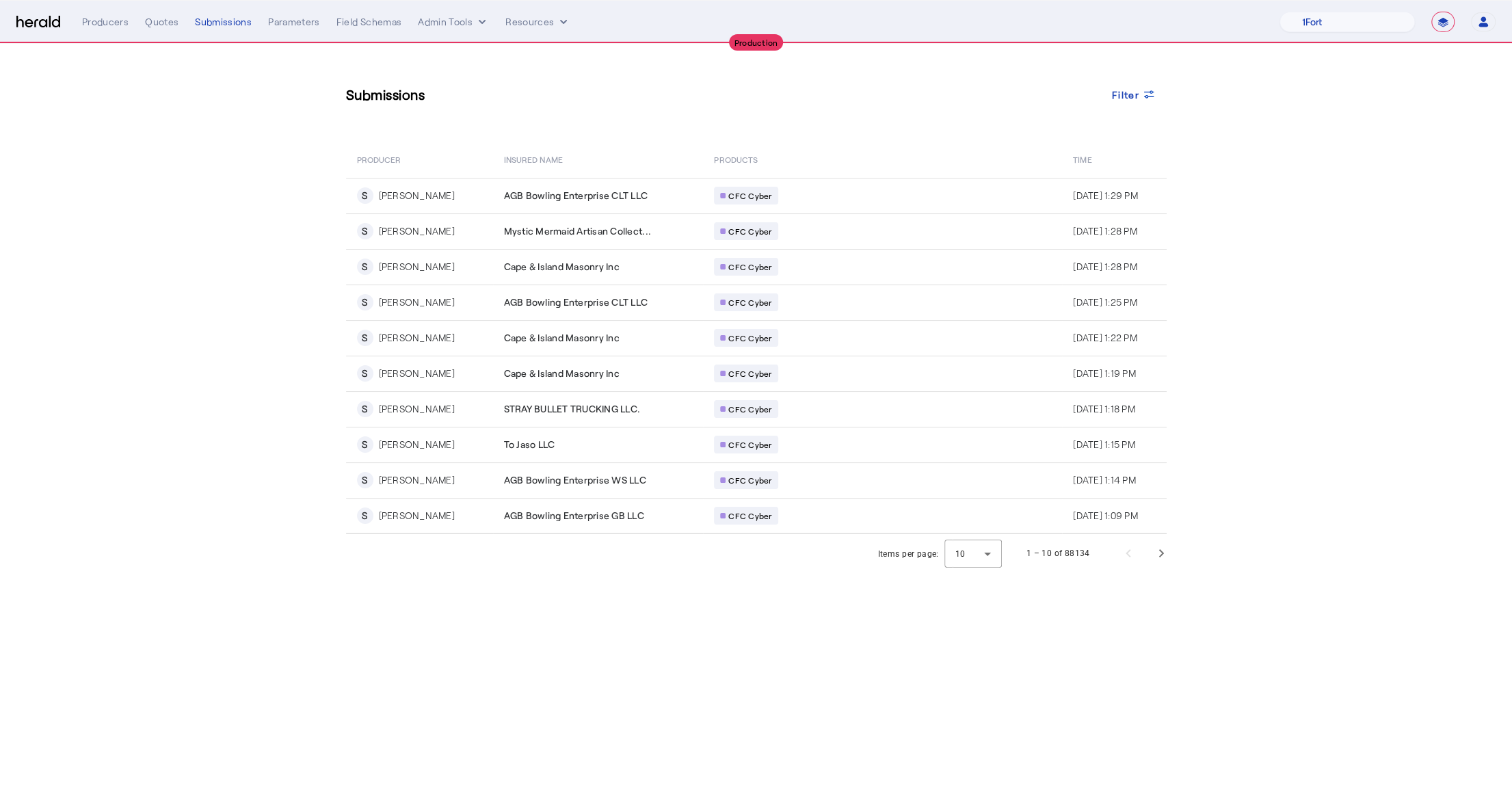
click at [1280, 30] on div "1Fort Affinity Risk Billy BindHQ Bunker CRC Campus Coverage Citadel Fifthwall F…" at bounding box center [1347, 21] width 135 height 20
click at [1294, 21] on select "1Fort Affinity Risk Billy BindHQ Bunker CRC Campus Coverage Citadel Fifthwall F…" at bounding box center [1347, 21] width 135 height 20
click at [1280, 11] on select "1Fort Affinity Risk Billy BindHQ Bunker CRC Campus Coverage Citadel Fifthwall F…" at bounding box center [1347, 21] width 135 height 20
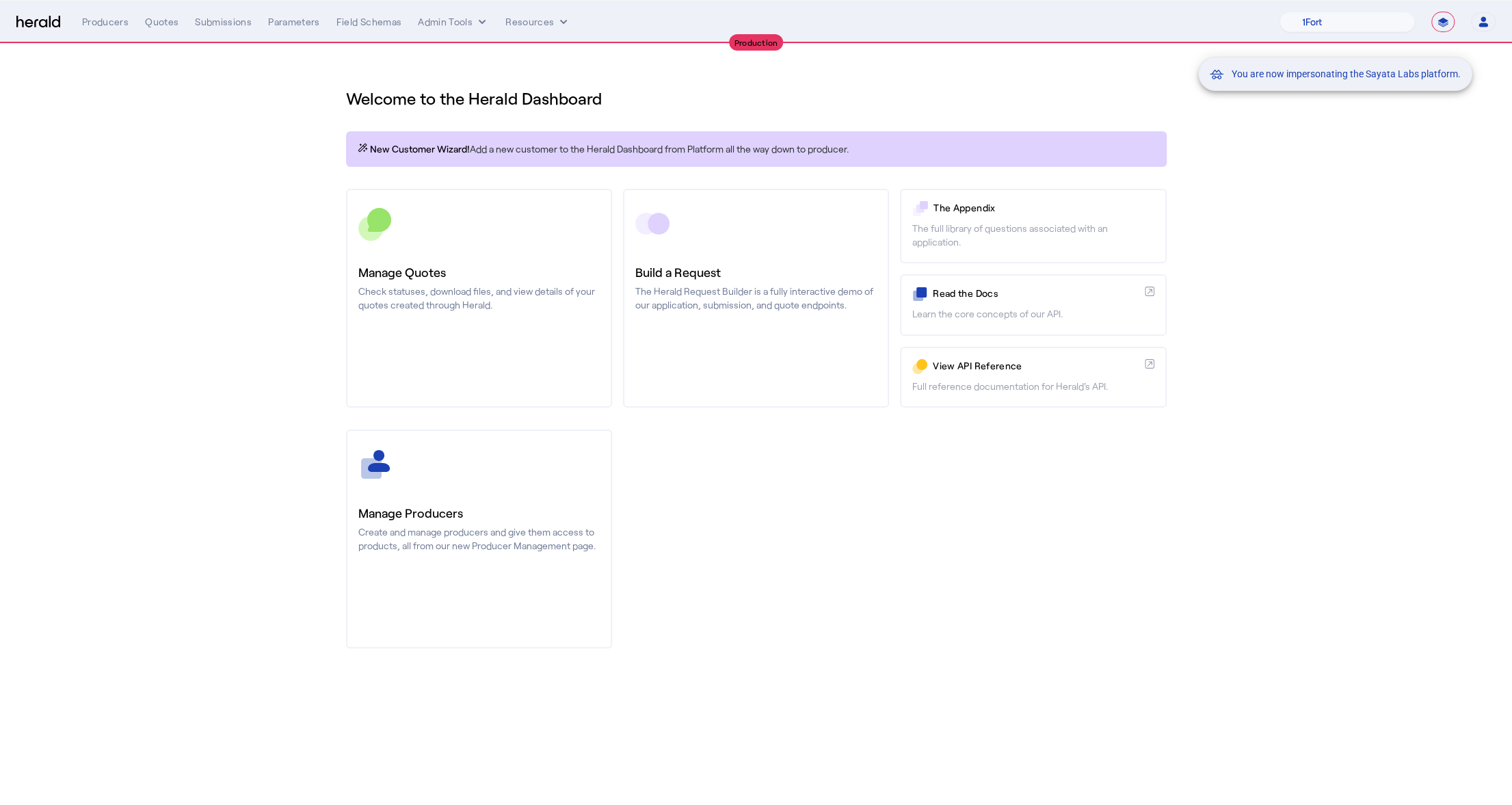
click at [219, 20] on div "You are now impersonating the Sayata Labs platform." at bounding box center [756, 402] width 1512 height 805
click at [220, 20] on div "You are now impersonating the Sayata Labs platform." at bounding box center [756, 402] width 1512 height 805
click at [225, 25] on div "Submissions" at bounding box center [223, 22] width 57 height 14
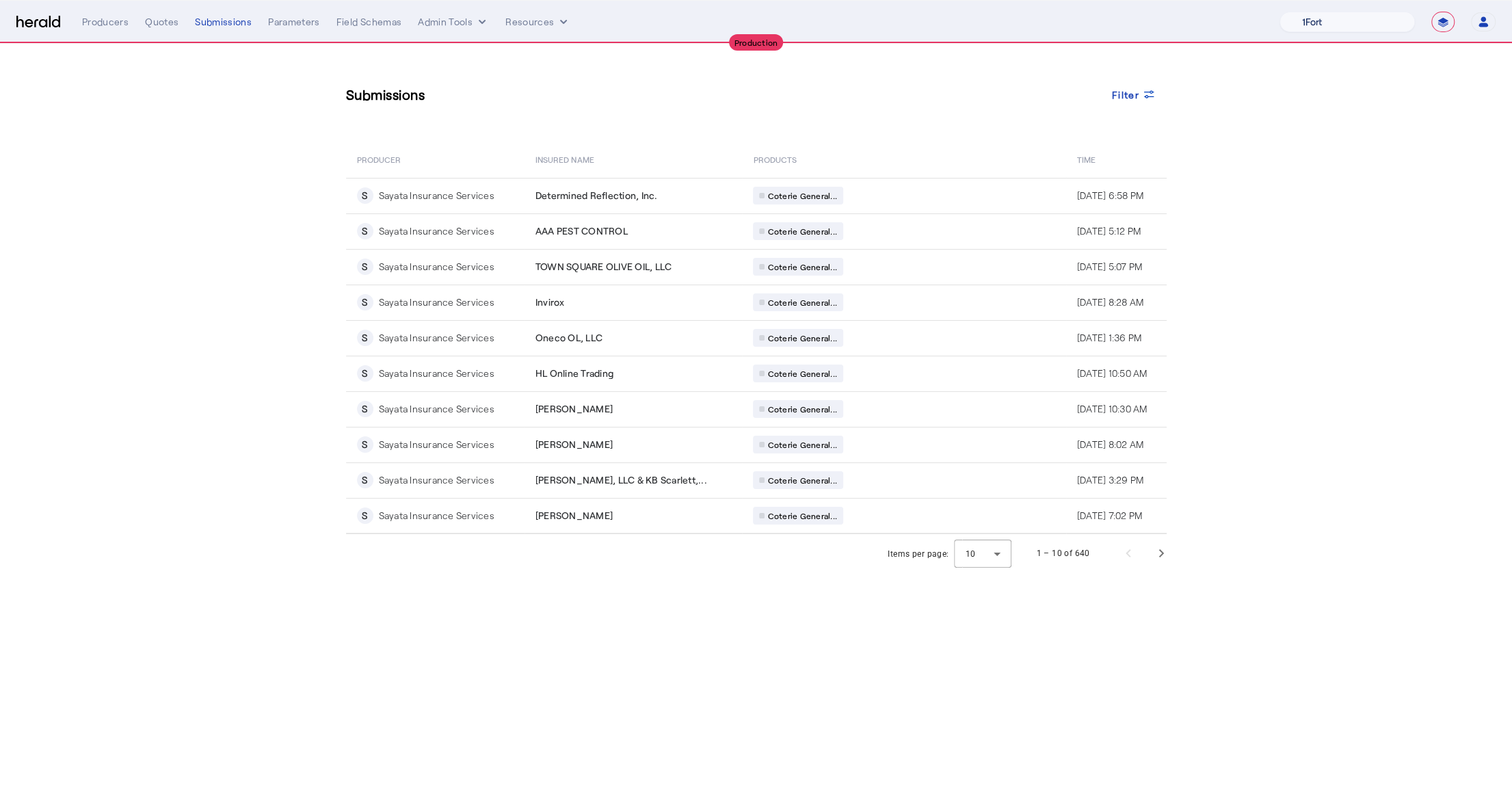
click at [1318, 14] on select "1Fort Affinity Risk Billy BindHQ Bunker CRC Campus Coverage Citadel Fifthwall F…" at bounding box center [1347, 21] width 135 height 20
click at [1280, 11] on select "1Fort Affinity Risk Billy BindHQ Bunker CRC Campus Coverage Citadel Fifthwall F…" at bounding box center [1347, 21] width 135 height 20
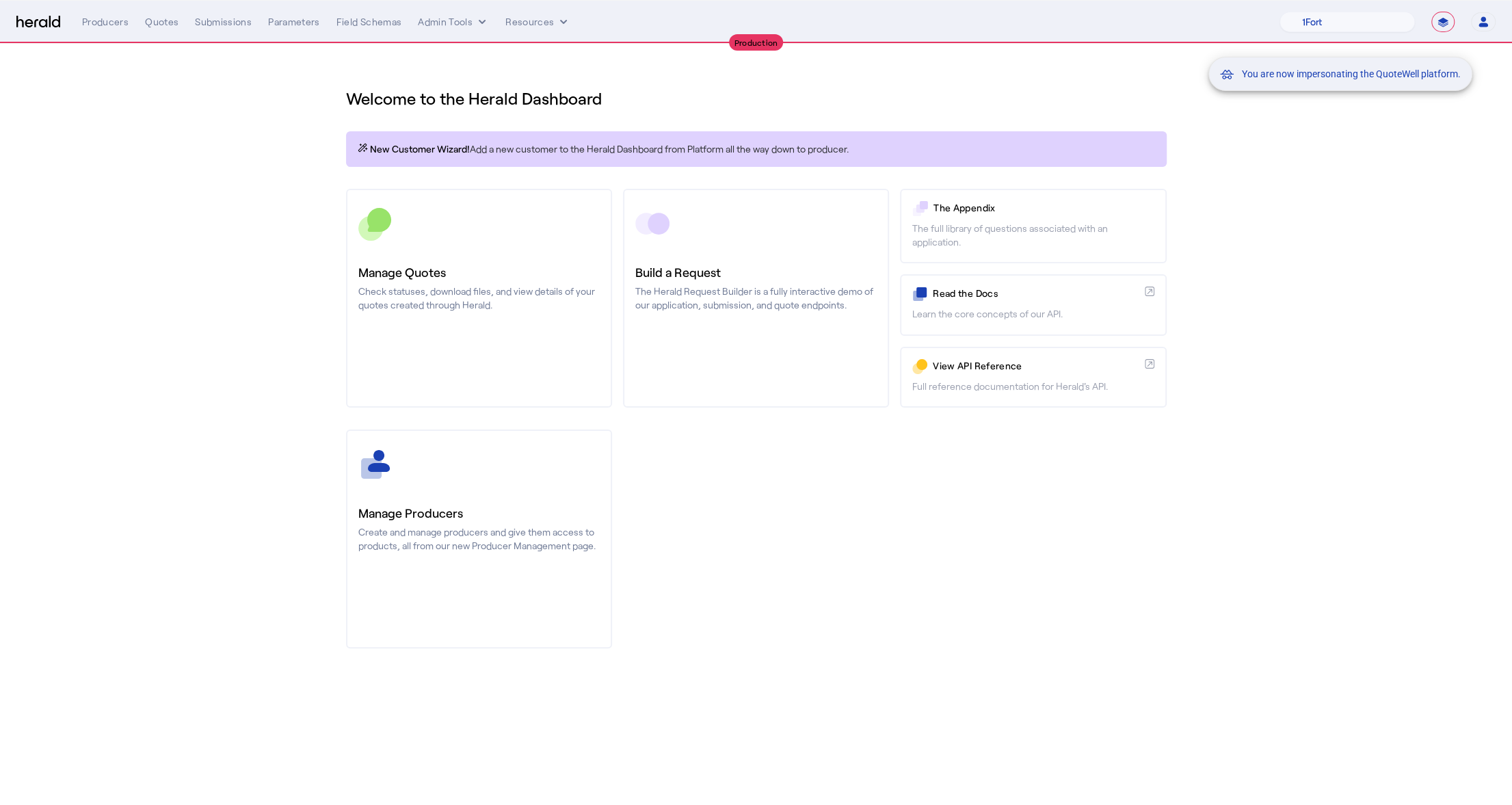
click at [219, 20] on div "You are now impersonating the QuoteWell platform." at bounding box center [756, 402] width 1512 height 805
click at [219, 21] on div "You are now impersonating the QuoteWell platform." at bounding box center [756, 402] width 1512 height 805
click at [221, 20] on div "Submissions" at bounding box center [223, 22] width 57 height 14
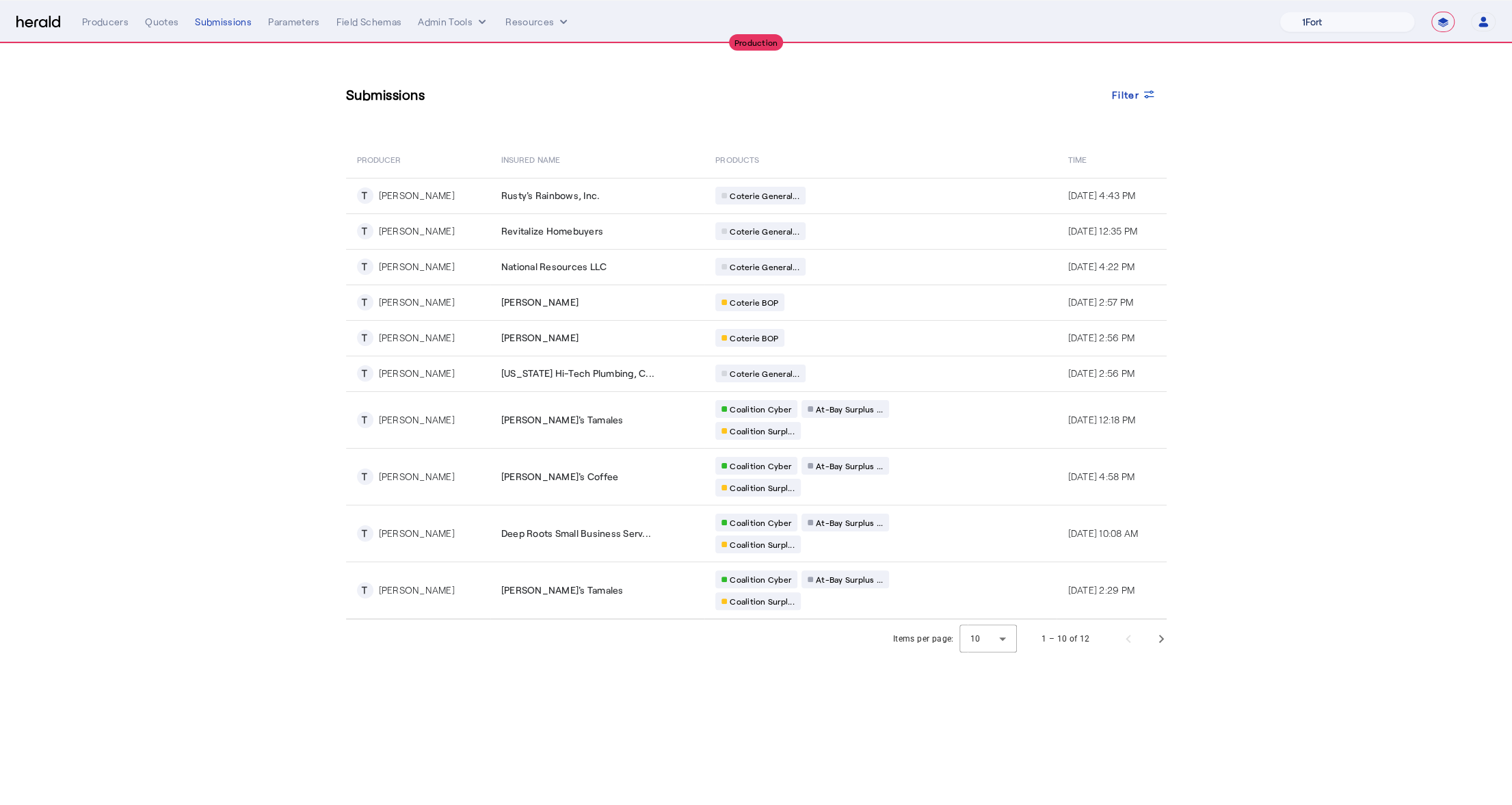
click at [1332, 22] on select "1Fort Affinity Risk Billy BindHQ Bunker CRC Campus Coverage Citadel Fifthwall F…" at bounding box center [1347, 21] width 135 height 20
click at [1280, 11] on select "1Fort Affinity Risk Billy BindHQ Bunker CRC Campus Coverage Citadel Fifthwall F…" at bounding box center [1347, 21] width 135 height 20
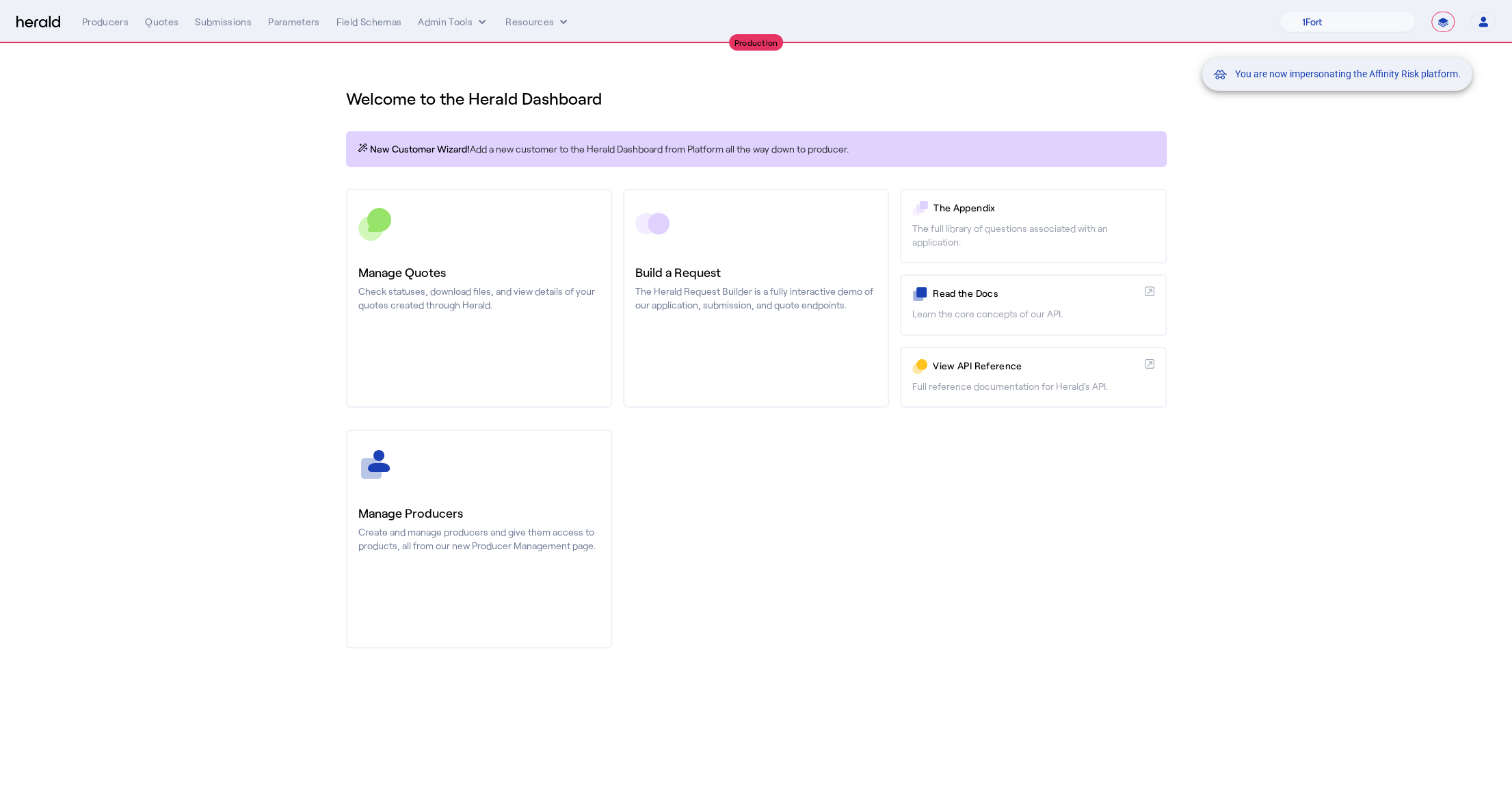
drag, startPoint x: 1332, startPoint y: 22, endPoint x: 225, endPoint y: 14, distance: 1107.0
click at [225, 14] on div "You are now impersonating the Affinity Risk platform." at bounding box center [756, 402] width 1512 height 805
click at [225, 24] on div "You are now impersonating the Affinity Risk platform." at bounding box center [756, 402] width 1512 height 805
click at [222, 20] on div "Submissions" at bounding box center [223, 22] width 57 height 14
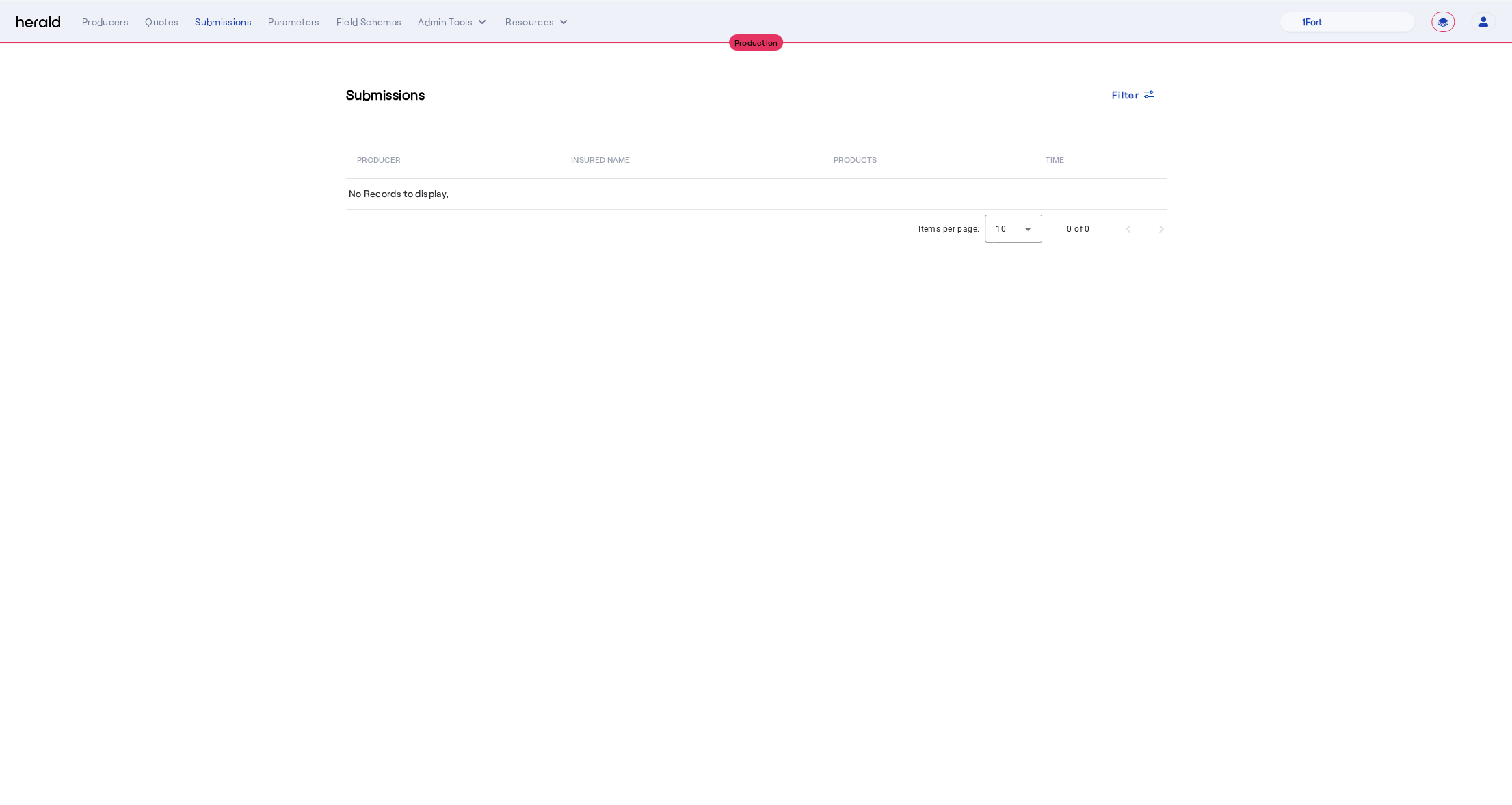
click at [1326, 35] on nav "**********" at bounding box center [756, 22] width 1512 height 42
click at [1385, 18] on select "1Fort Affinity Risk Billy BindHQ Bunker CRC Campus Coverage Citadel Fifthwall F…" at bounding box center [1347, 21] width 135 height 20
click at [1280, 11] on select "1Fort Affinity Risk Billy BindHQ Bunker CRC Campus Coverage Citadel Fifthwall F…" at bounding box center [1347, 21] width 135 height 20
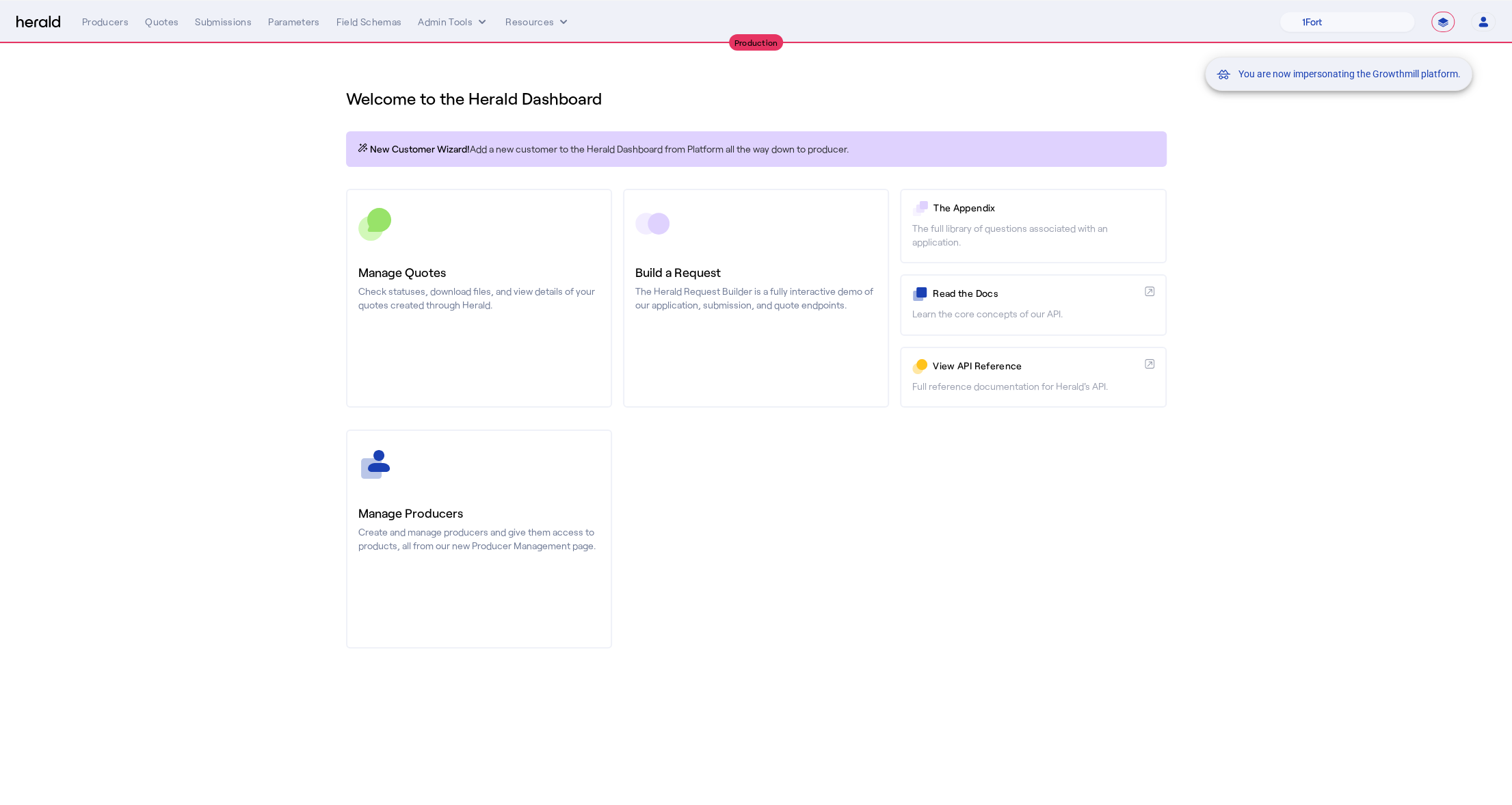
click at [227, 25] on div "You are now impersonating the Growthmill platform." at bounding box center [756, 402] width 1512 height 805
click at [226, 19] on div "Submissions" at bounding box center [223, 22] width 57 height 14
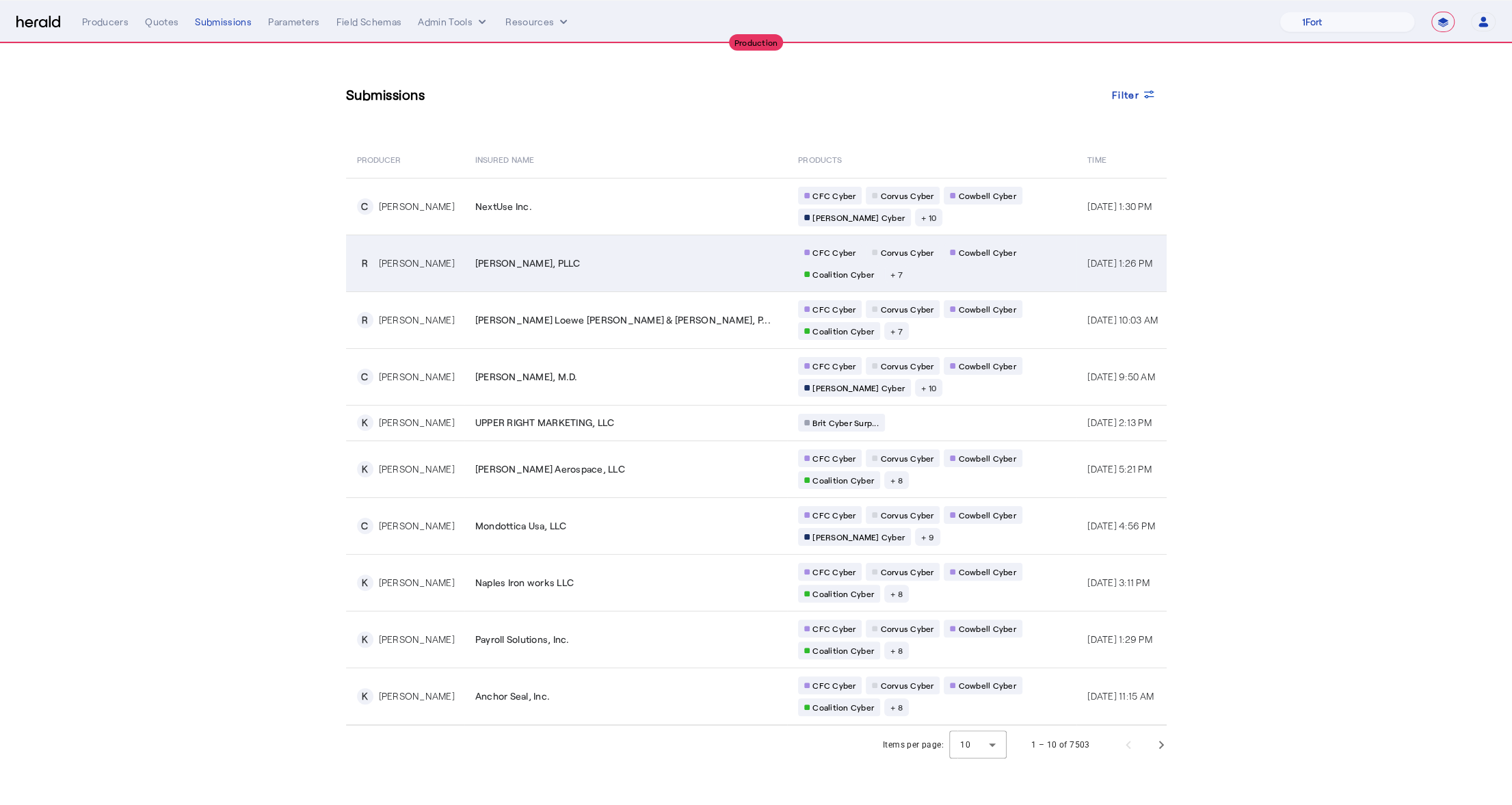
click at [597, 253] on td "Dempsey Law, PLLC" at bounding box center [626, 263] width 323 height 57
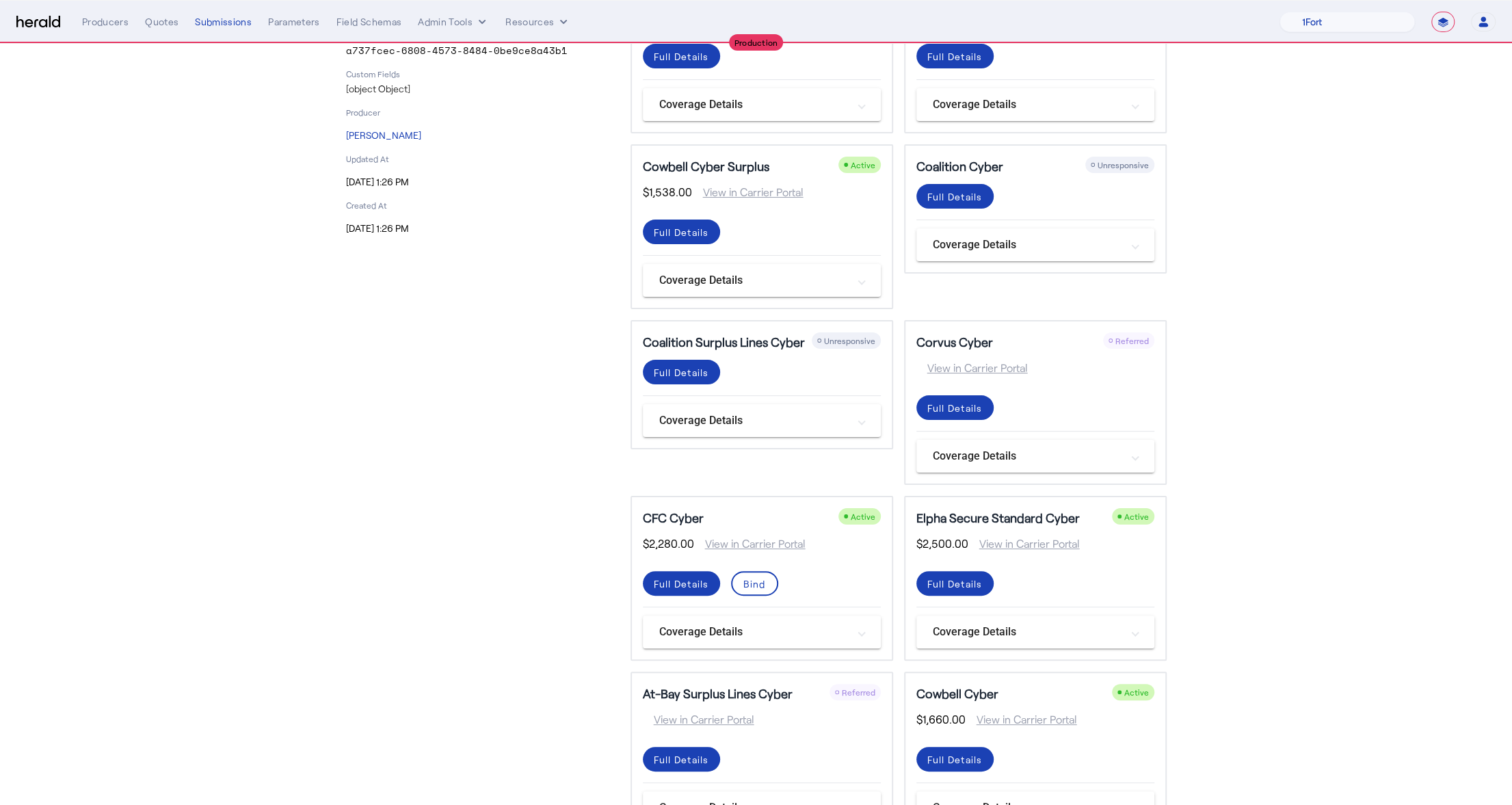
scroll to position [366, 0]
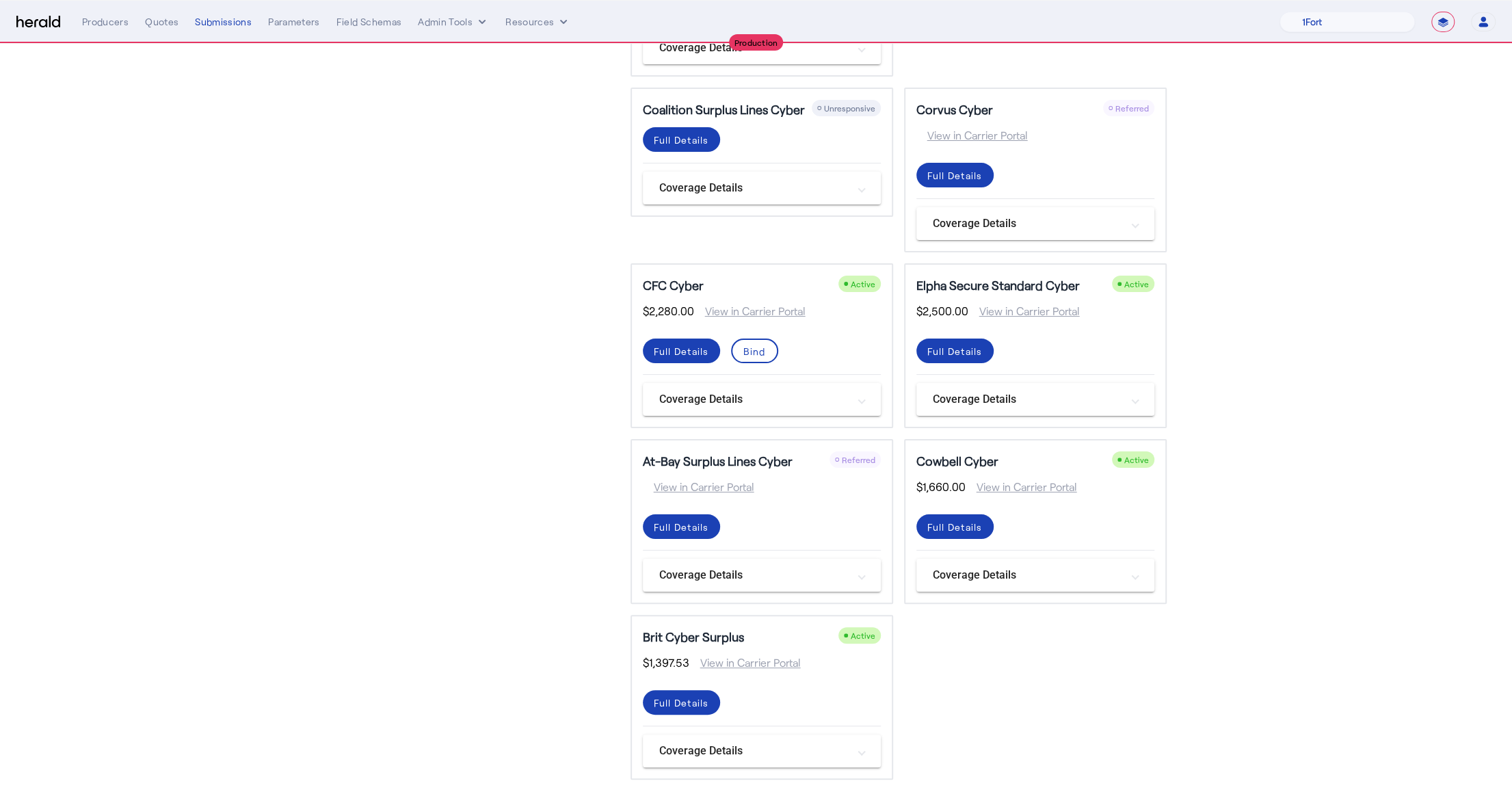
click at [1427, 26] on div "**********" at bounding box center [1388, 21] width 217 height 20
click at [1438, 23] on select "**********" at bounding box center [1443, 21] width 24 height 20
click at [1344, 24] on select "1Fort Affinity Risk Billy BindHQ Bunker CRC Campus Coverage Citadel Fifthwall F…" at bounding box center [1347, 21] width 135 height 20
select select "pfm_xsxs_xsbrokers"
click at [1280, 11] on select "1Fort Affinity Risk Billy BindHQ Bunker CRC Campus Coverage Citadel Fifthwall F…" at bounding box center [1347, 21] width 135 height 20
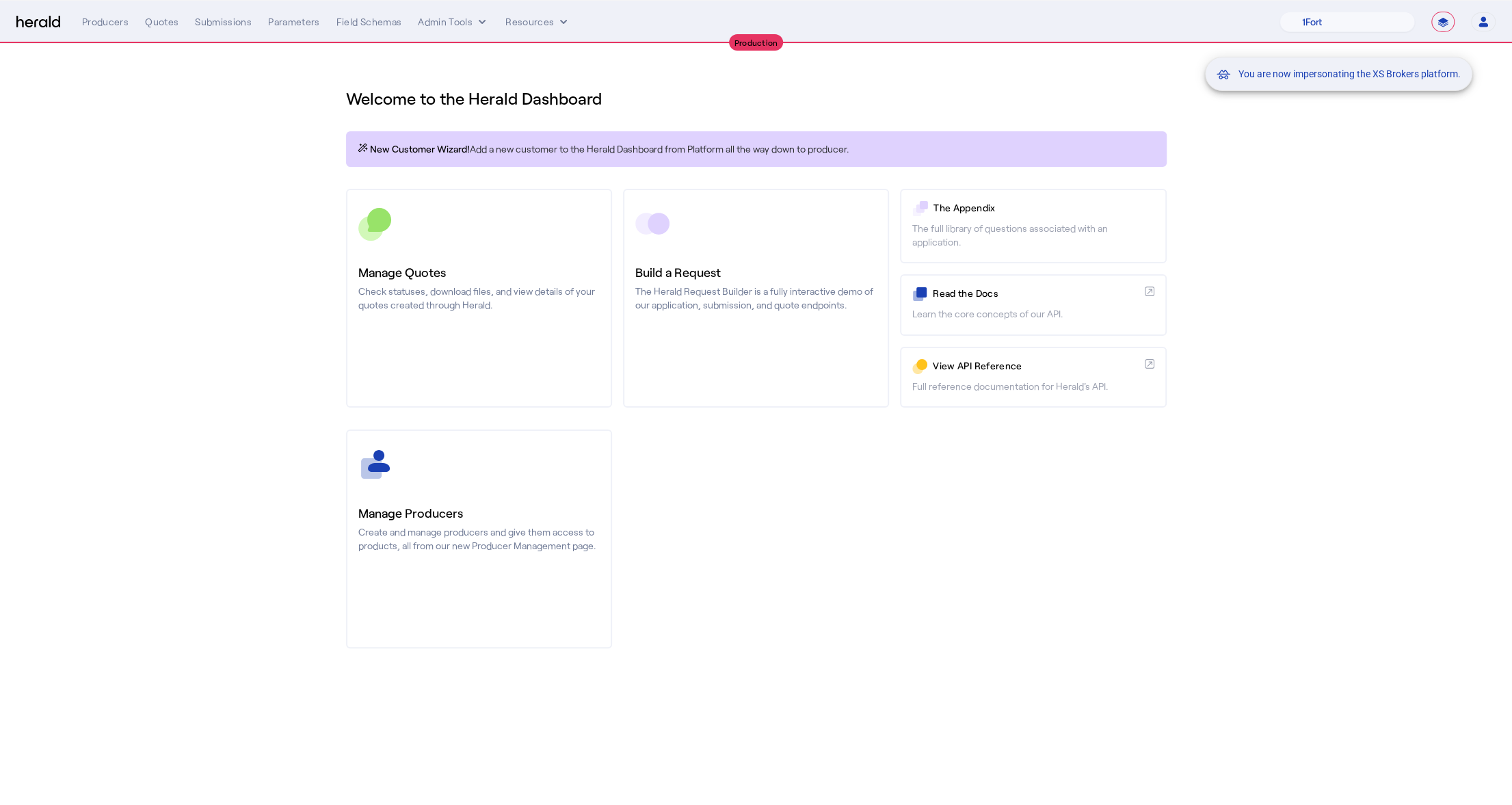
click at [217, 29] on div "You are now impersonating the XS Brokers platform." at bounding box center [756, 402] width 1512 height 805
click at [225, 26] on div "Submissions" at bounding box center [223, 22] width 57 height 14
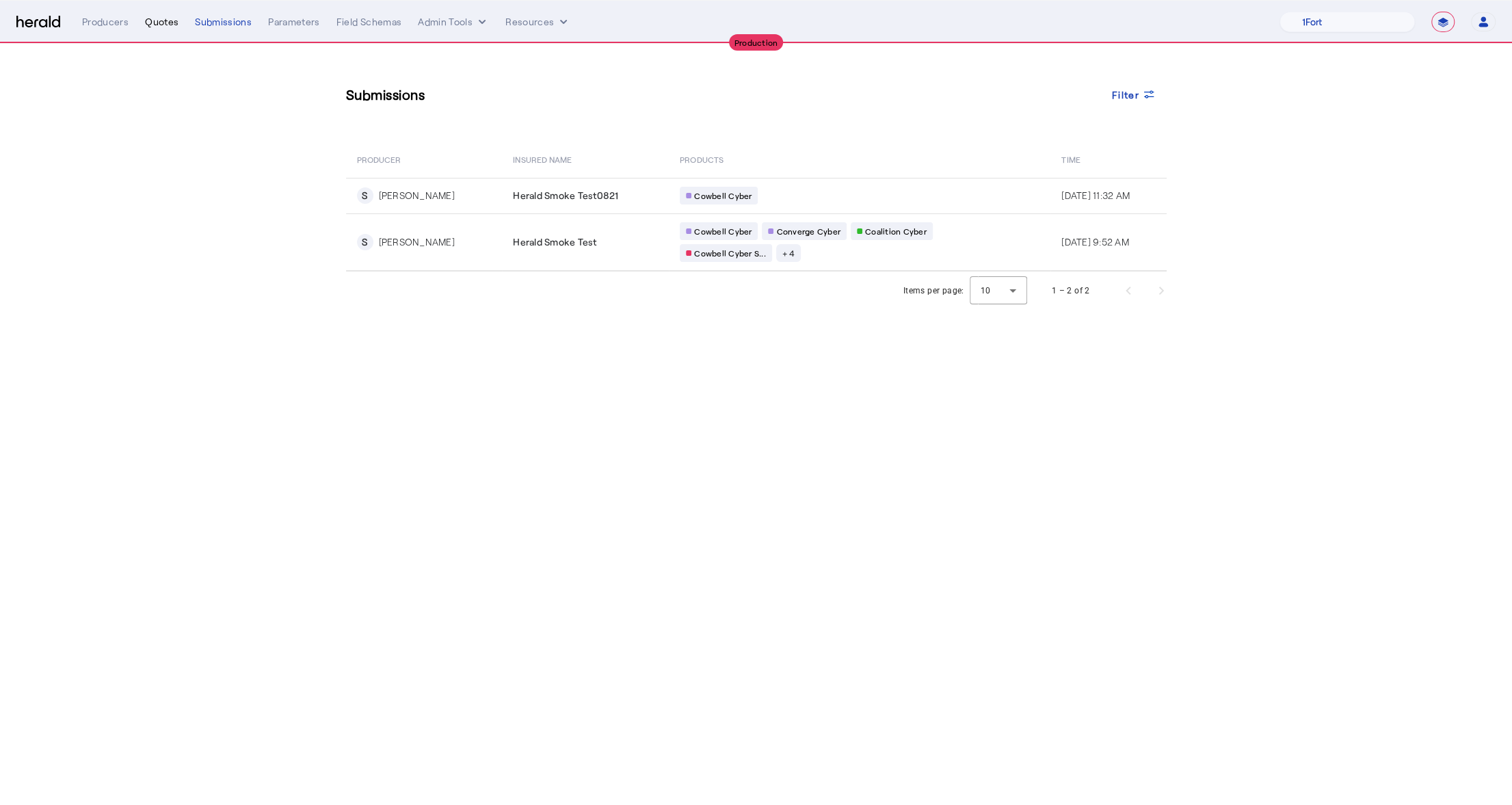
click at [160, 21] on div "Quotes" at bounding box center [161, 22] width 33 height 14
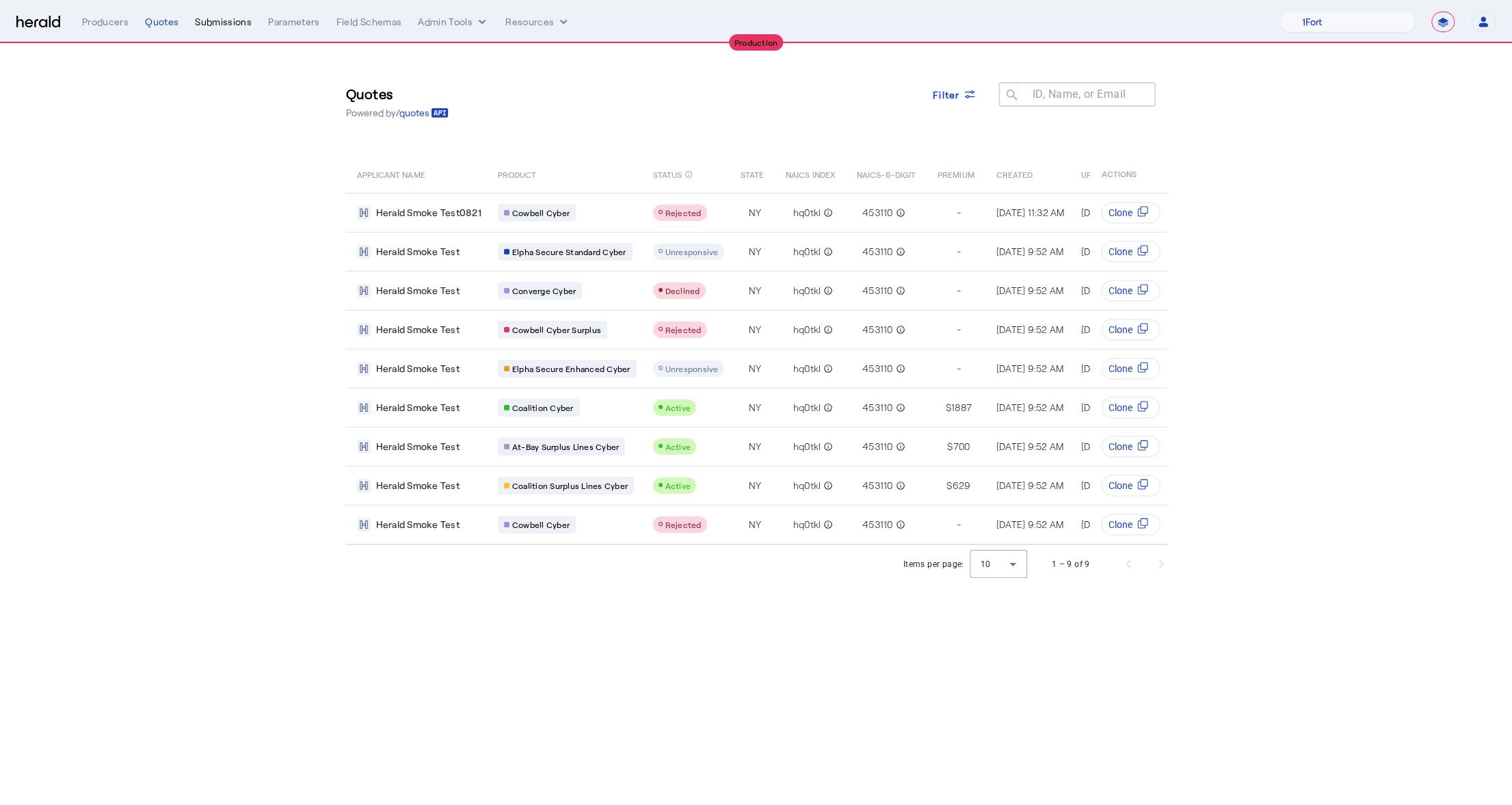
click at [222, 19] on div "Submissions" at bounding box center [223, 22] width 57 height 14
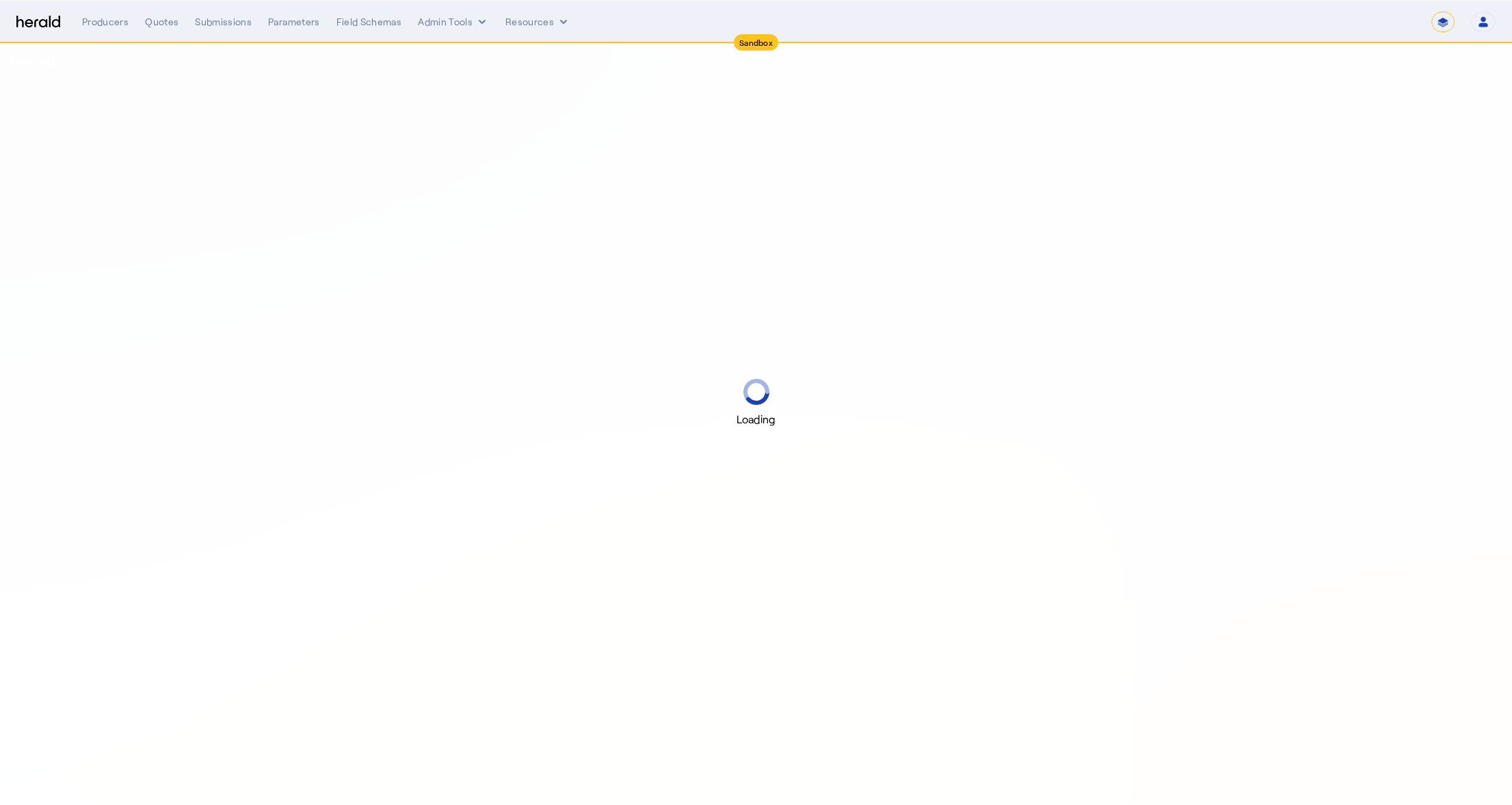
select select "*******"
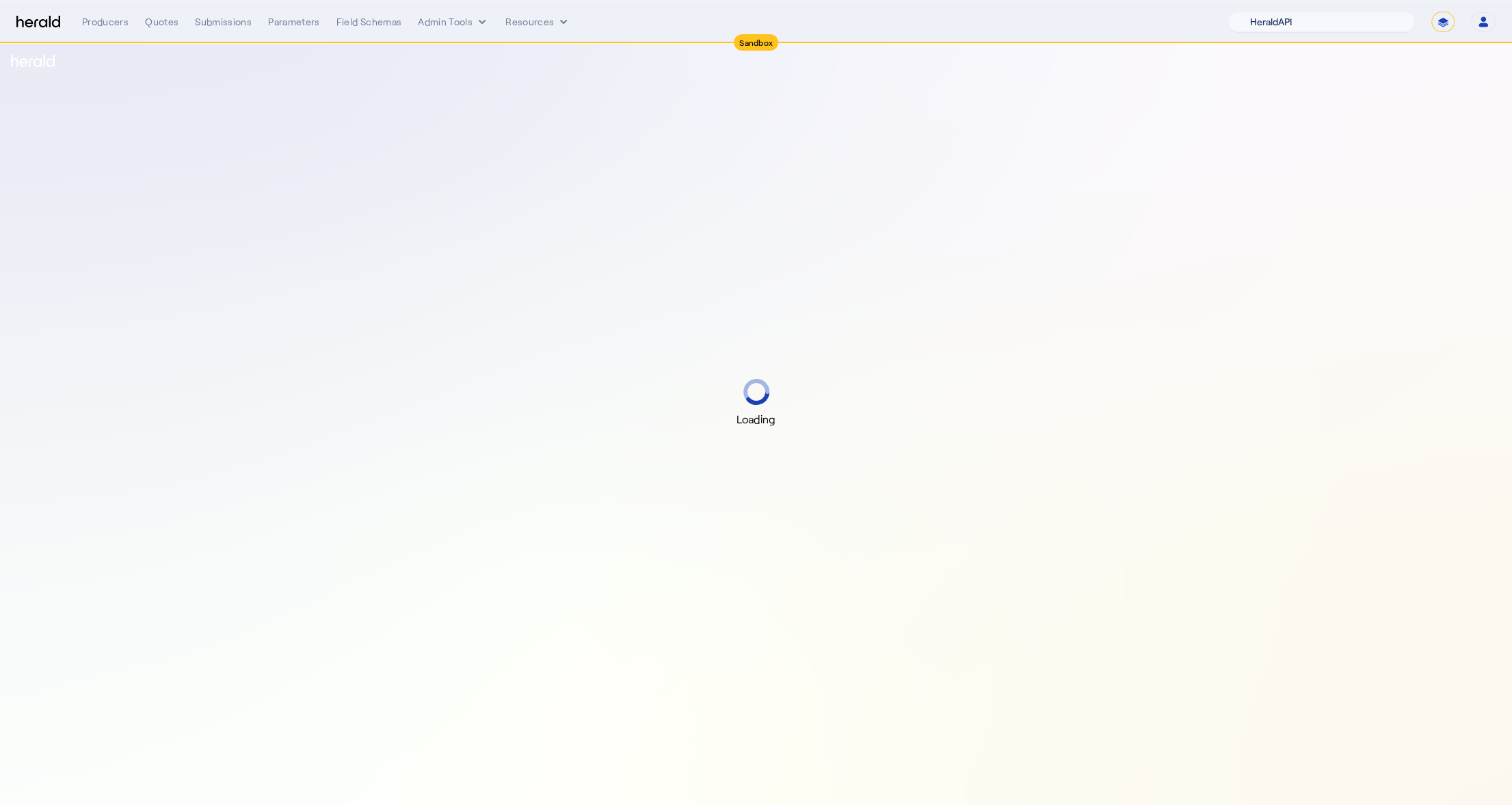
click at [1341, 13] on select "1Fort Acrisure Acturis Affinity Advisors Affinity Risk Agentero AmWins Anzen Ao…" at bounding box center [1321, 21] width 188 height 20
select select "pfm_z9k1_growthmill"
click at [1261, 11] on select "1Fort Acrisure Acturis Affinity Advisors Affinity Risk Agentero AmWins Anzen Ao…" at bounding box center [1321, 21] width 188 height 20
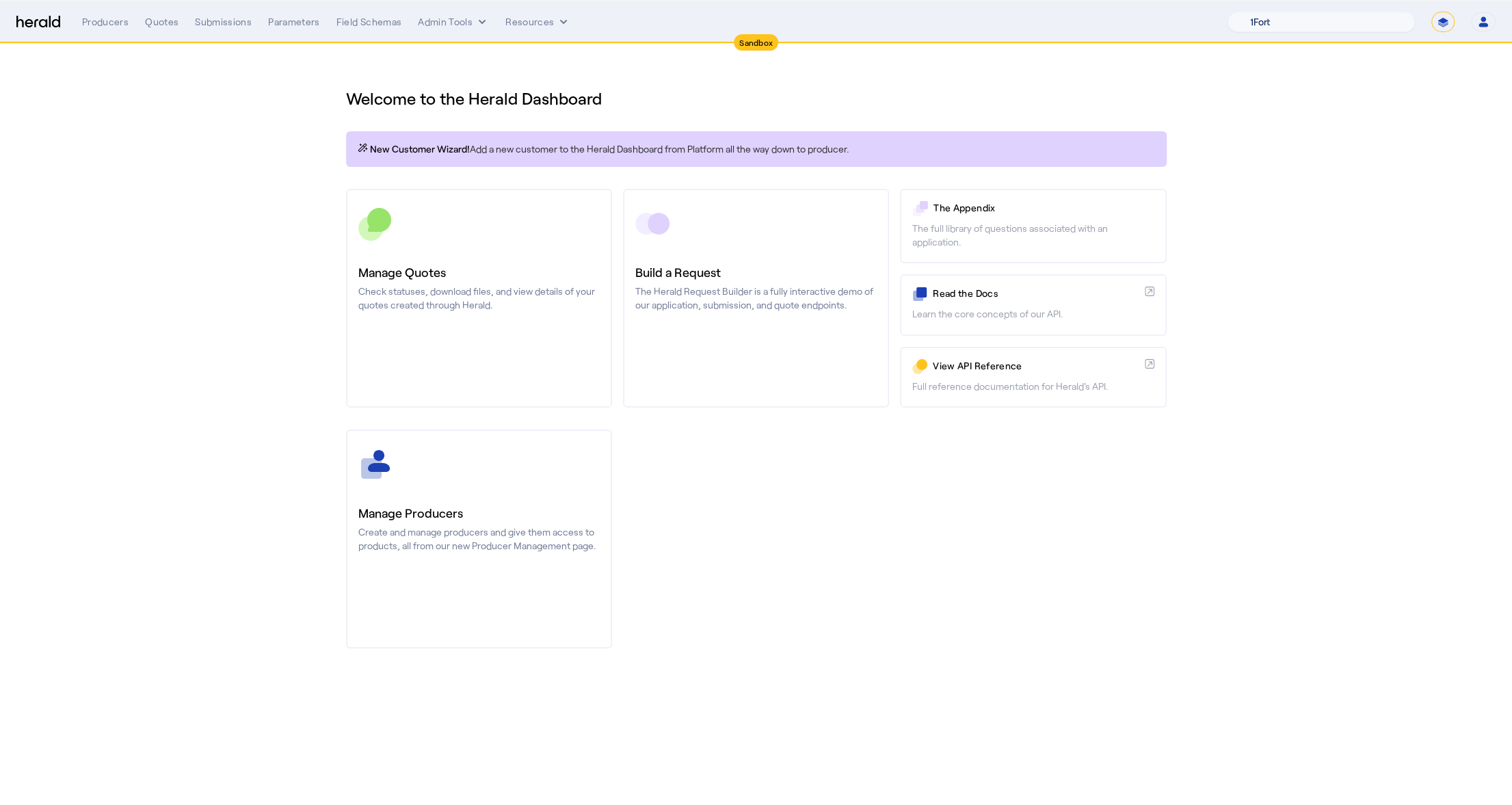
click at [1349, 24] on select "1Fort Acrisure Acturis Affinity Advisors Affinity Risk Agentero AmWins Anzen Ao…" at bounding box center [1321, 21] width 188 height 20
